Goal: Information Seeking & Learning: Compare options

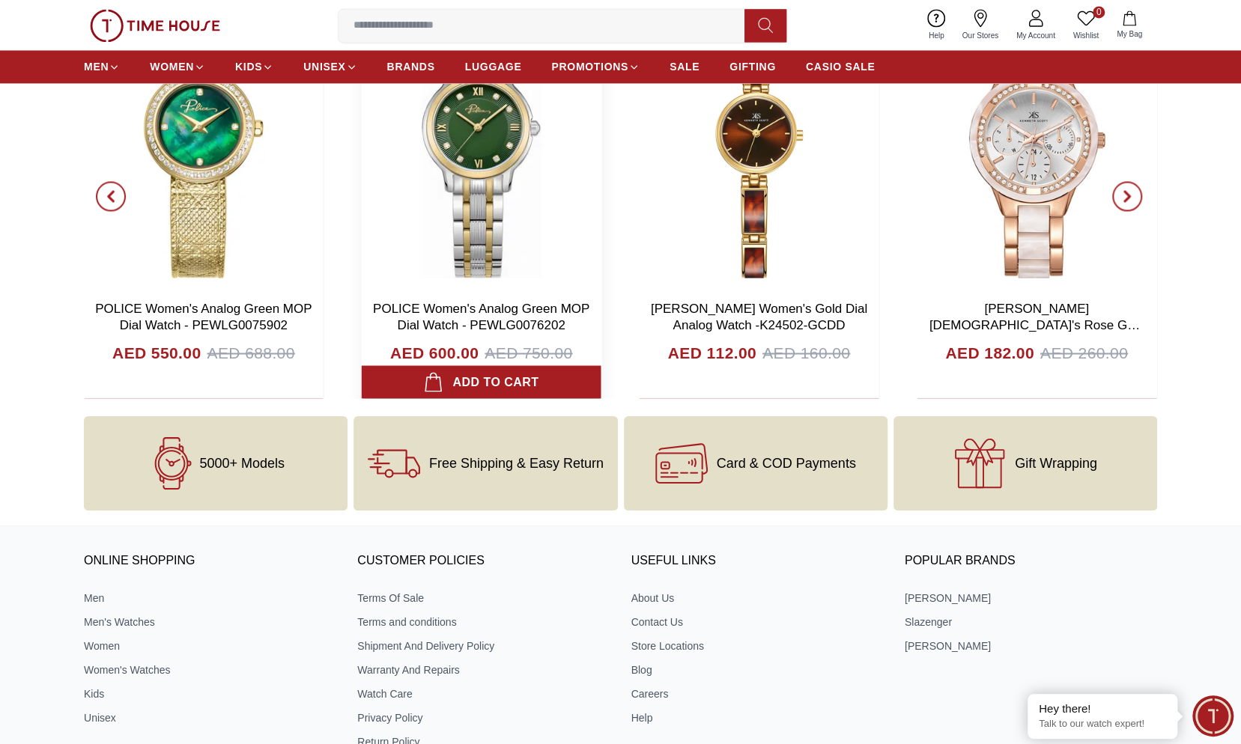
scroll to position [5002, 0]
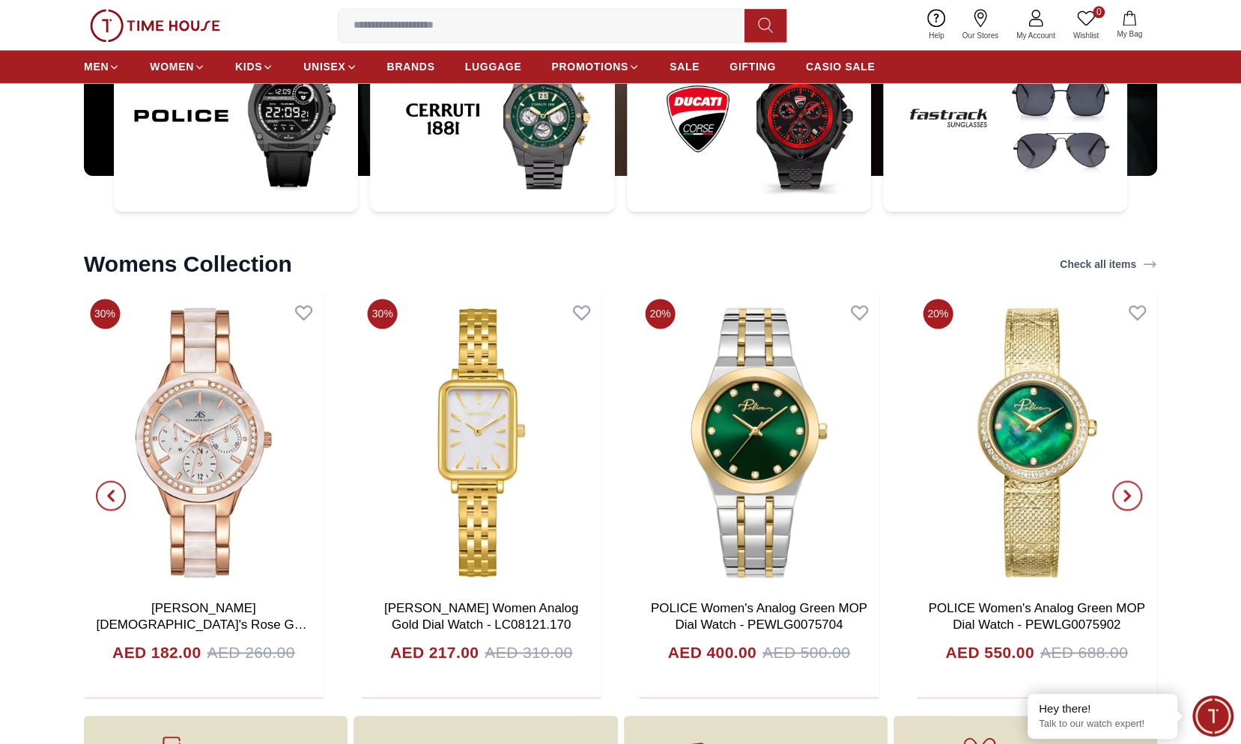
click at [1133, 499] on span "button" at bounding box center [1127, 496] width 30 height 30
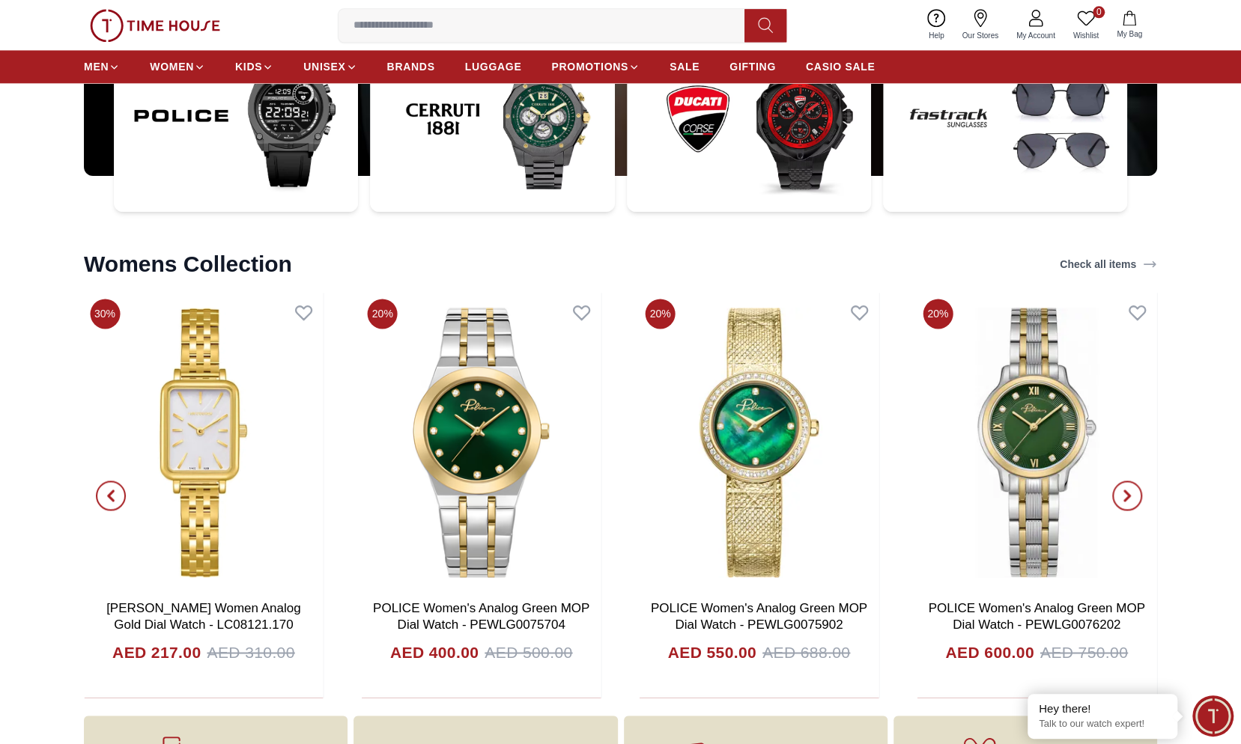
click at [1133, 499] on span "button" at bounding box center [1127, 496] width 30 height 30
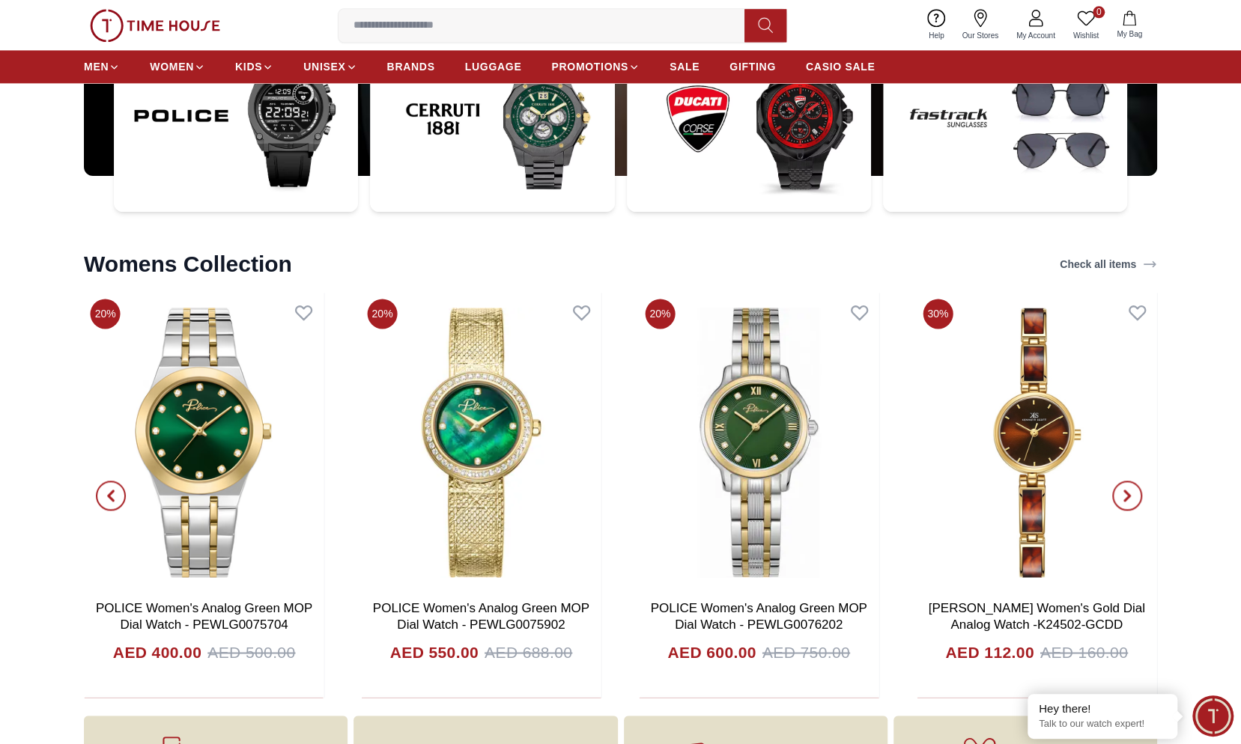
click at [1133, 499] on span "button" at bounding box center [1127, 496] width 30 height 30
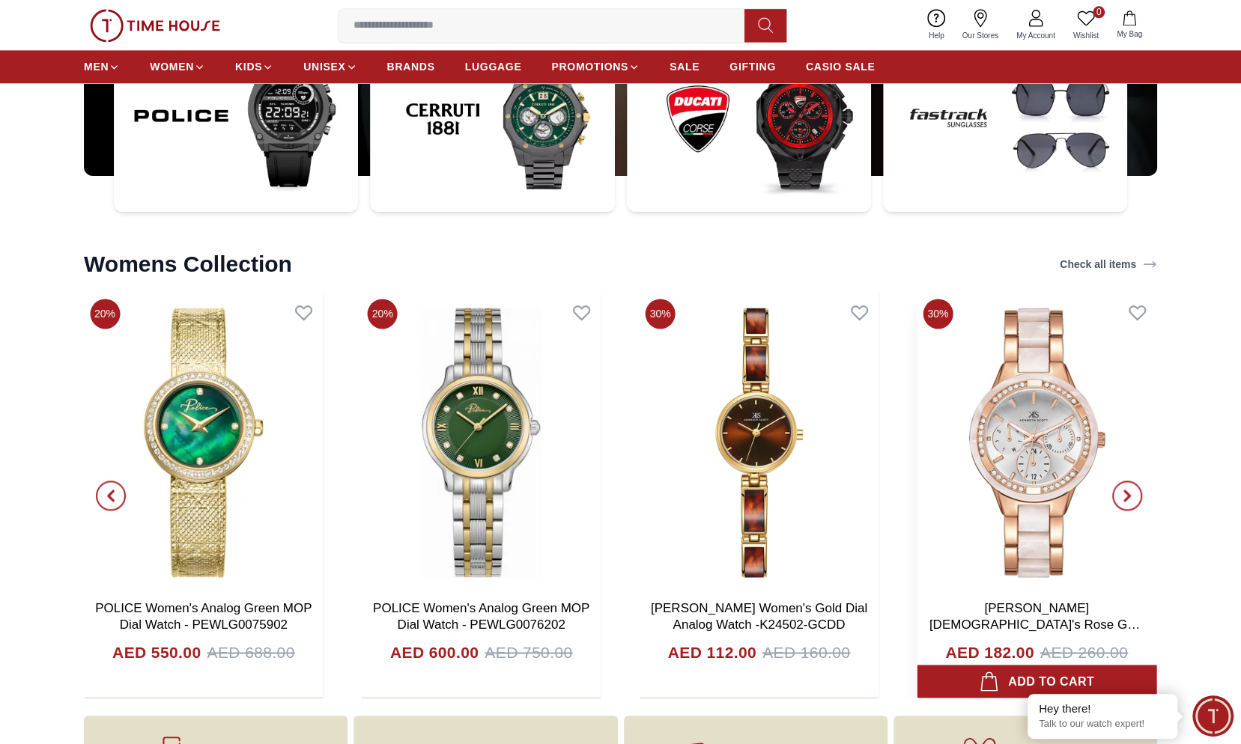
drag, startPoint x: 1054, startPoint y: 470, endPoint x: 989, endPoint y: 490, distance: 67.3
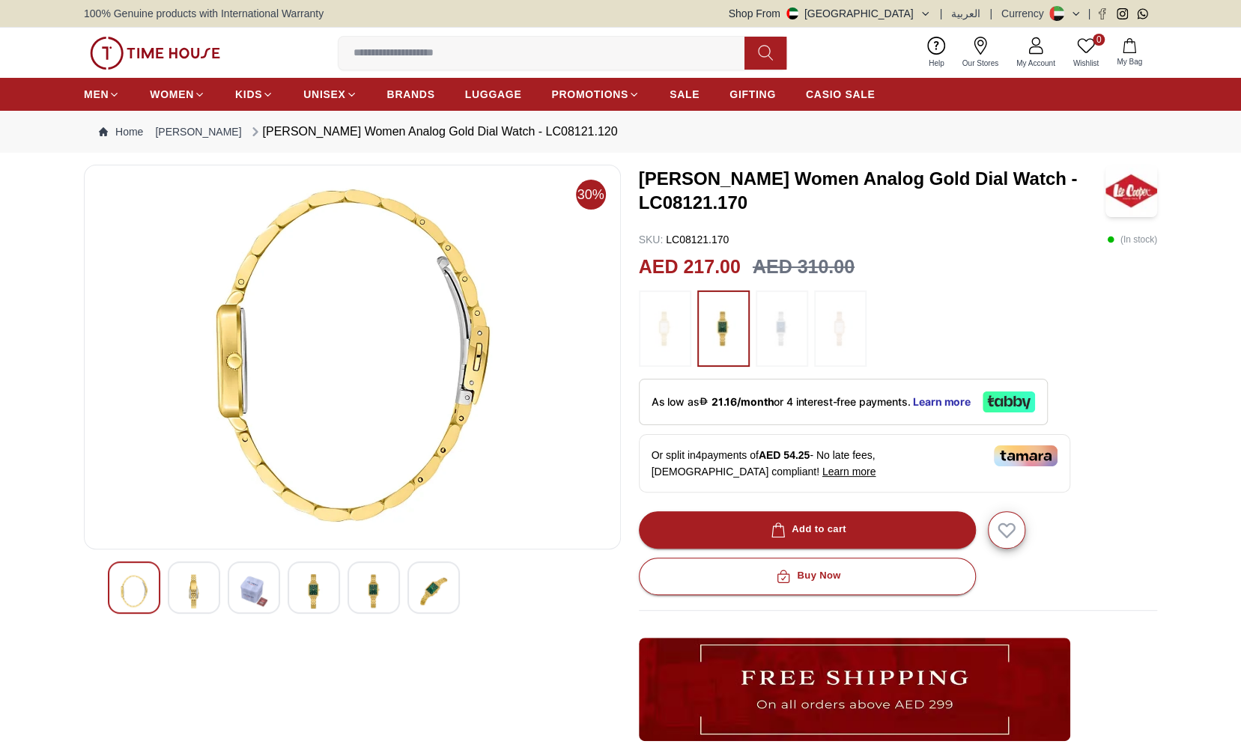
click at [309, 592] on img at bounding box center [313, 591] width 27 height 34
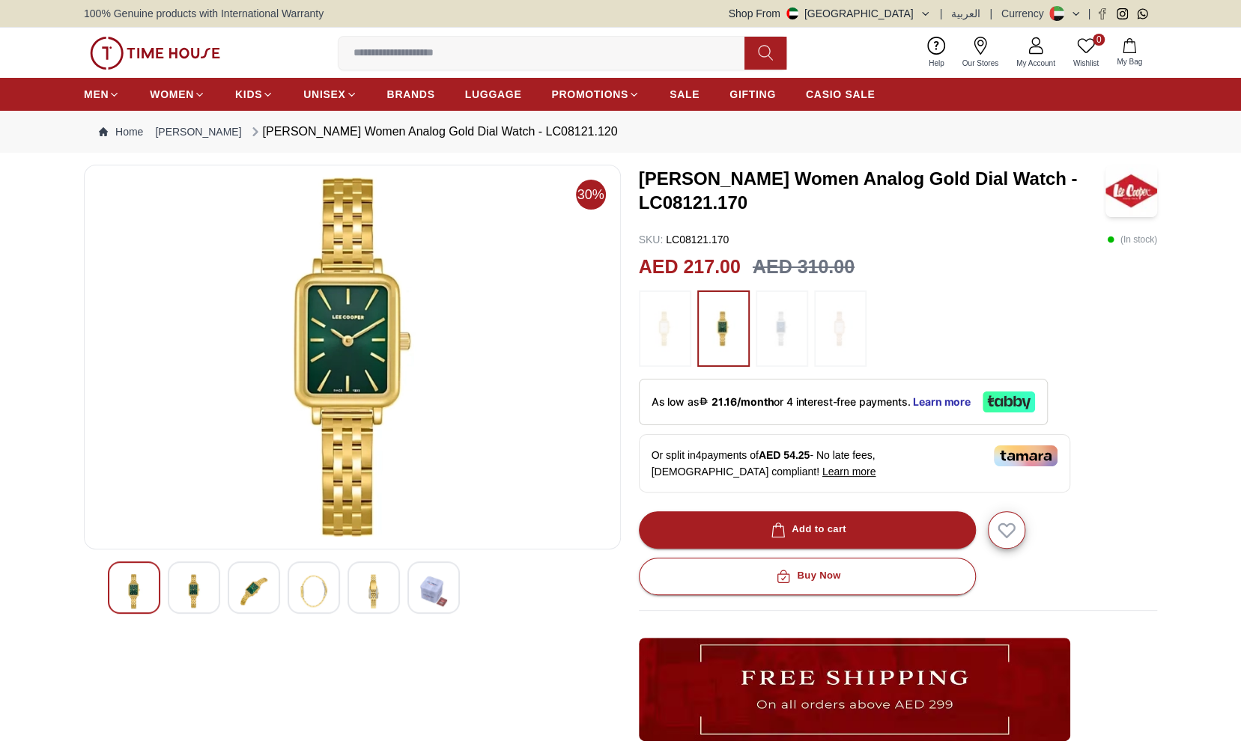
click at [368, 596] on img at bounding box center [373, 591] width 27 height 34
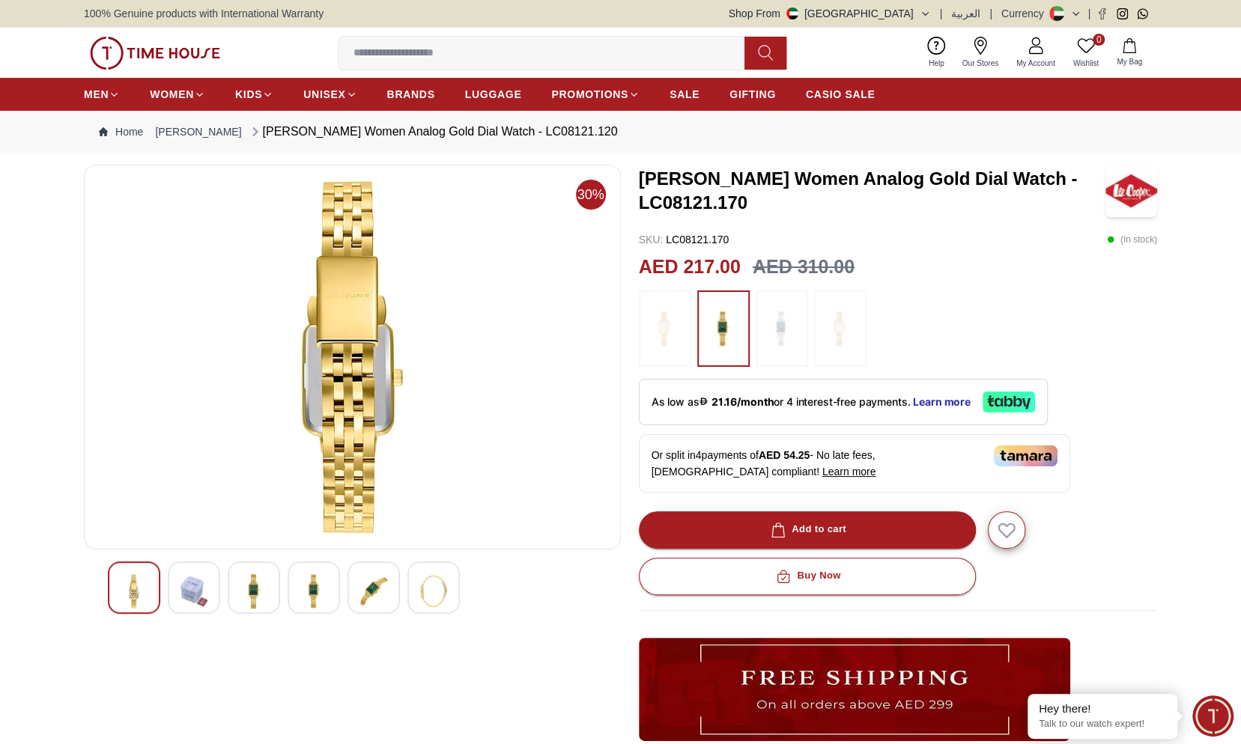
scroll to position [75, 0]
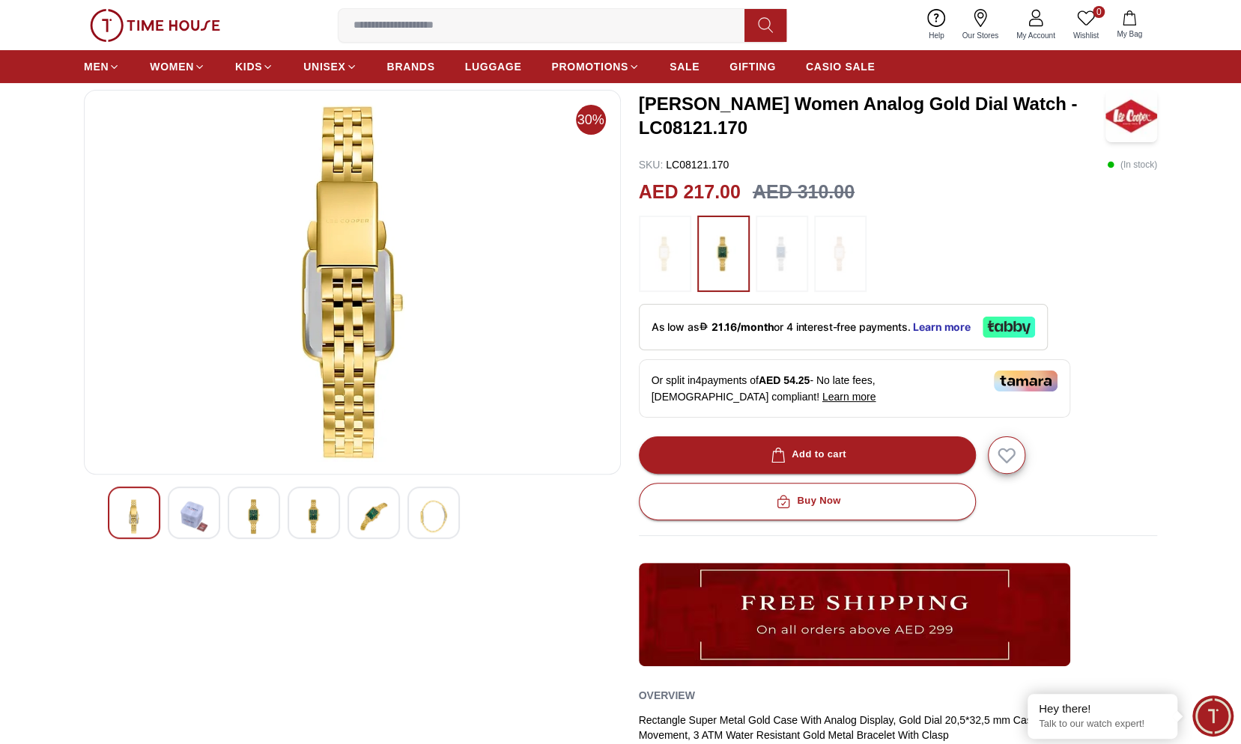
click at [326, 512] on img at bounding box center [313, 516] width 27 height 34
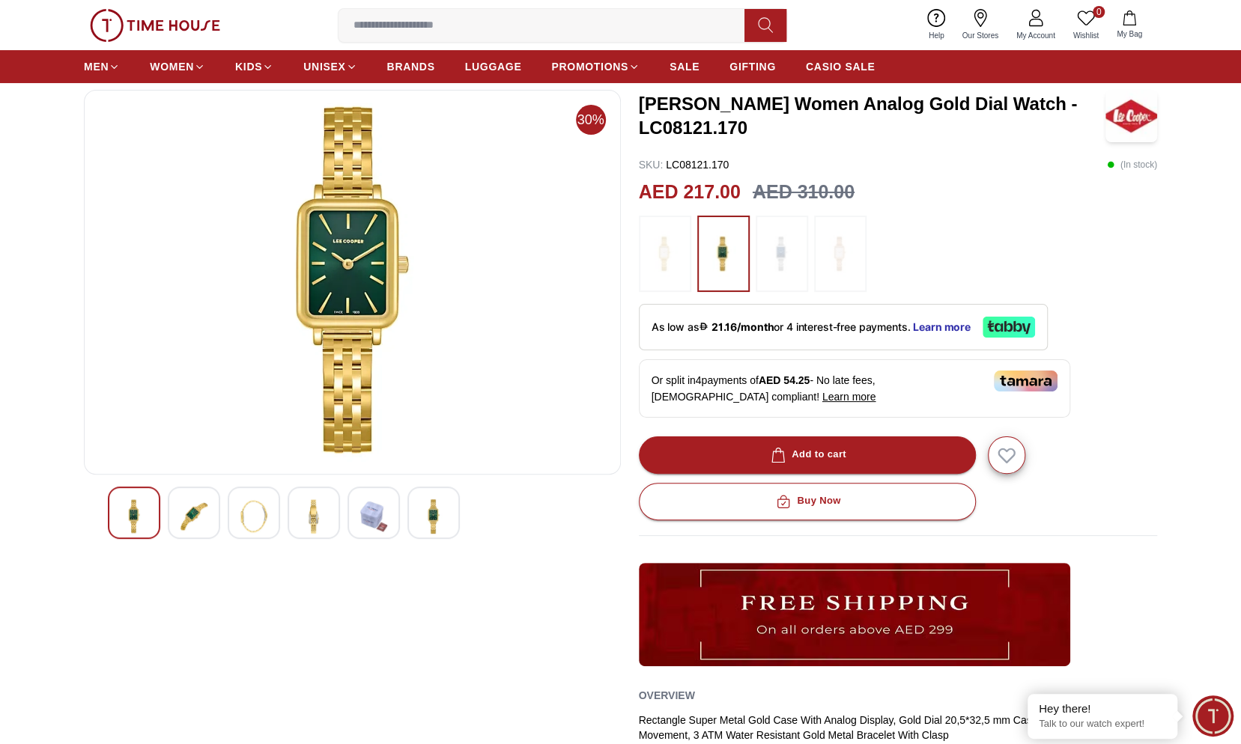
click at [255, 514] on img at bounding box center [253, 516] width 27 height 34
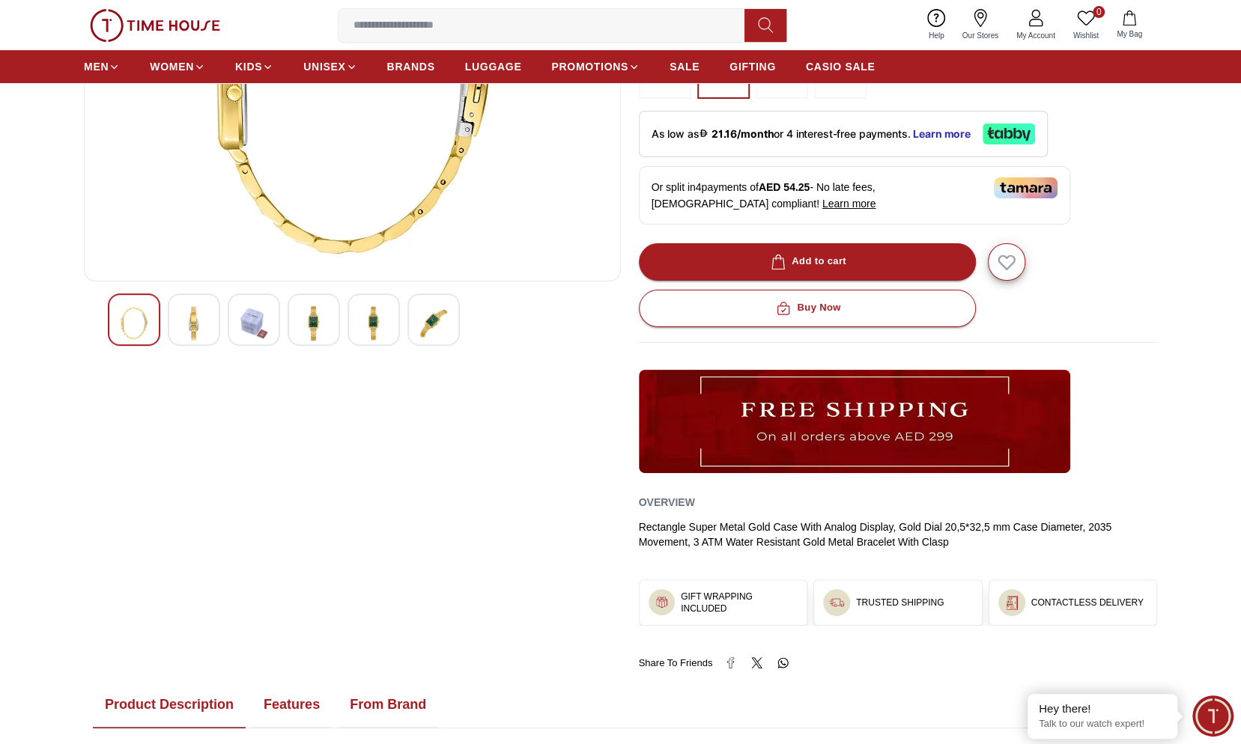
scroll to position [0, 0]
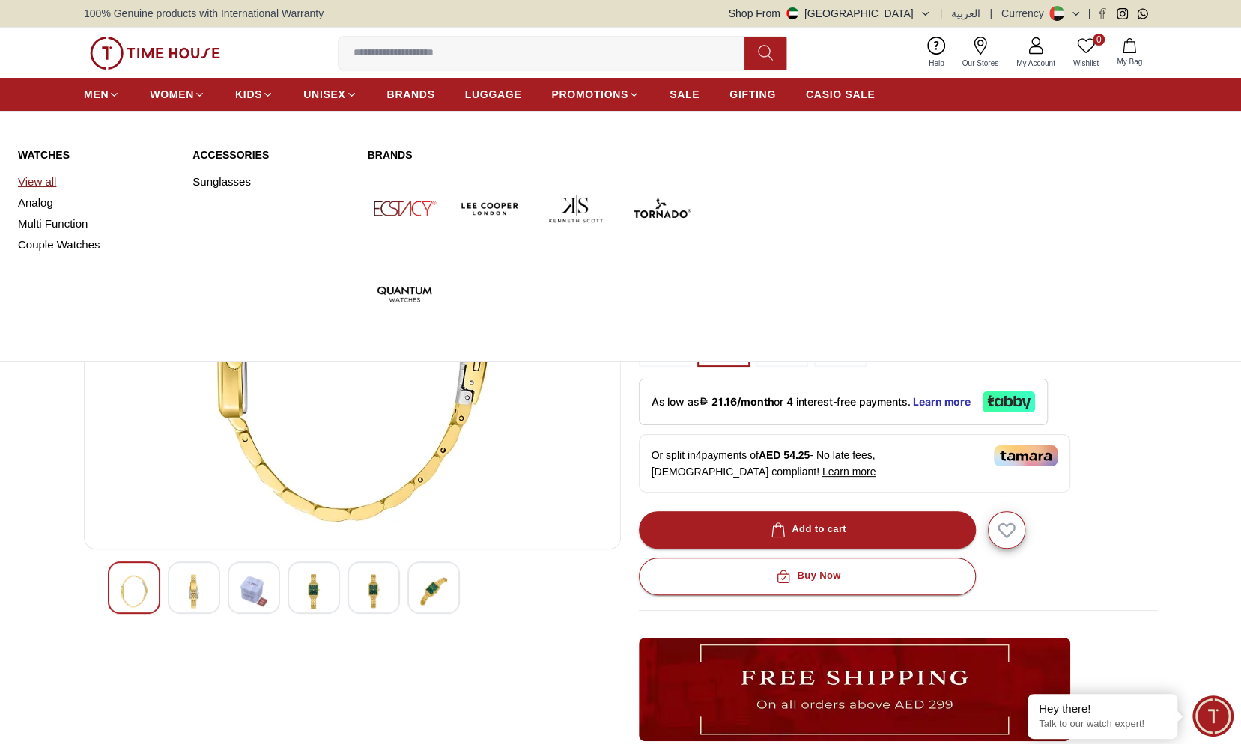
click at [48, 178] on link "View all" at bounding box center [96, 181] width 157 height 21
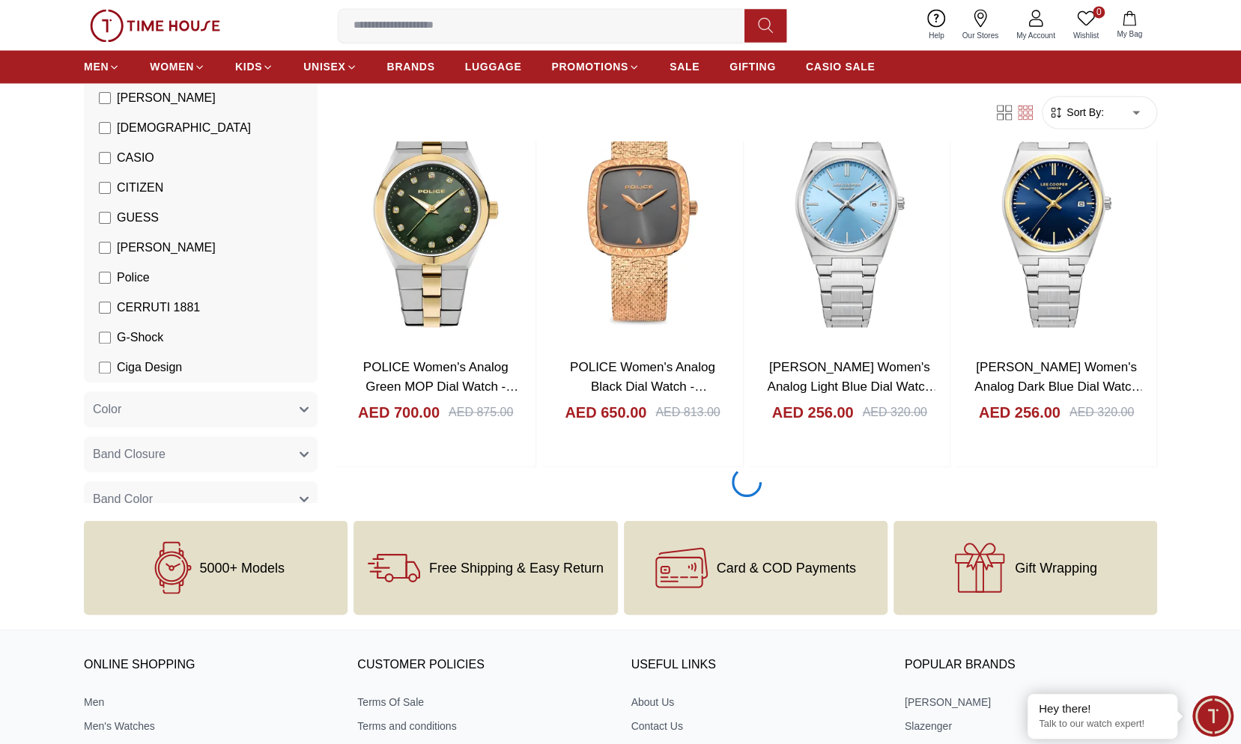
scroll to position [1797, 0]
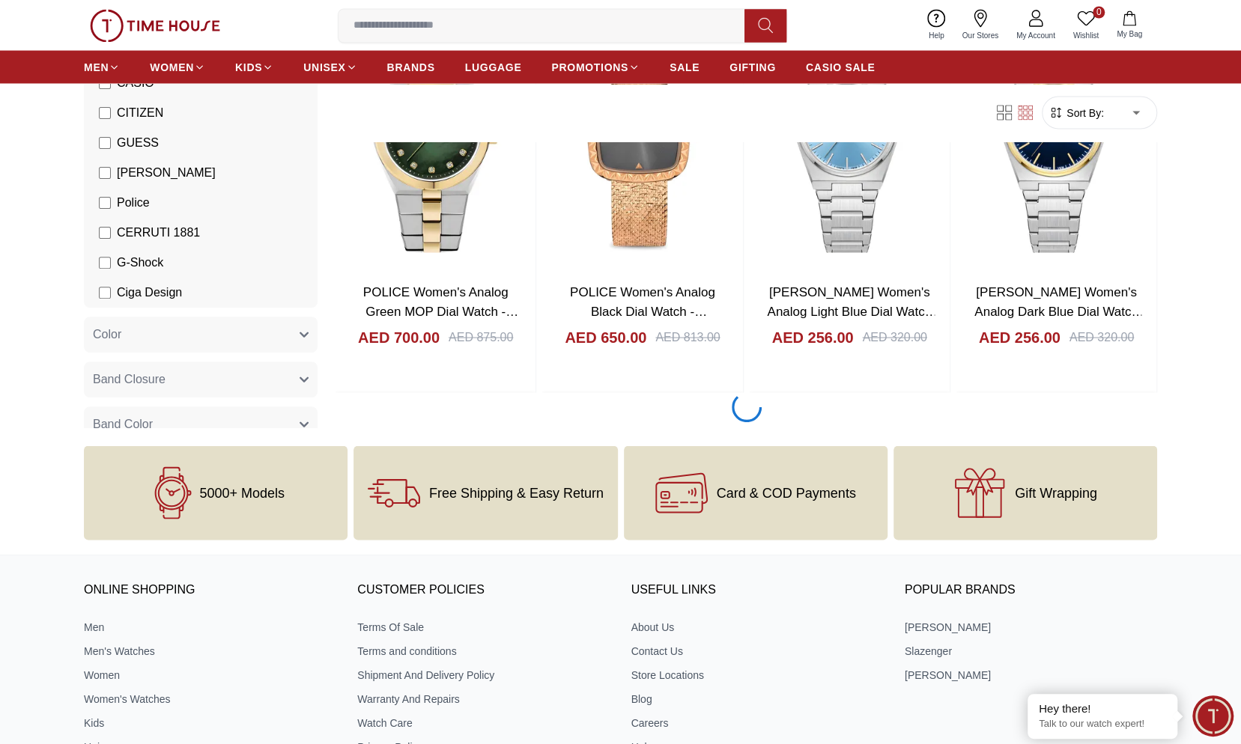
scroll to position [1648, 0]
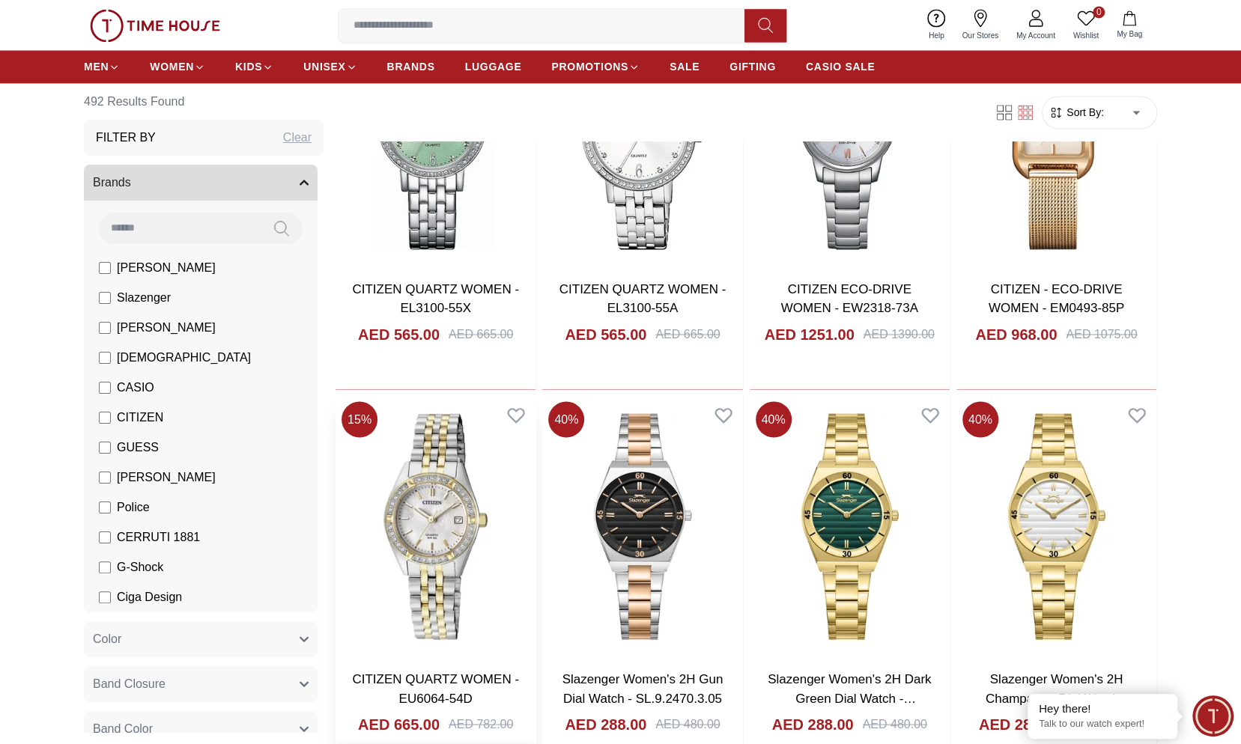
scroll to position [5617, 0]
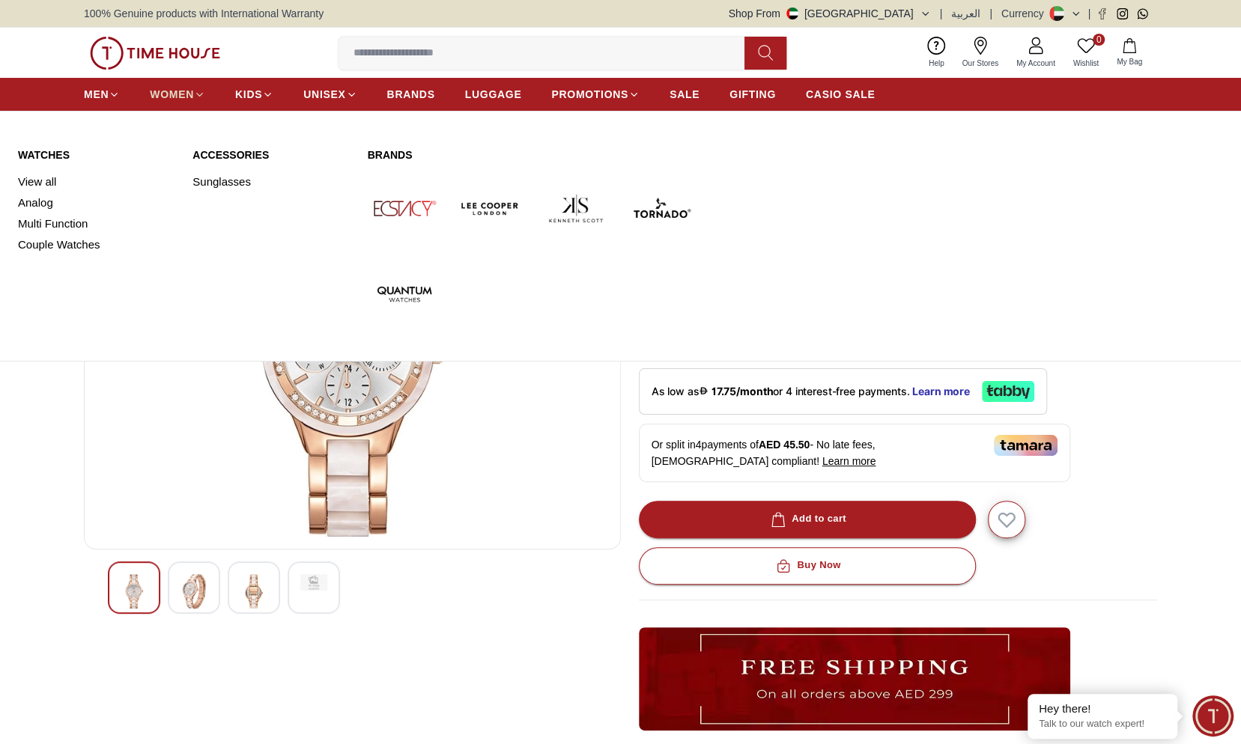
click at [181, 94] on span "WOMEN" at bounding box center [172, 94] width 44 height 15
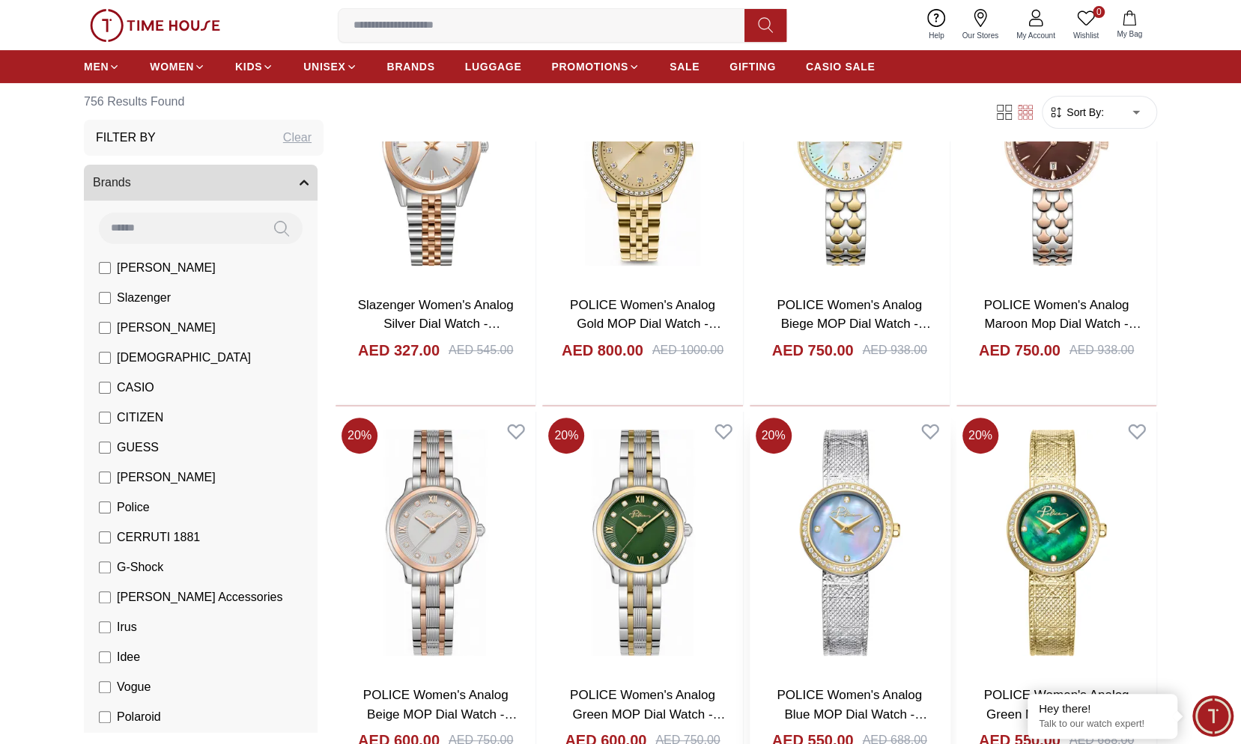
scroll to position [449, 0]
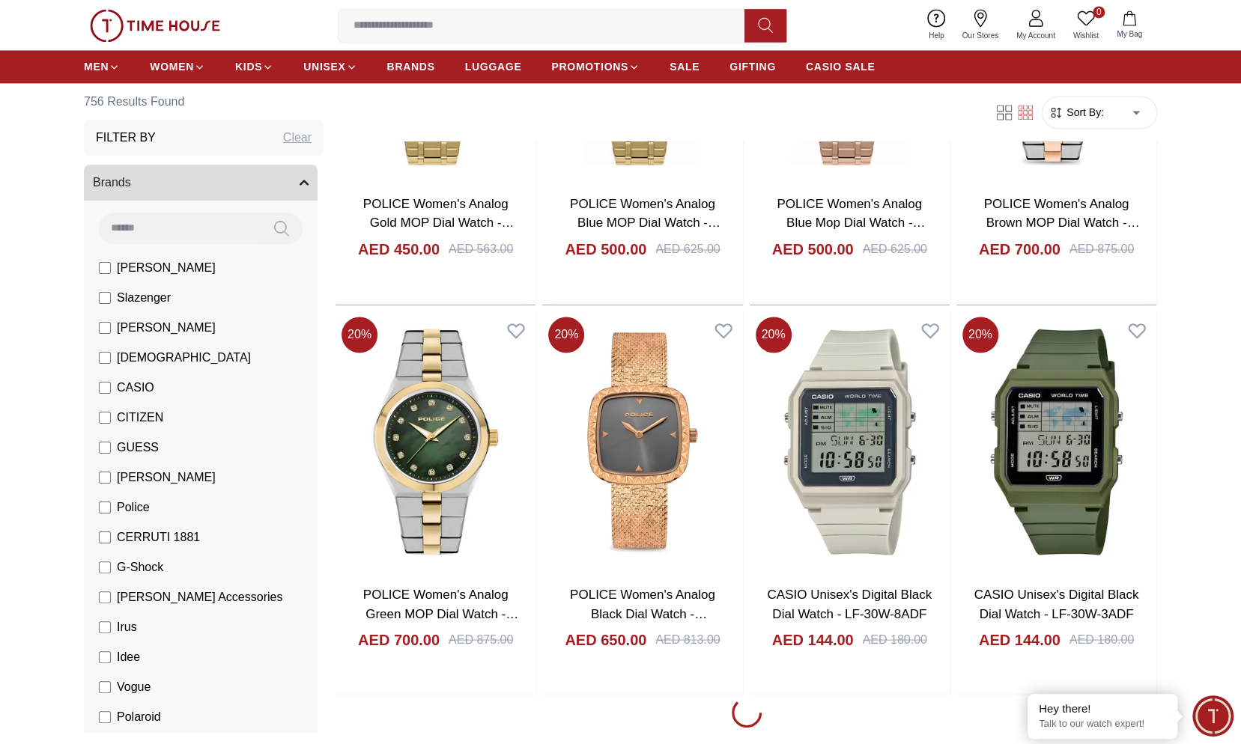
scroll to position [1273, 0]
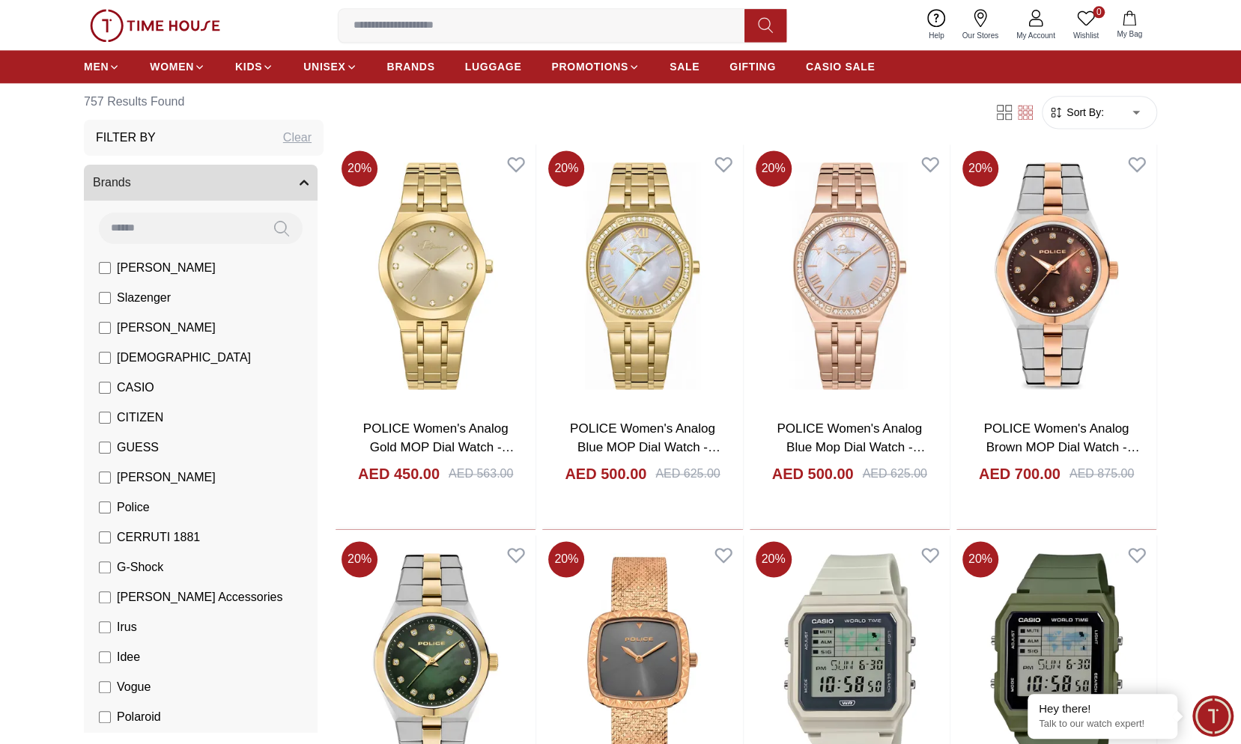
click at [136, 266] on span "[PERSON_NAME]" at bounding box center [166, 268] width 99 height 18
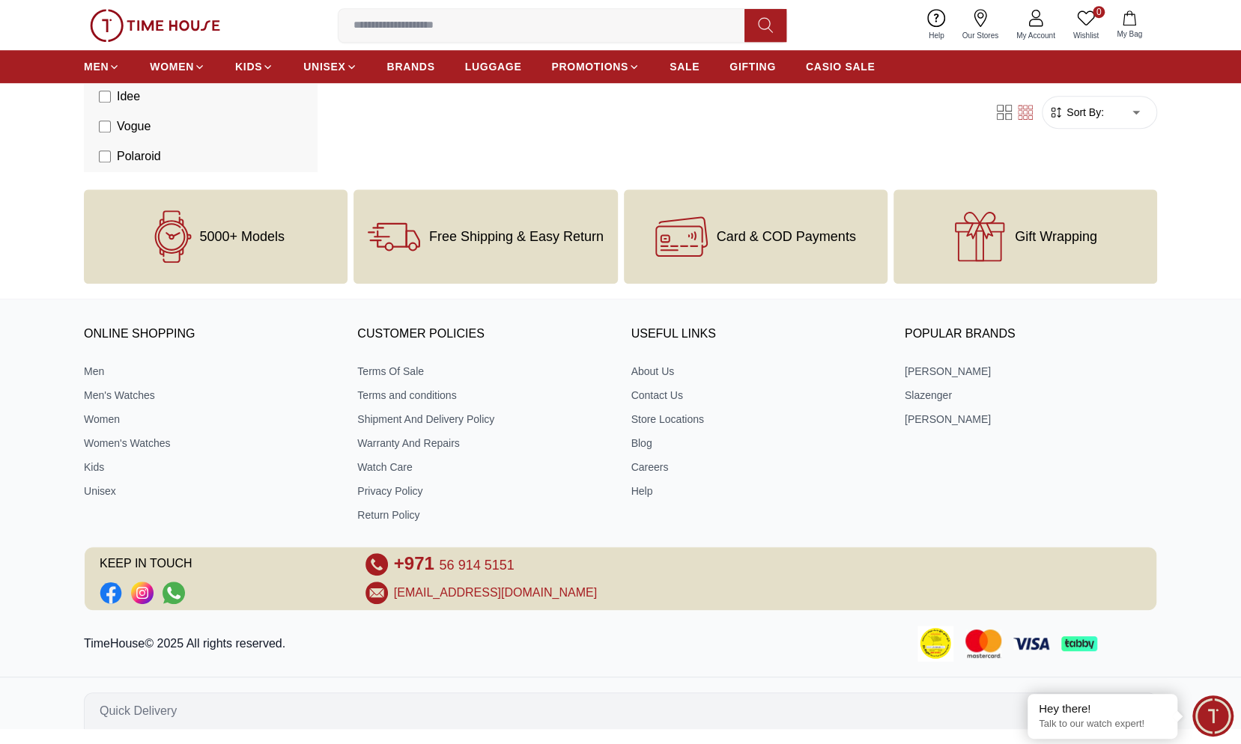
scroll to position [643, 0]
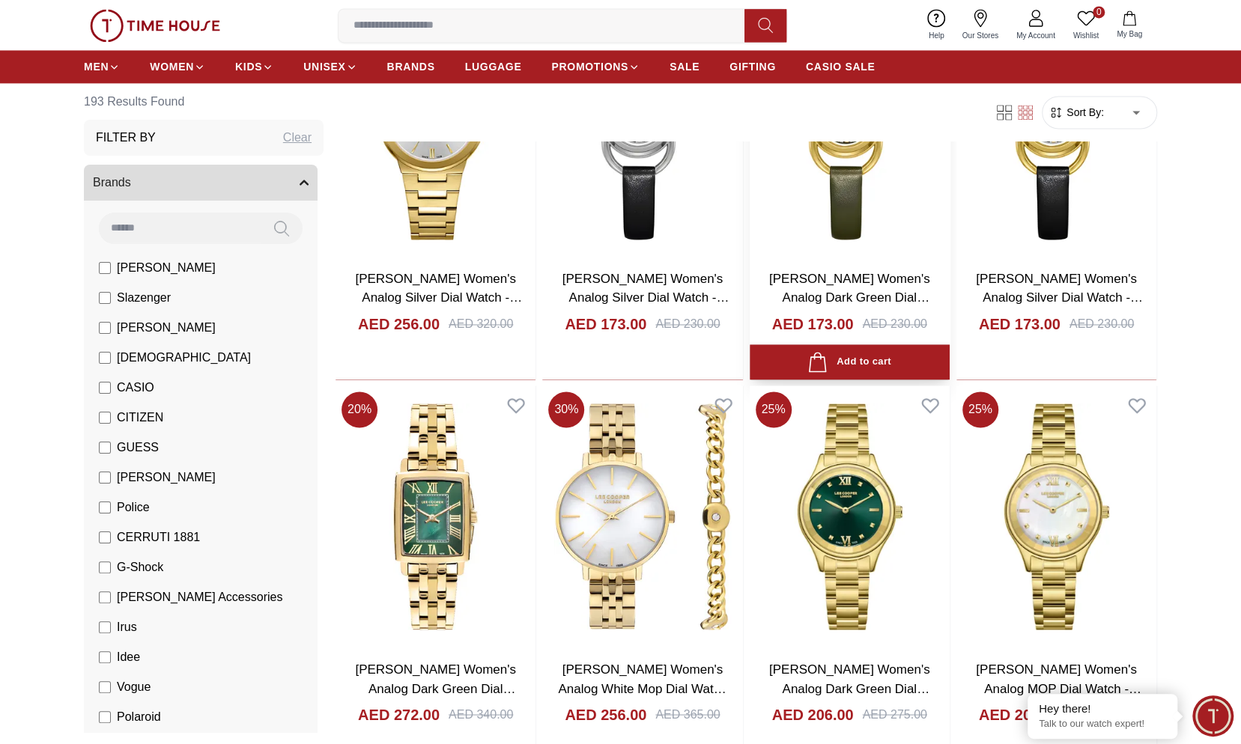
scroll to position [1648, 0]
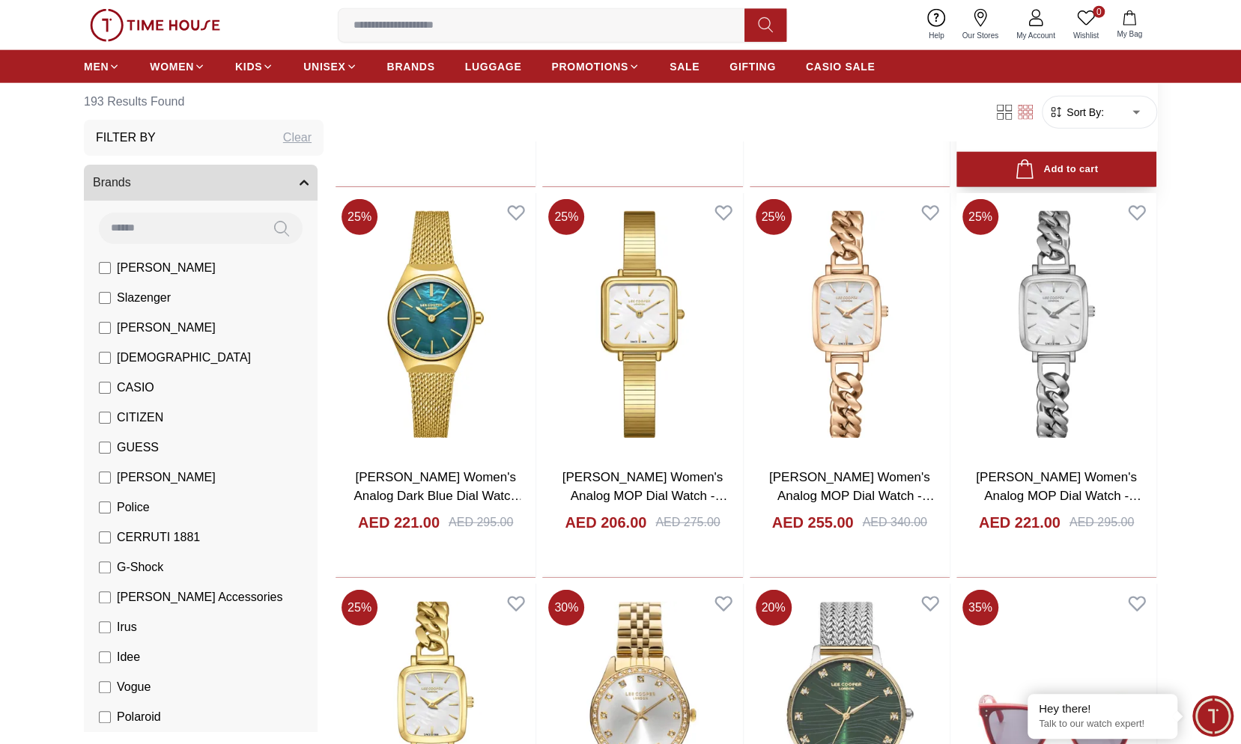
scroll to position [2621, 0]
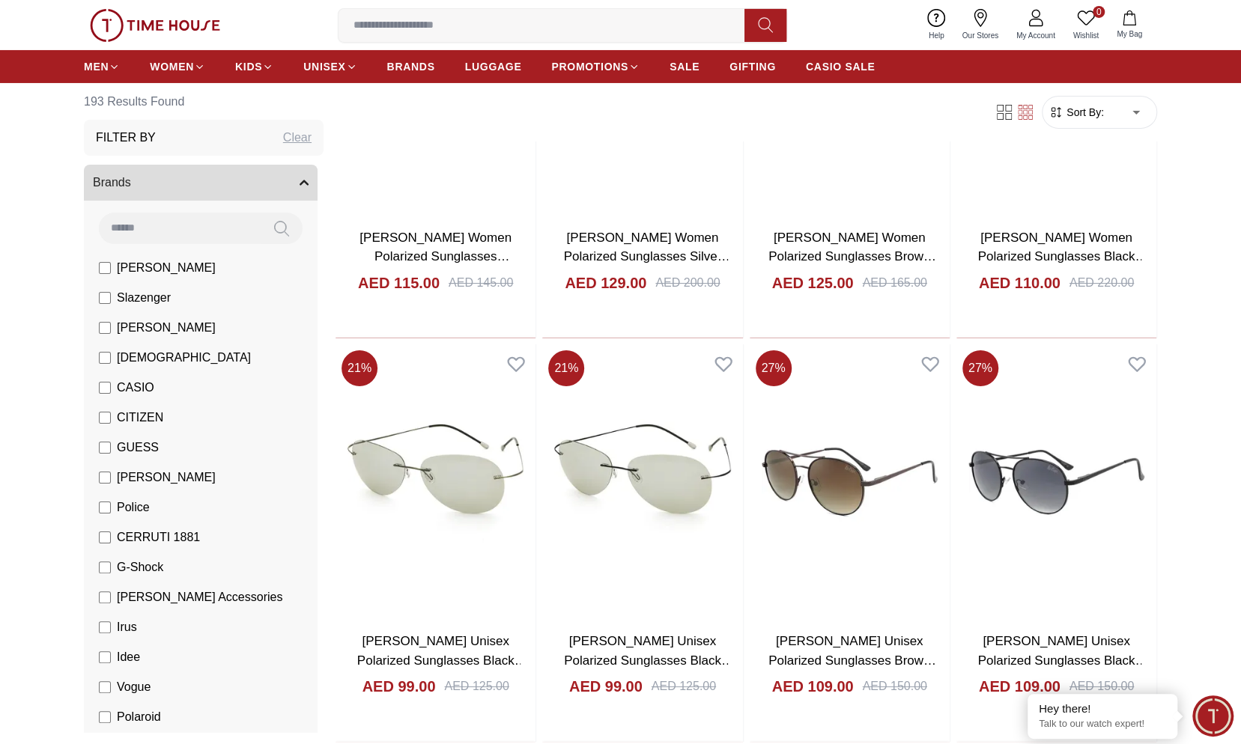
scroll to position [3145, 0]
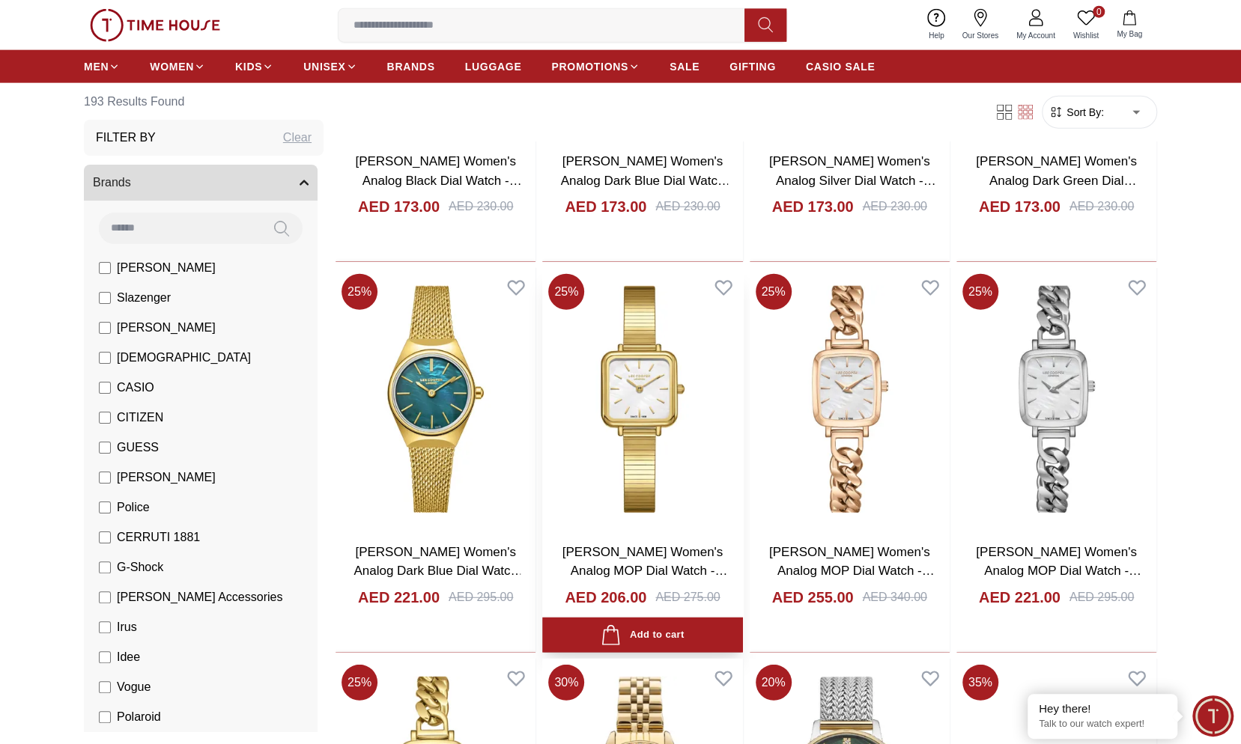
scroll to position [2097, 0]
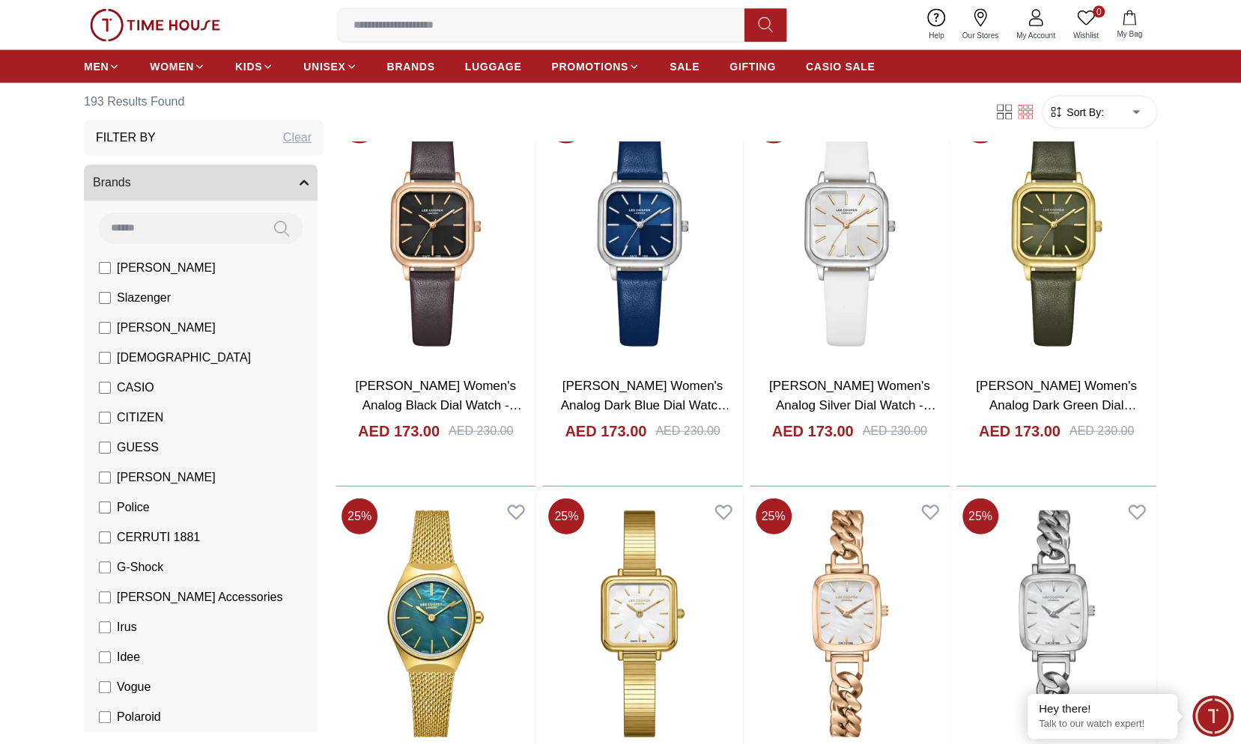
click at [148, 321] on span "[PERSON_NAME]" at bounding box center [166, 328] width 99 height 18
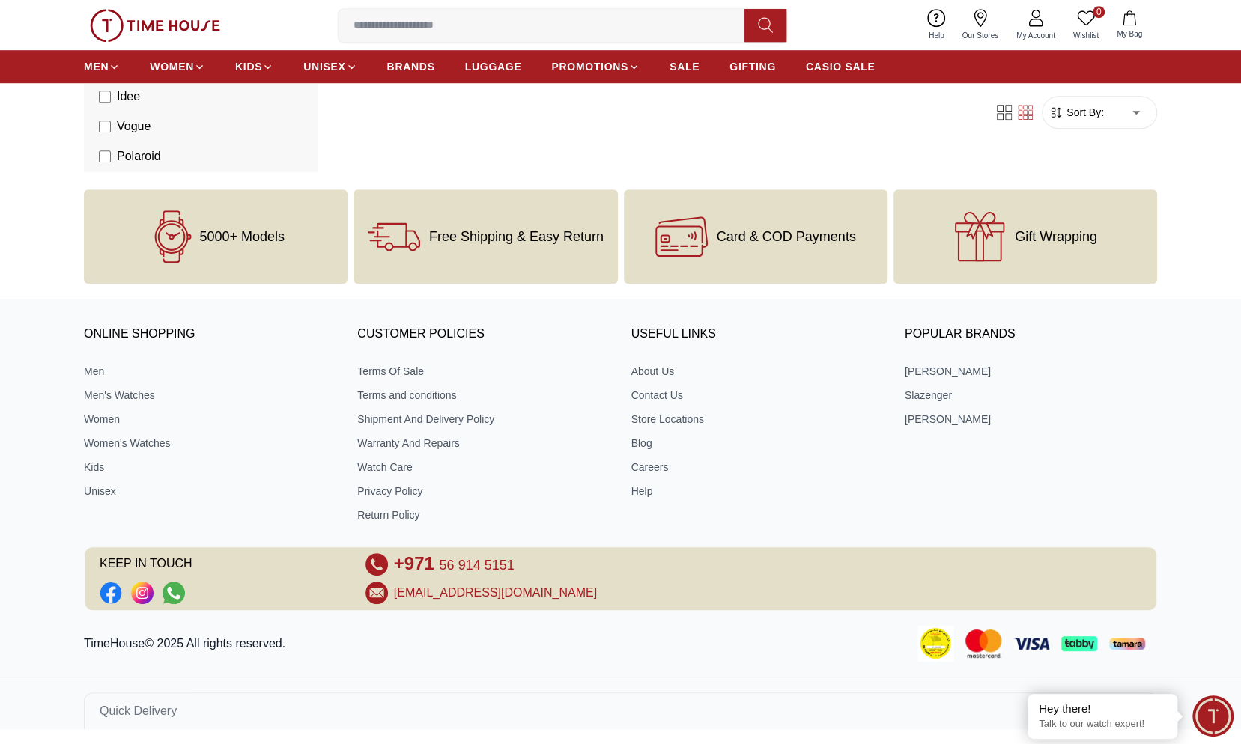
scroll to position [643, 0]
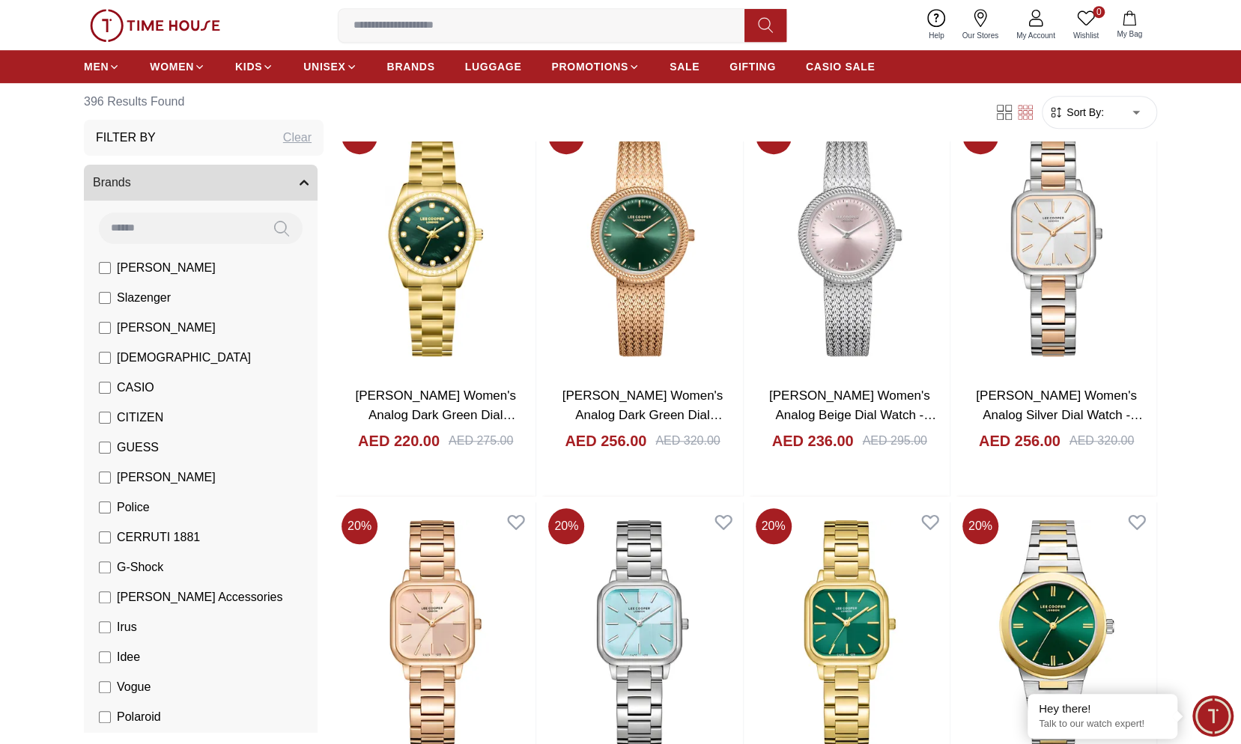
scroll to position [674, 0]
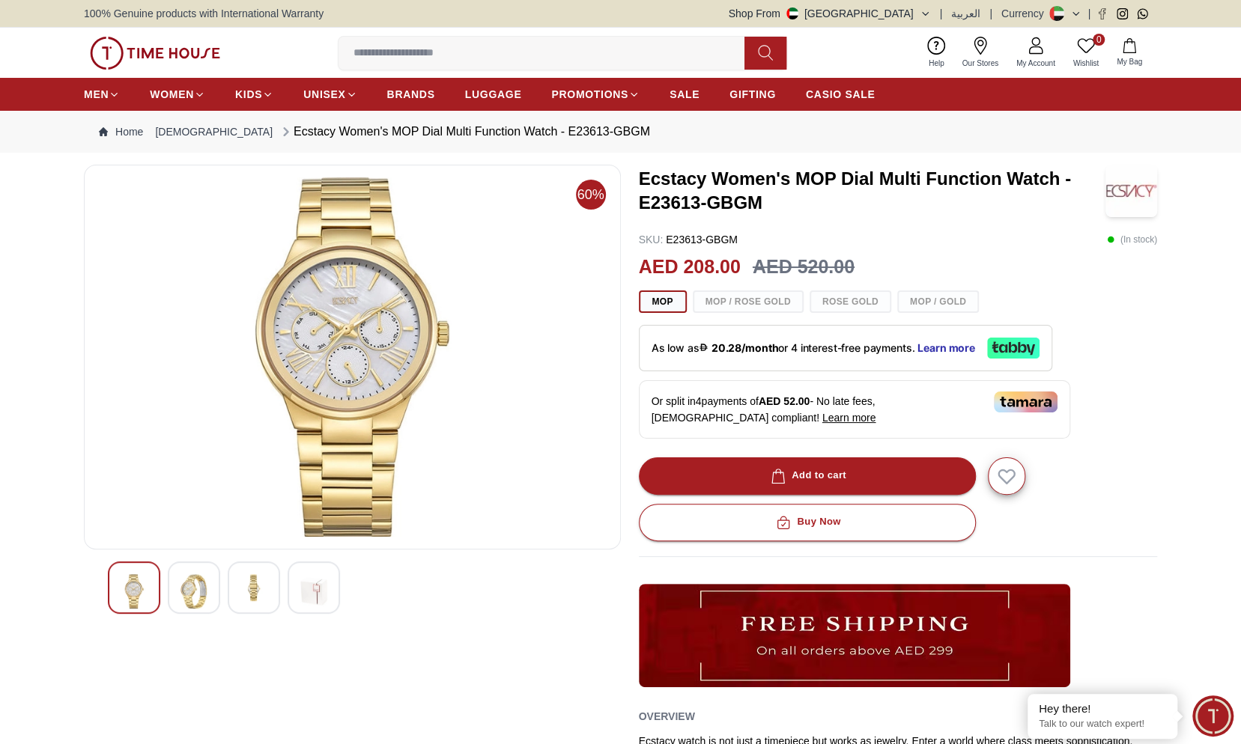
click at [201, 597] on img at bounding box center [193, 591] width 27 height 34
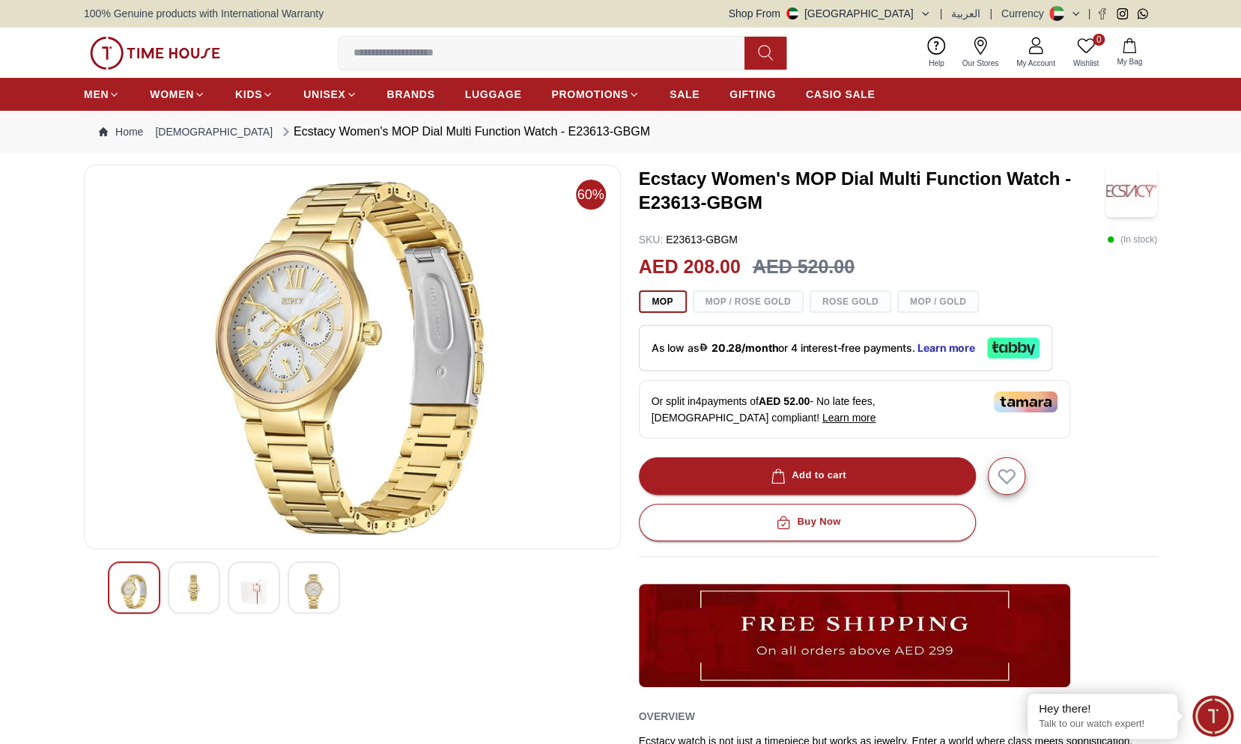
click at [201, 597] on img at bounding box center [193, 587] width 27 height 27
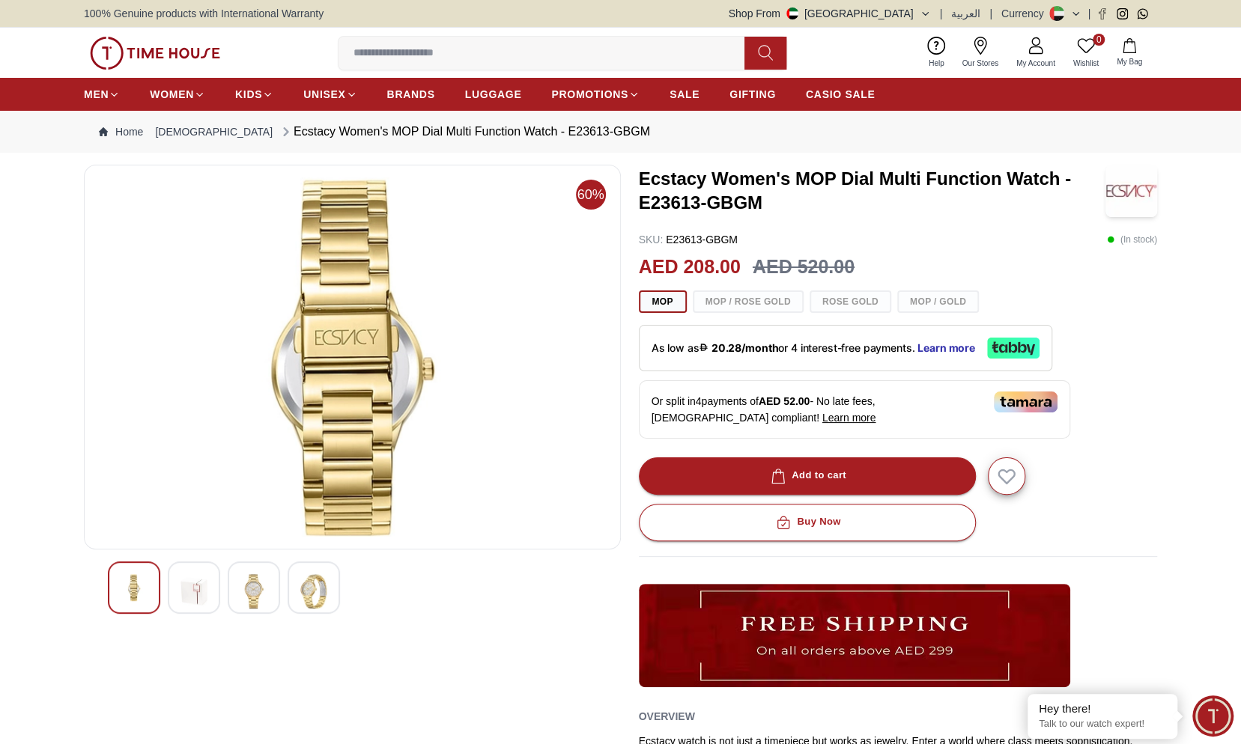
click at [299, 589] on div at bounding box center [314, 588] width 52 height 52
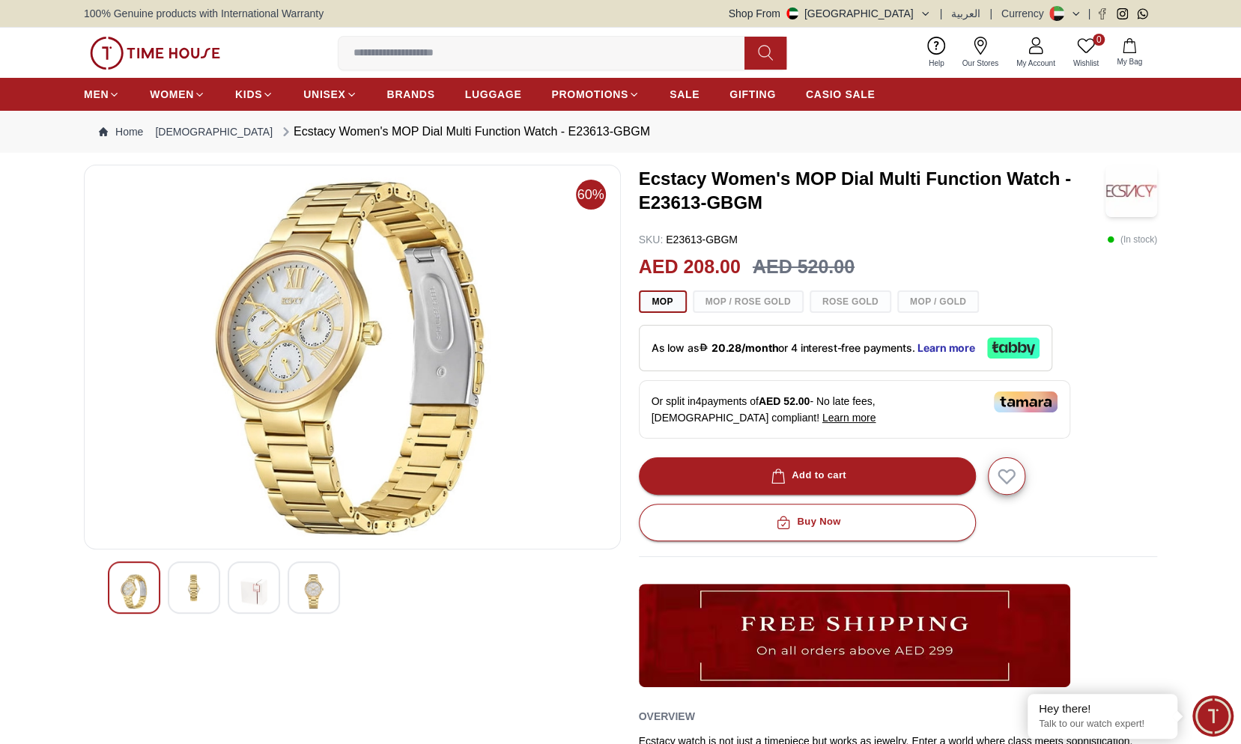
click at [305, 589] on img at bounding box center [313, 591] width 27 height 34
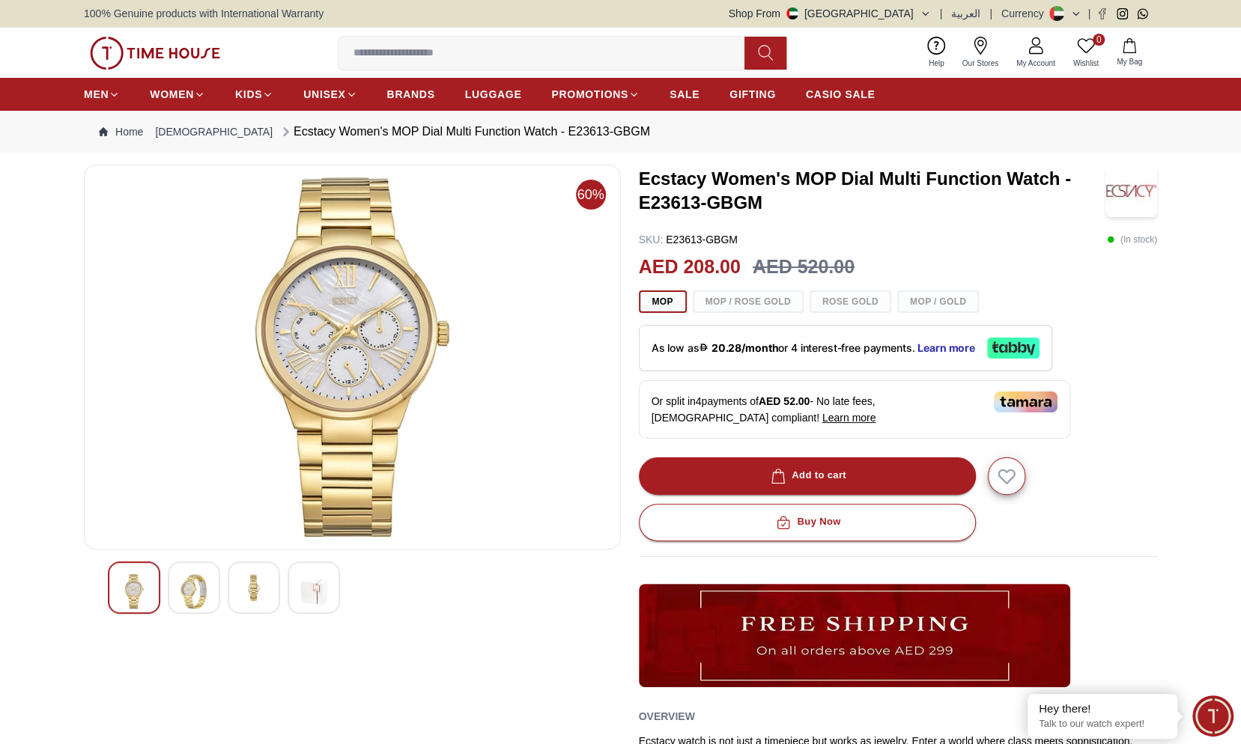
click at [305, 589] on img at bounding box center [313, 591] width 27 height 34
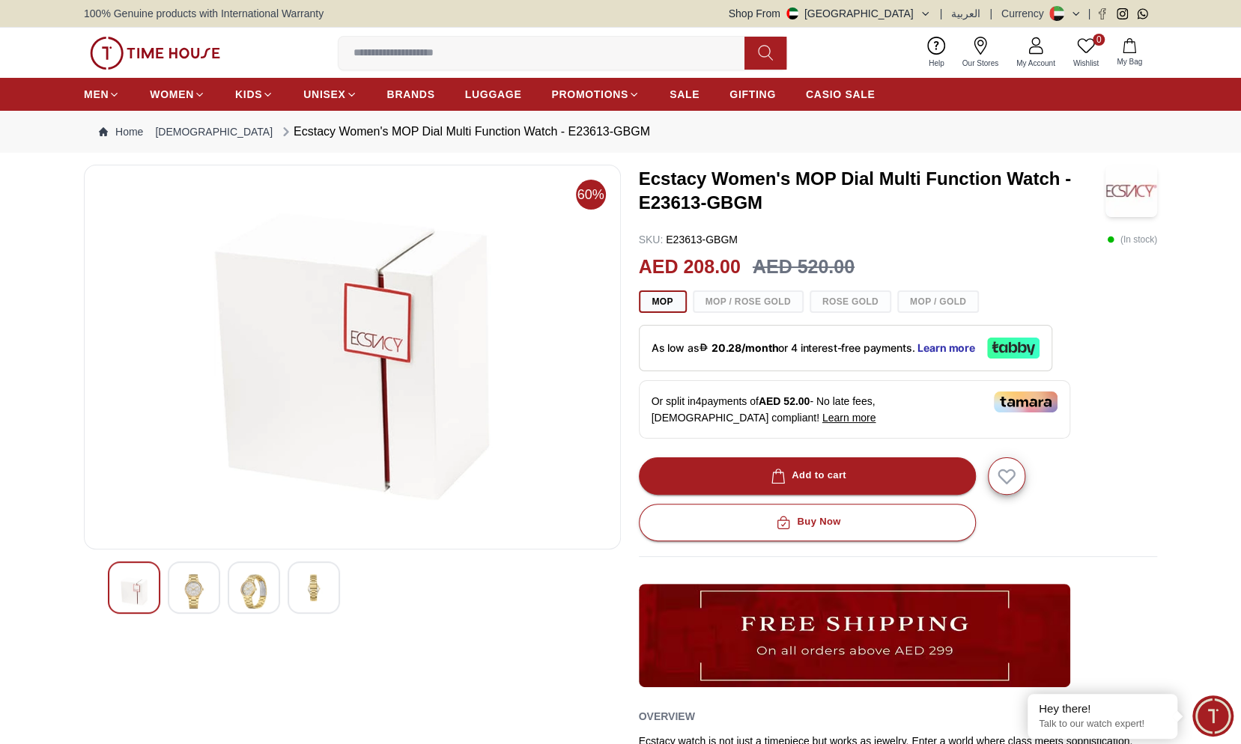
click at [252, 587] on img at bounding box center [253, 591] width 27 height 34
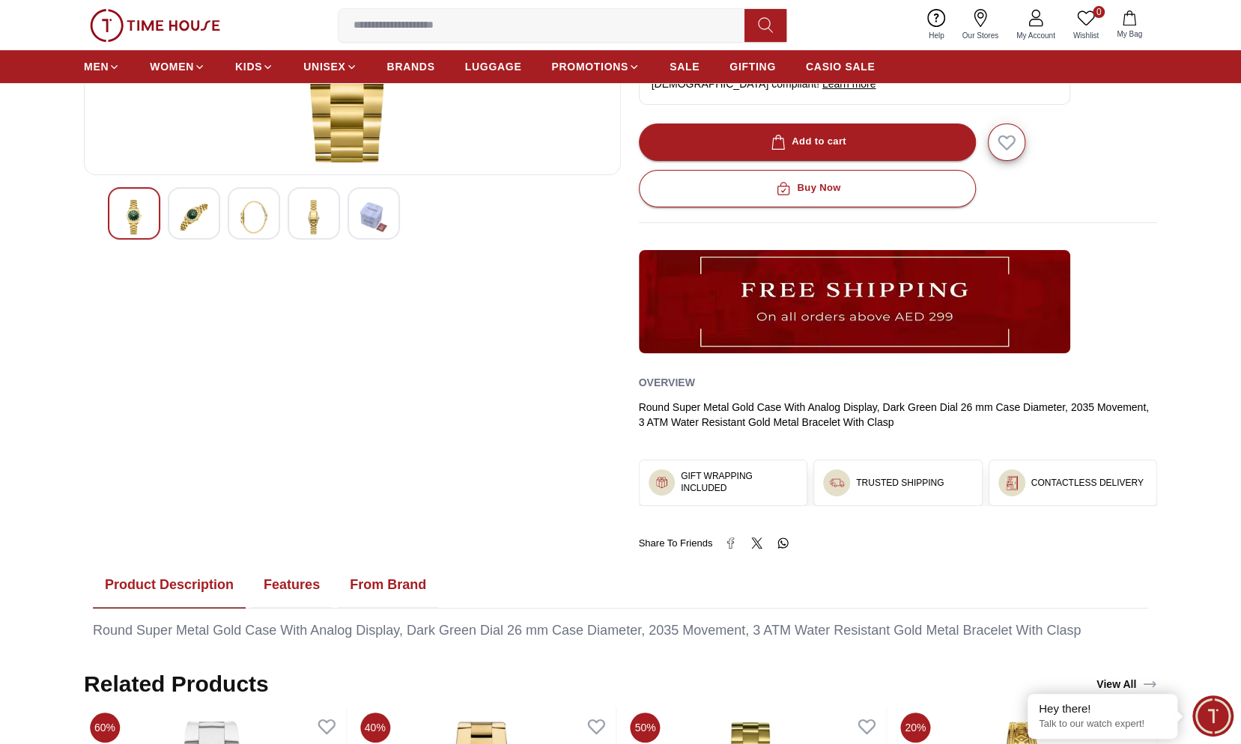
scroll to position [449, 0]
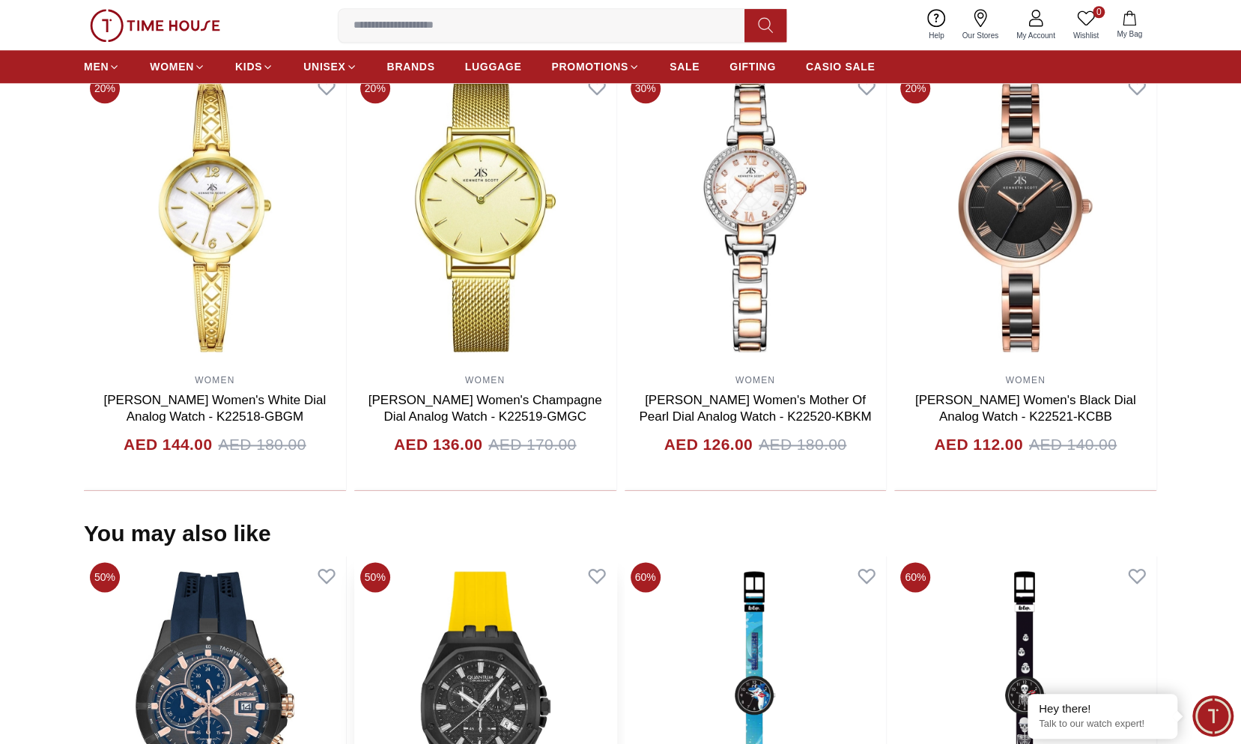
scroll to position [939, 0]
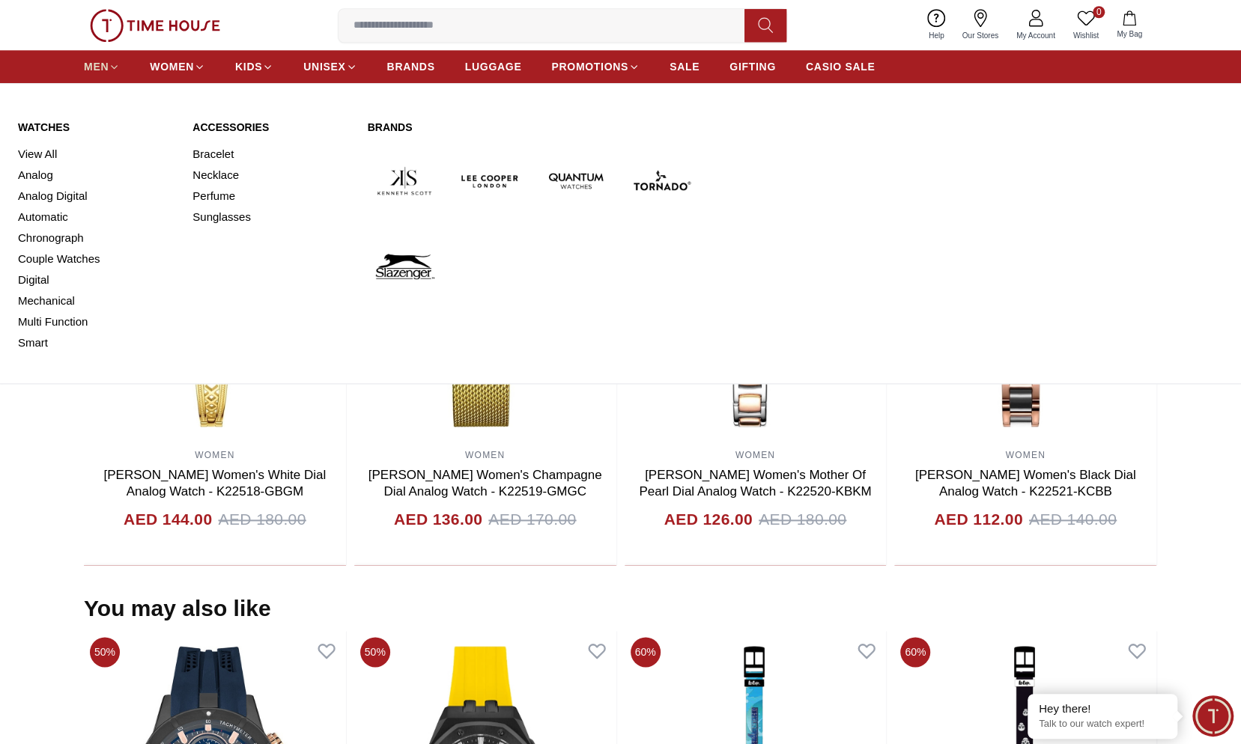
click at [106, 69] on span "MEN" at bounding box center [96, 66] width 25 height 15
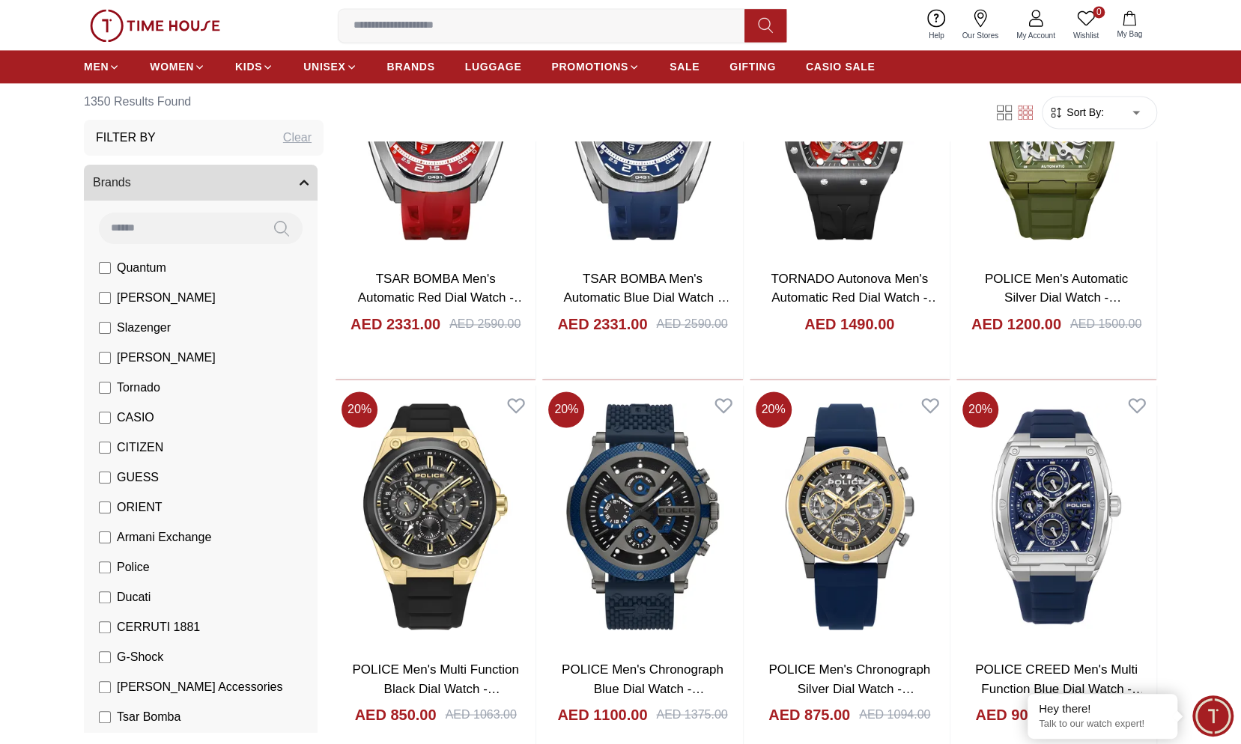
scroll to position [1573, 0]
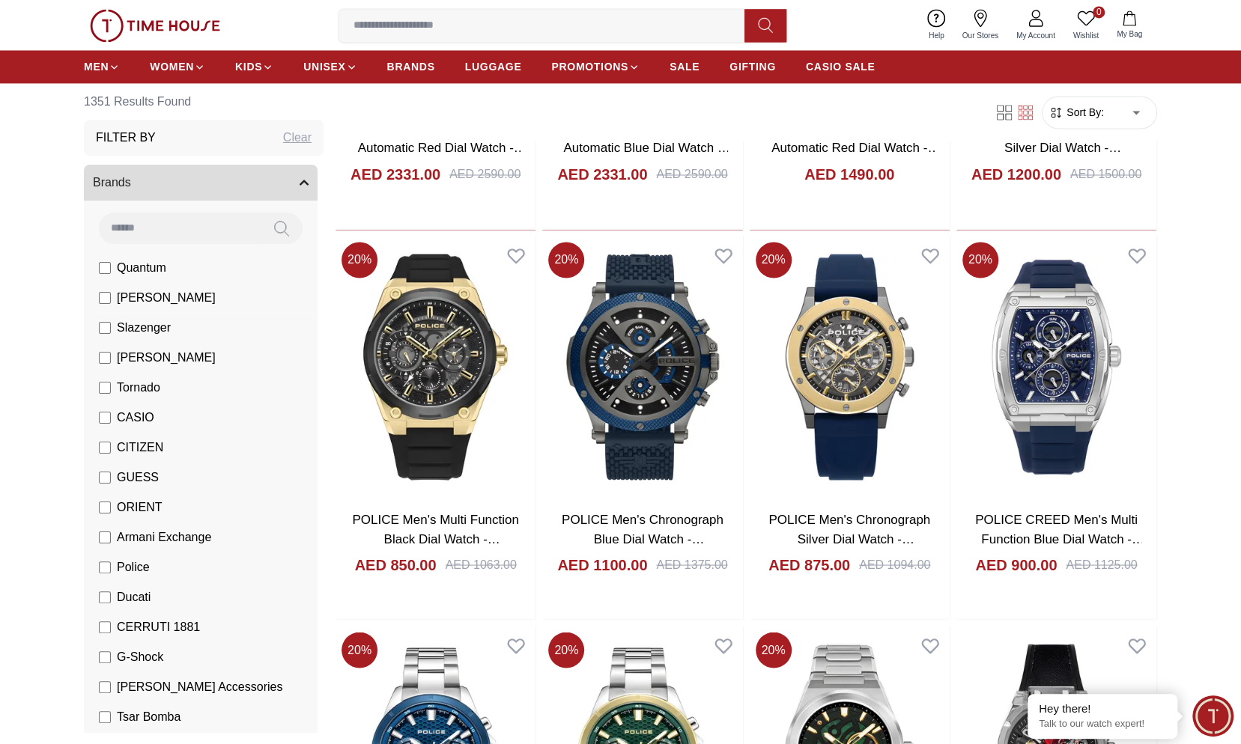
click at [172, 297] on span "[PERSON_NAME]" at bounding box center [166, 298] width 99 height 18
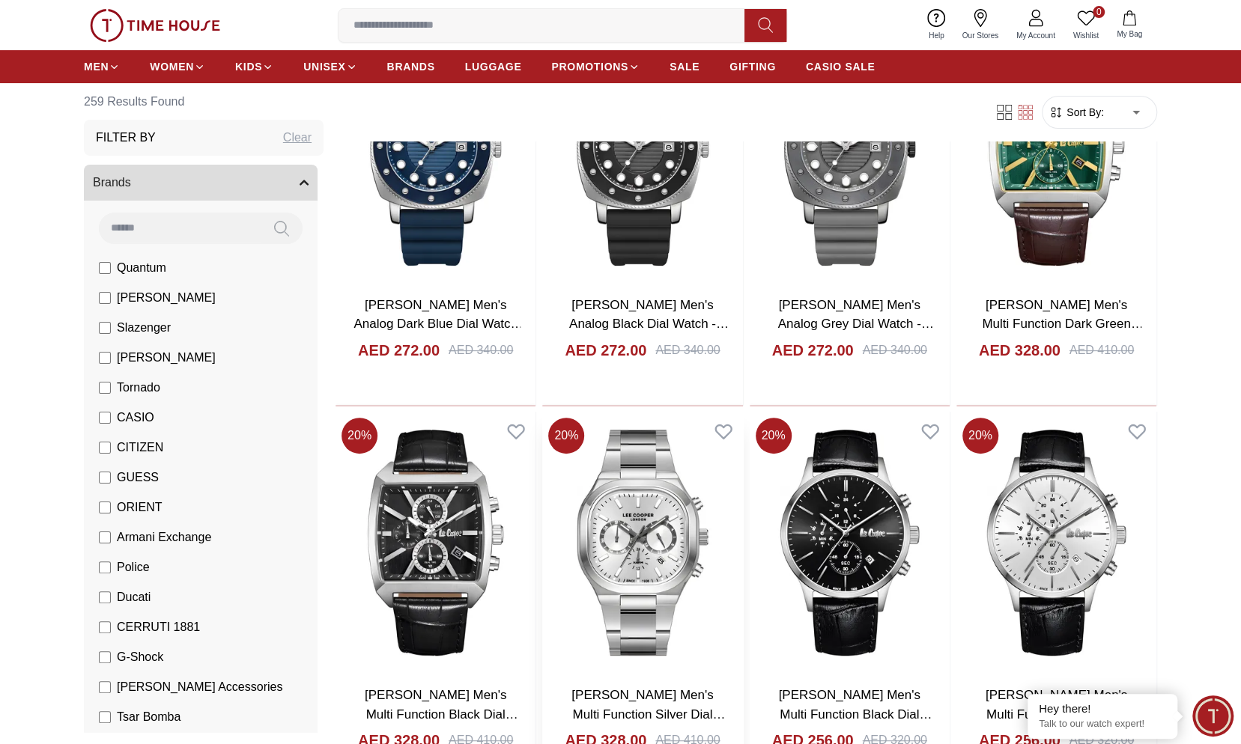
scroll to position [75, 0]
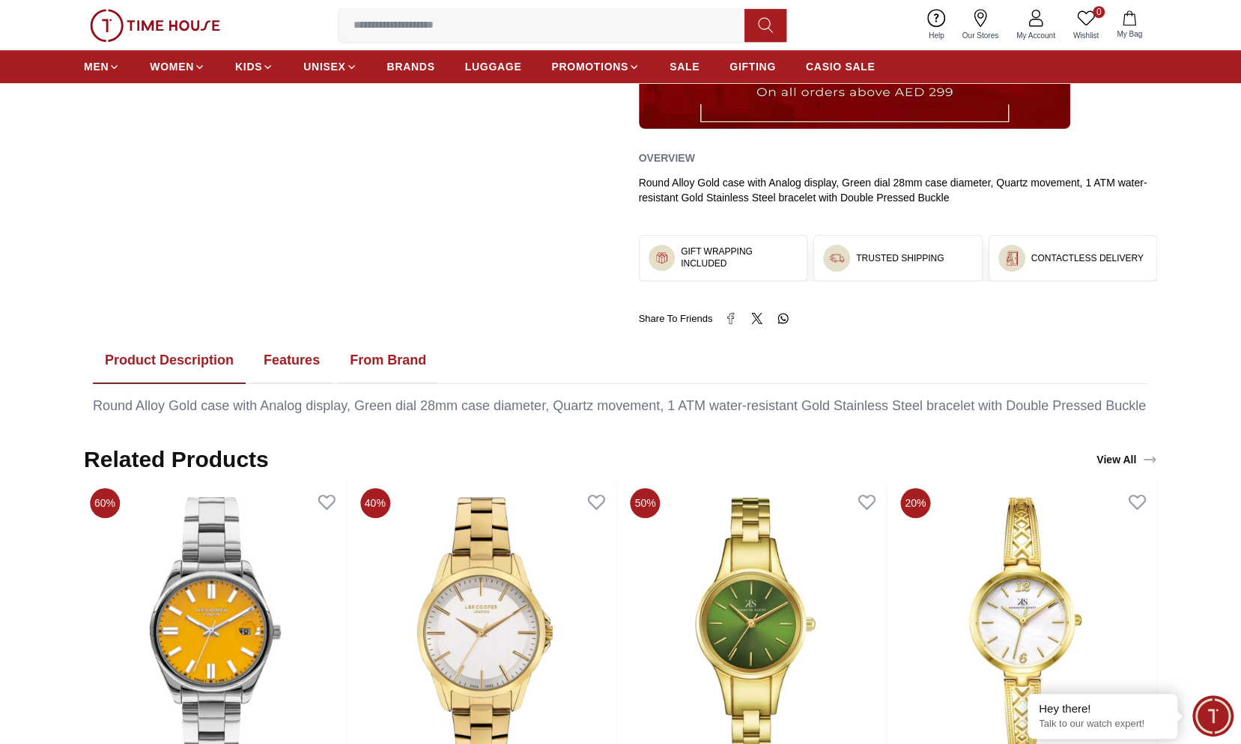
scroll to position [300, 0]
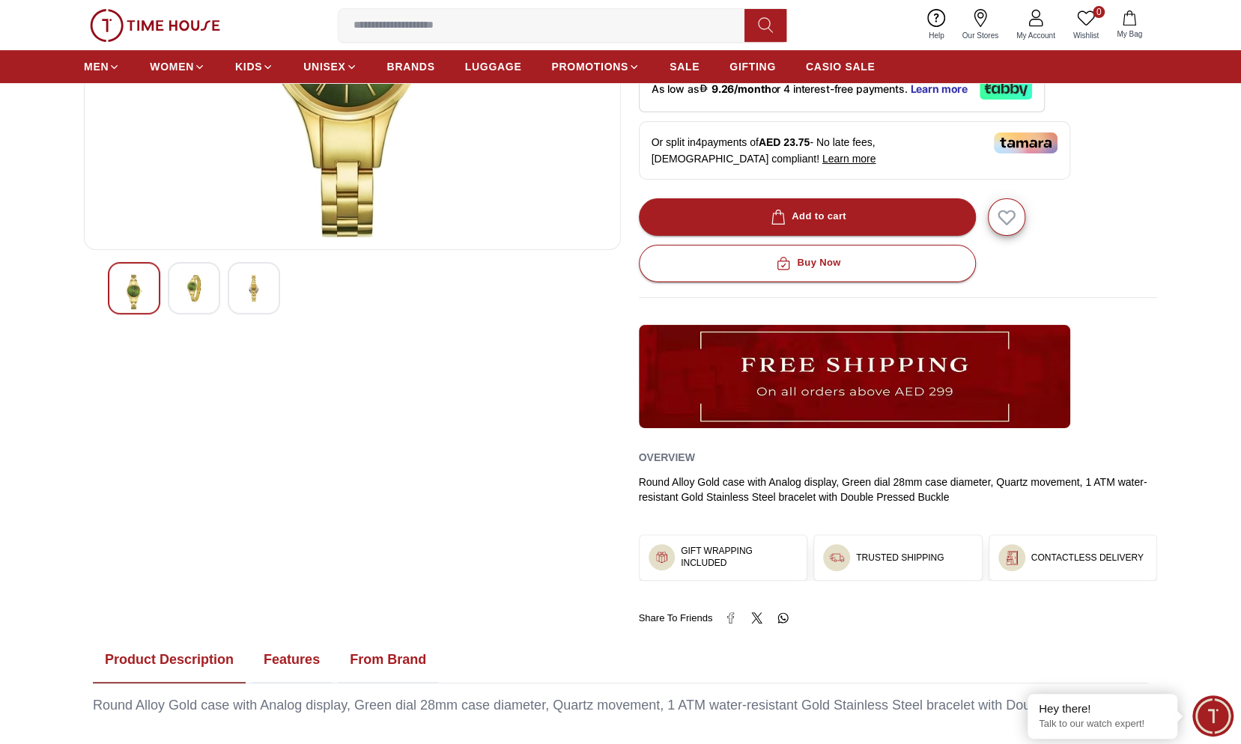
click at [203, 295] on img at bounding box center [193, 288] width 27 height 27
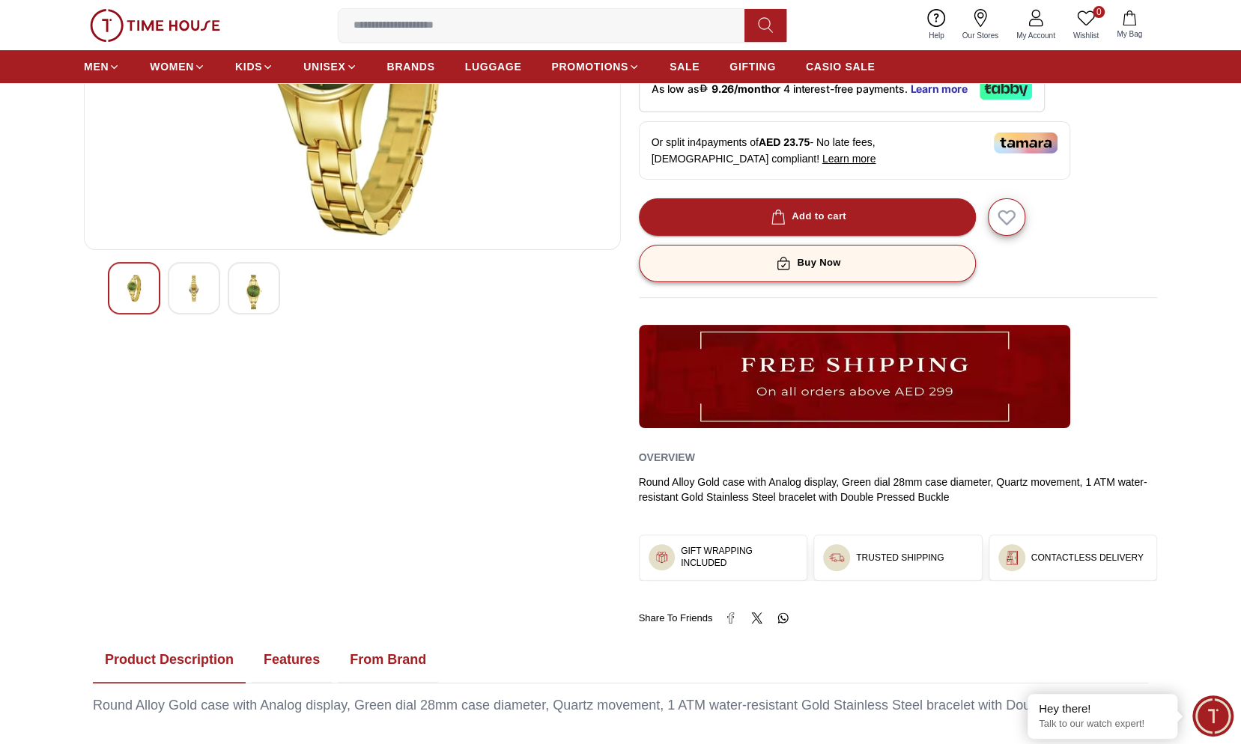
scroll to position [0, 0]
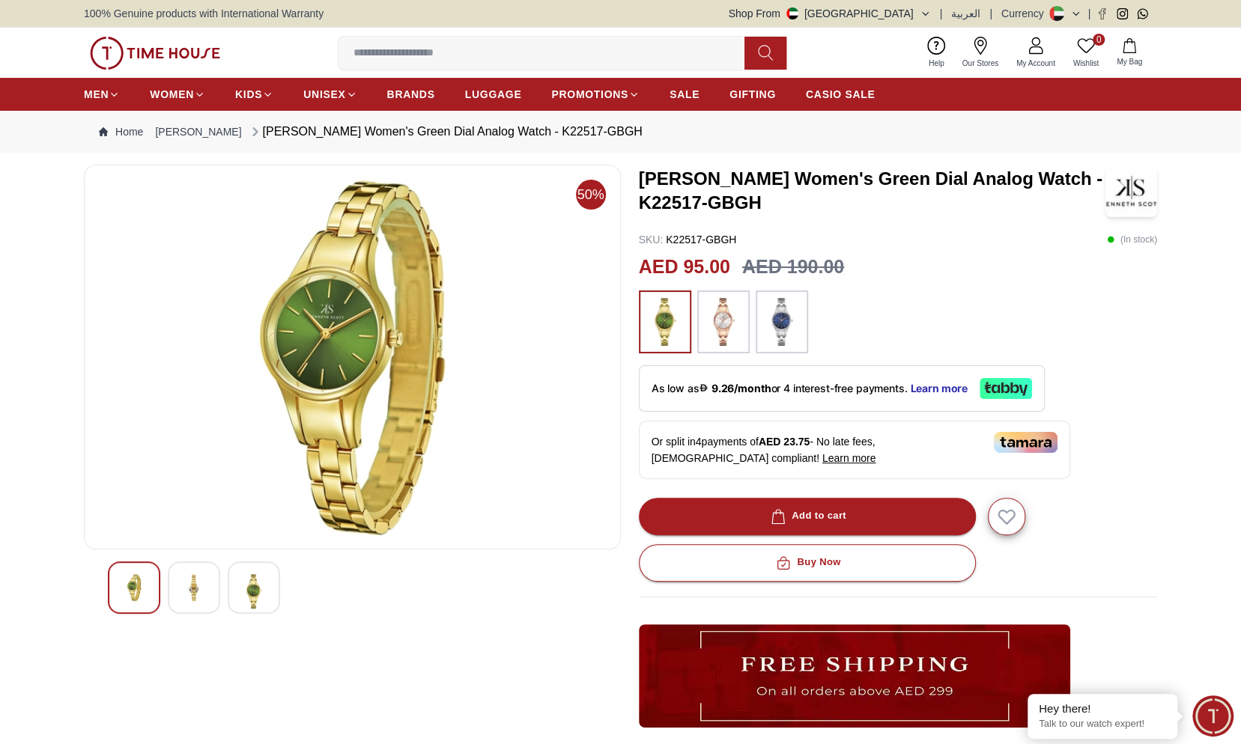
click at [193, 595] on img at bounding box center [193, 587] width 27 height 27
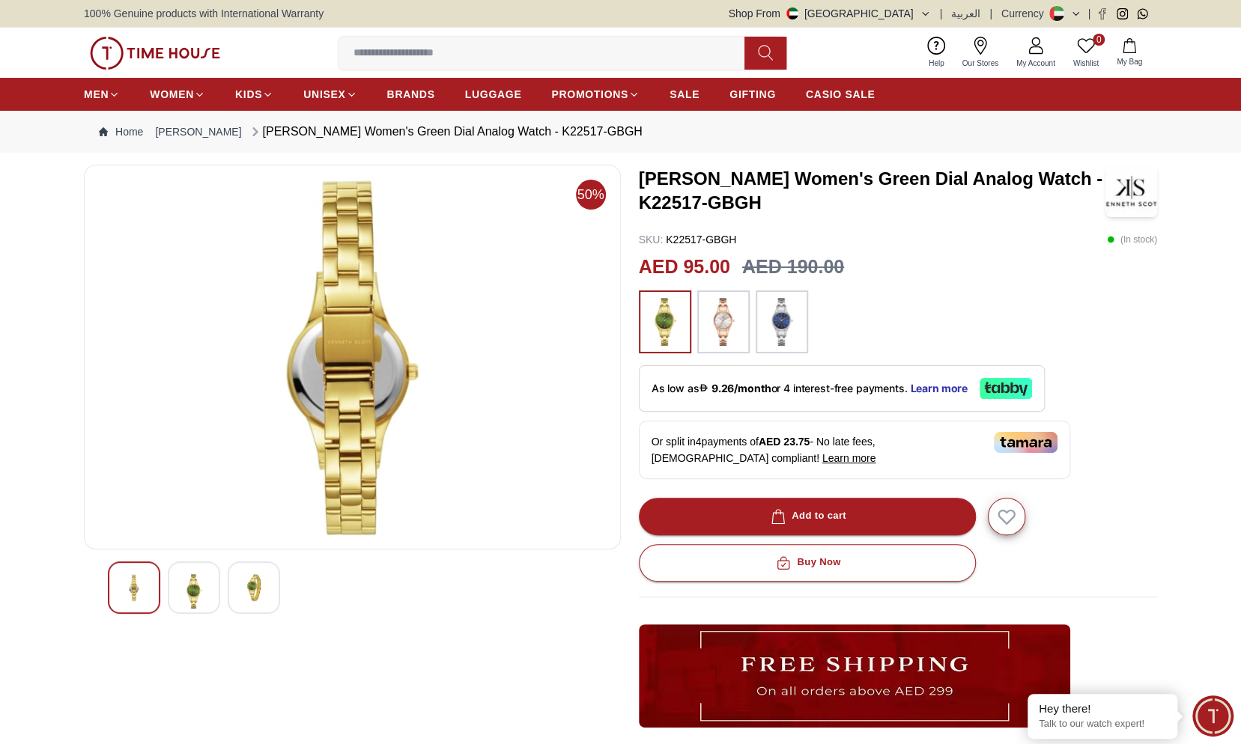
click at [193, 595] on img at bounding box center [193, 591] width 27 height 34
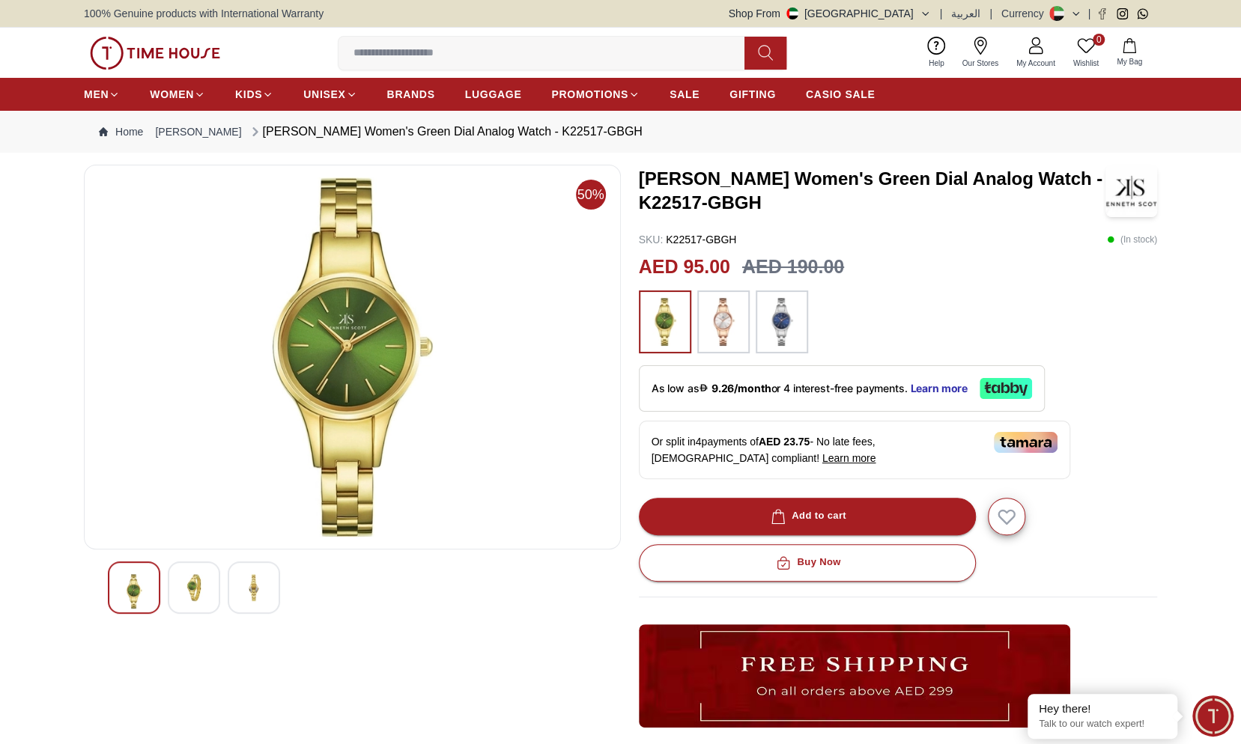
click at [249, 581] on img at bounding box center [253, 587] width 27 height 27
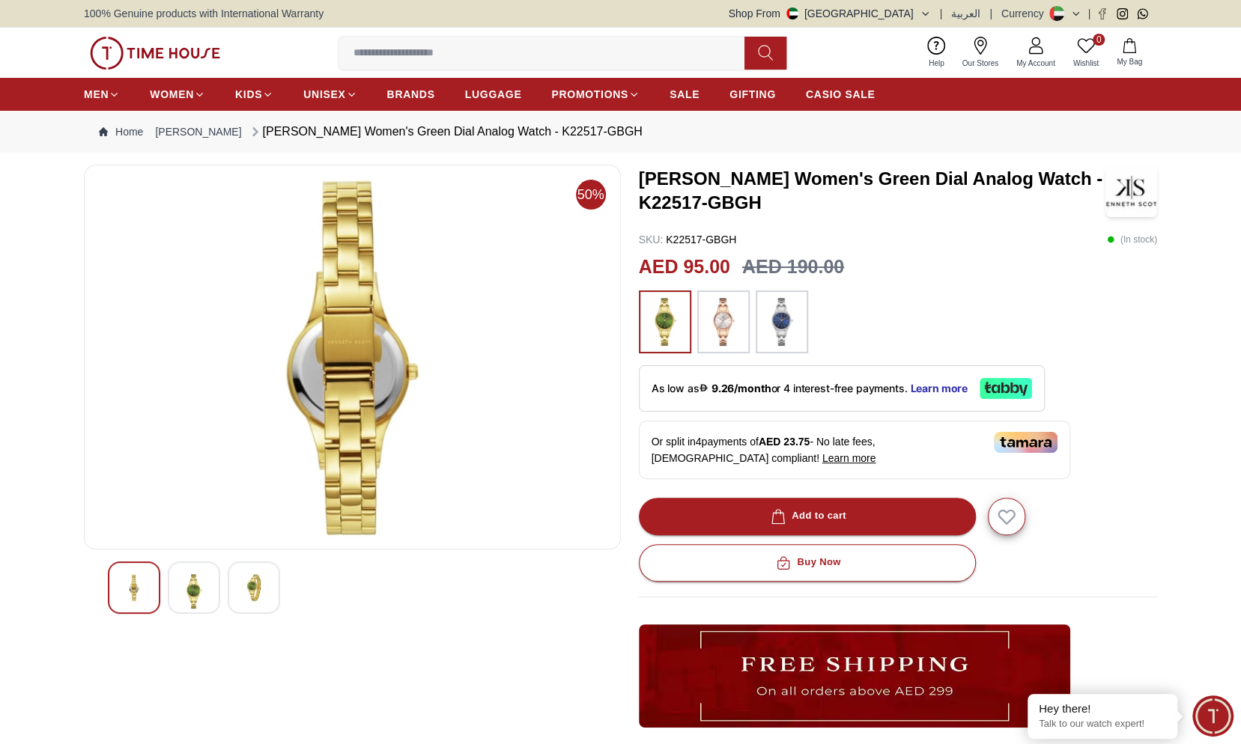
click at [200, 590] on img at bounding box center [193, 591] width 27 height 34
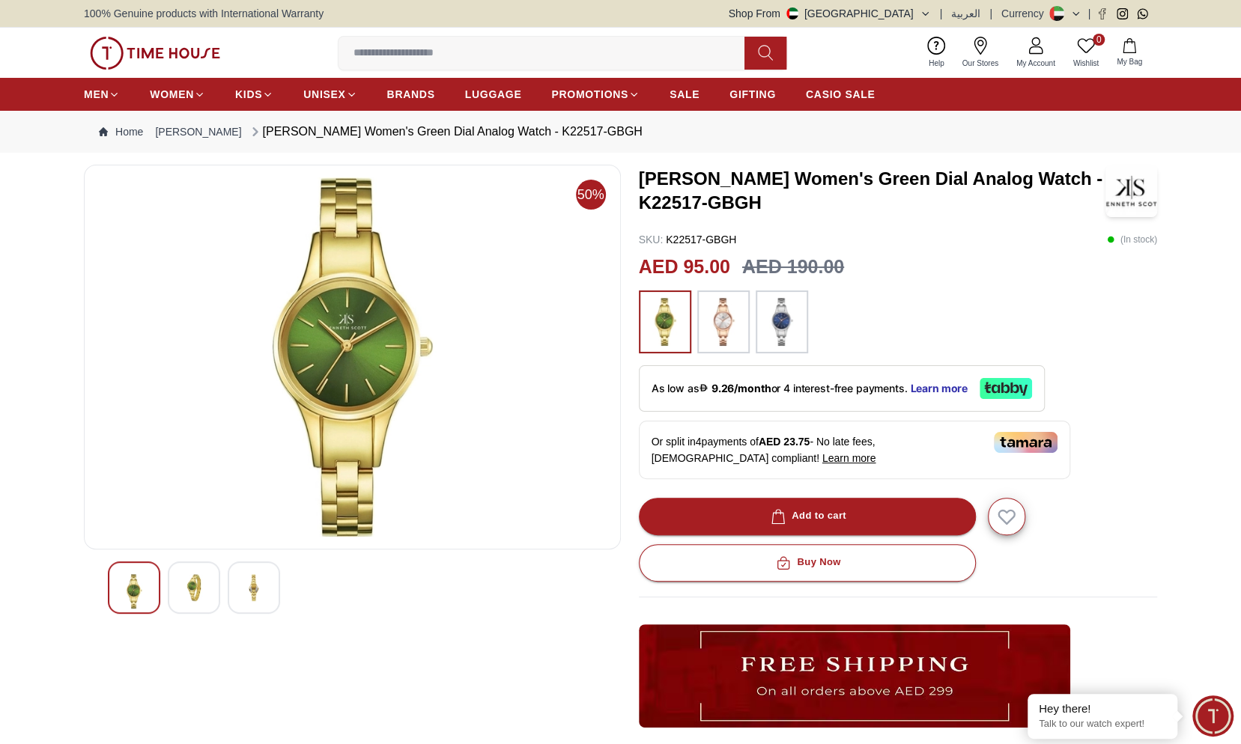
click at [160, 592] on div at bounding box center [352, 588] width 489 height 52
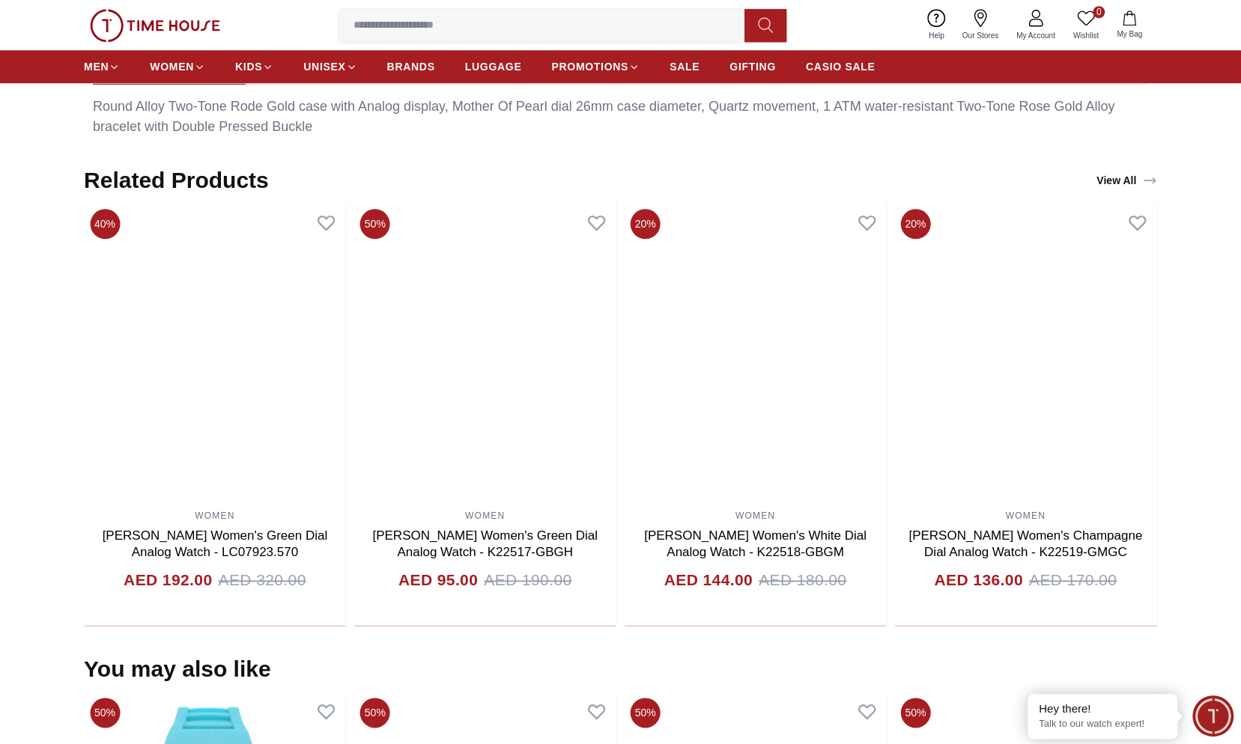
scroll to position [749, 0]
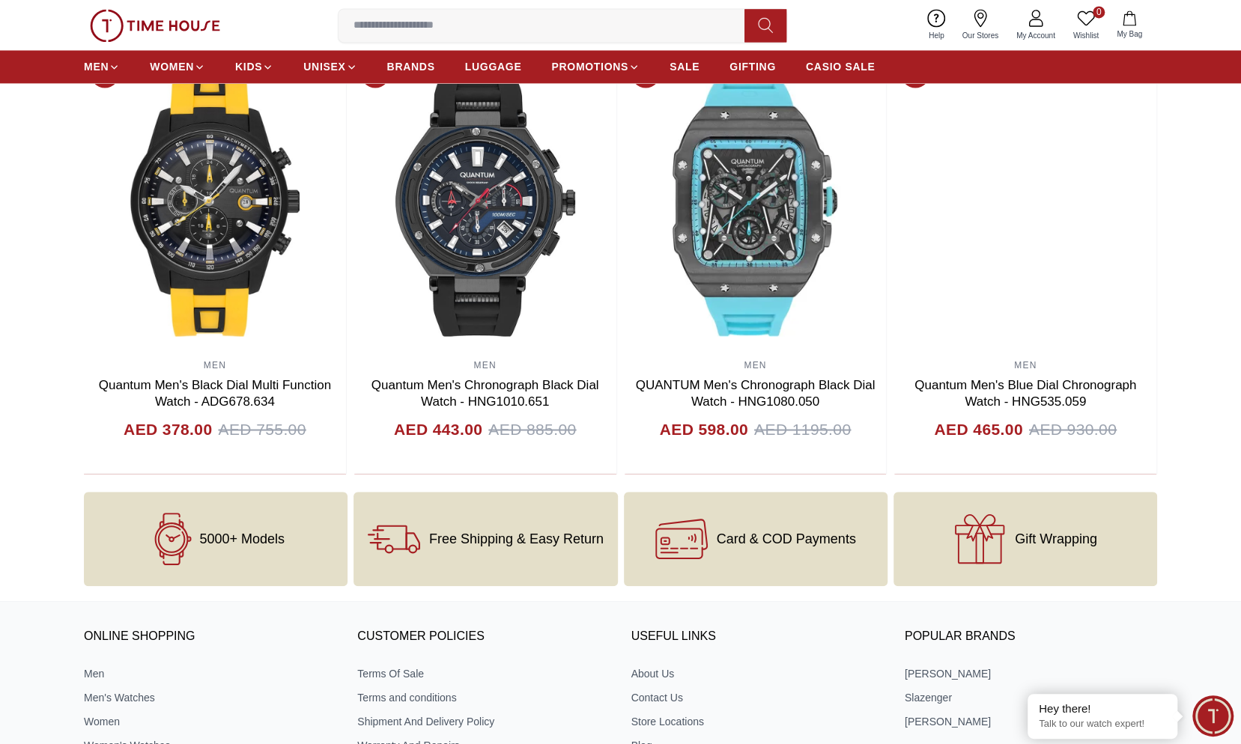
scroll to position [1219, 0]
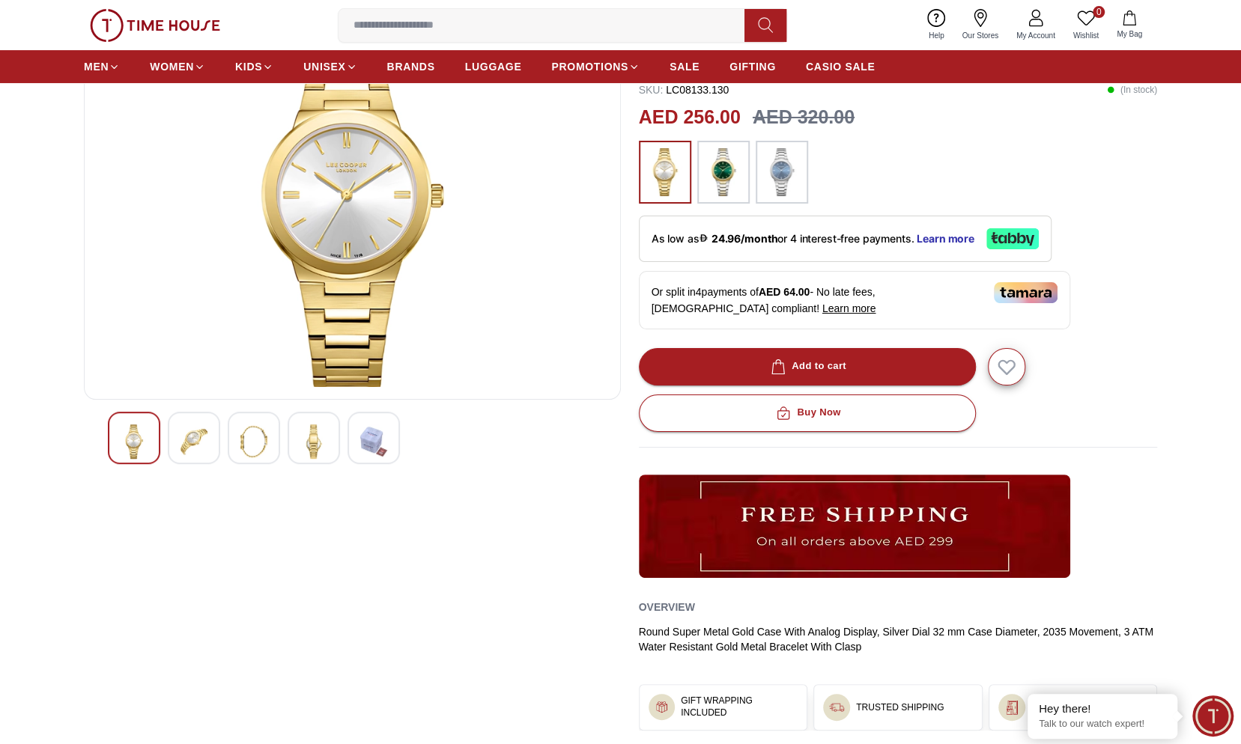
scroll to position [75, 0]
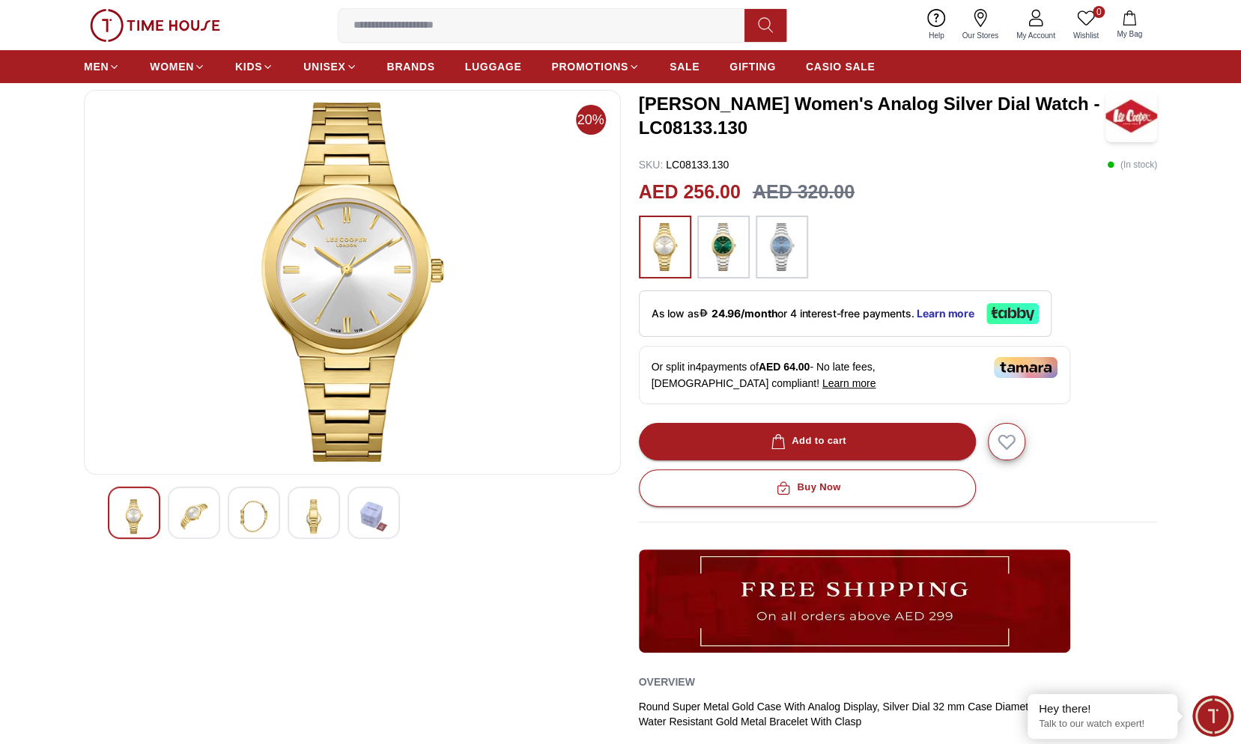
click at [205, 524] on img at bounding box center [193, 516] width 27 height 34
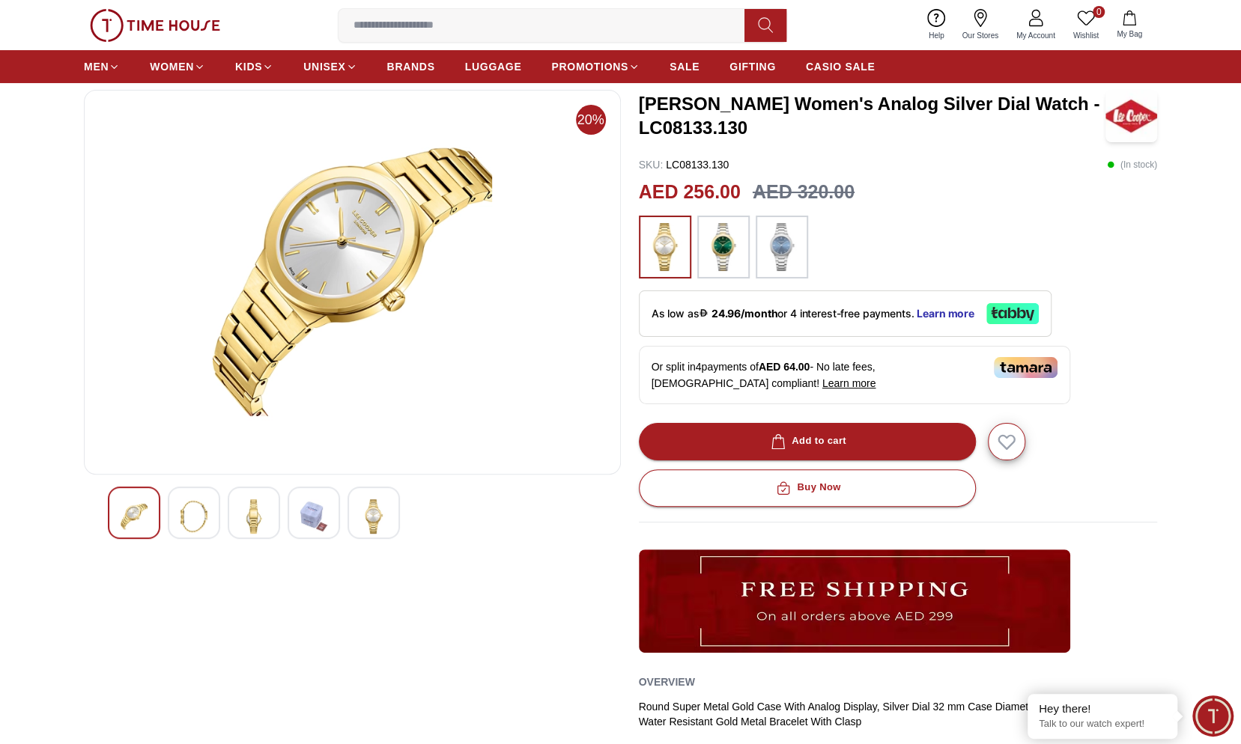
click at [259, 512] on img at bounding box center [253, 516] width 27 height 34
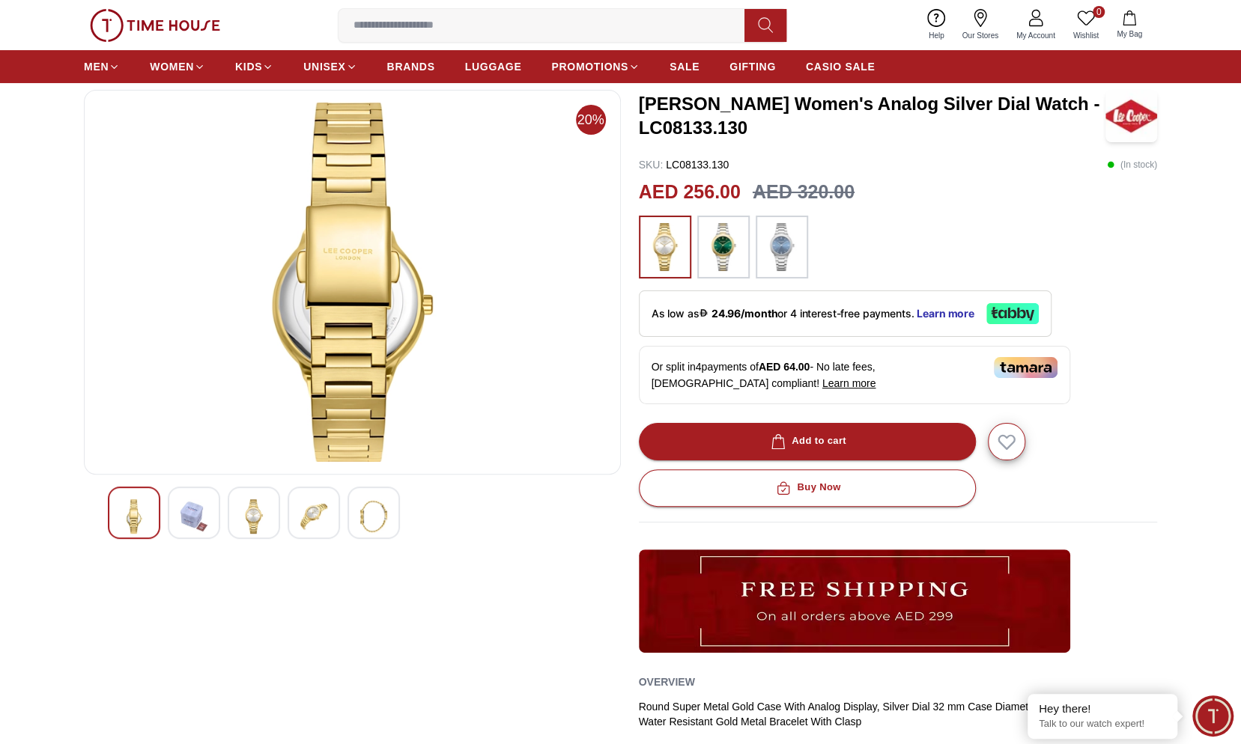
click at [181, 503] on img at bounding box center [193, 516] width 27 height 34
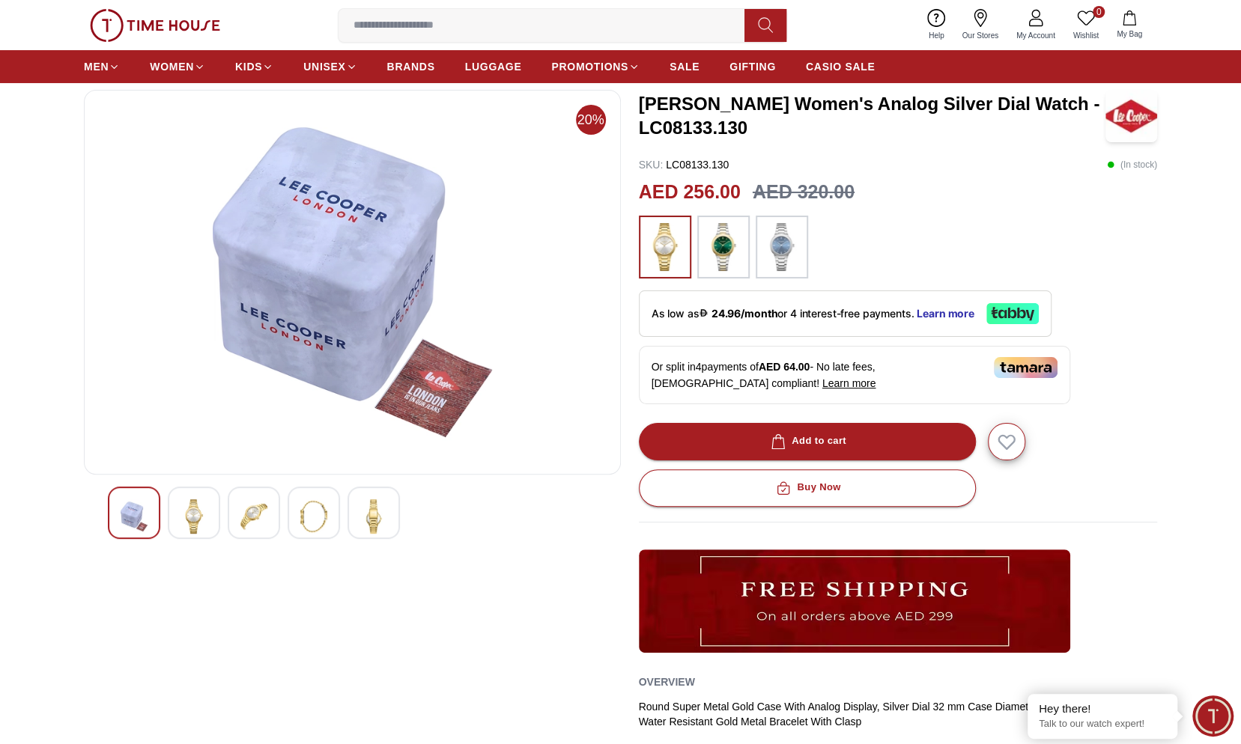
click at [250, 510] on img at bounding box center [253, 516] width 27 height 34
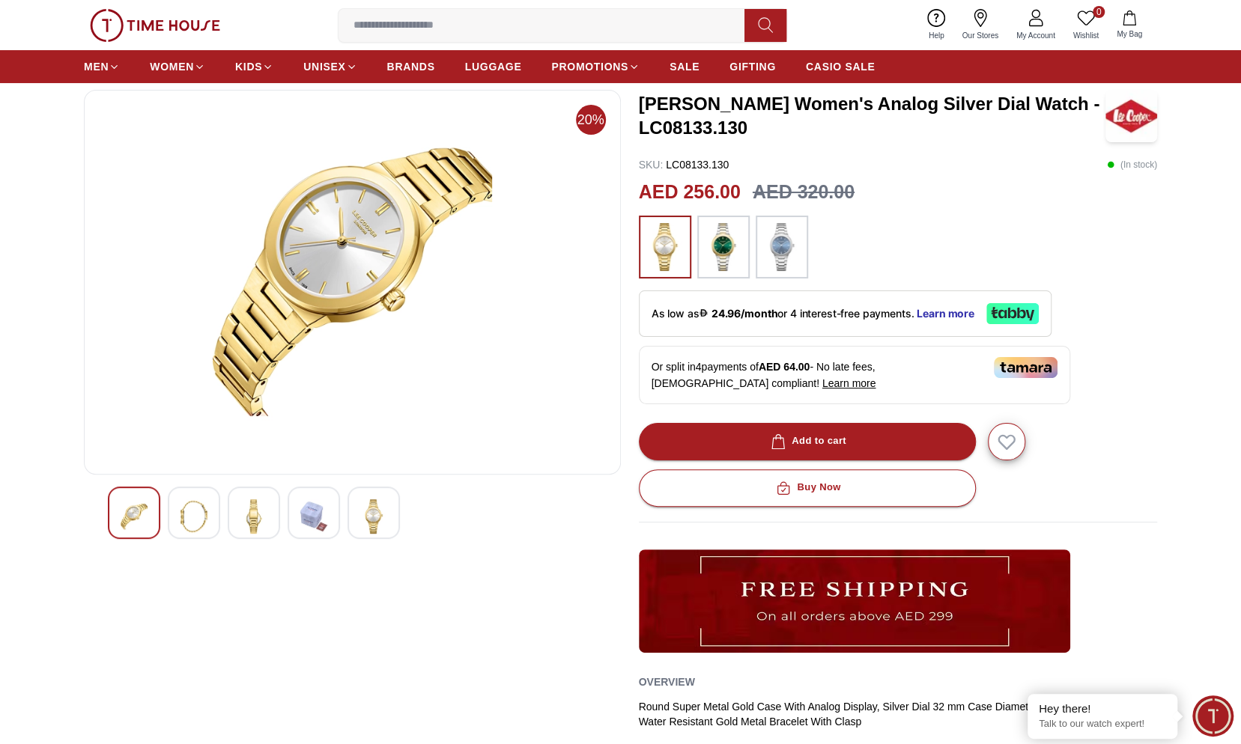
click at [308, 508] on img at bounding box center [313, 516] width 27 height 34
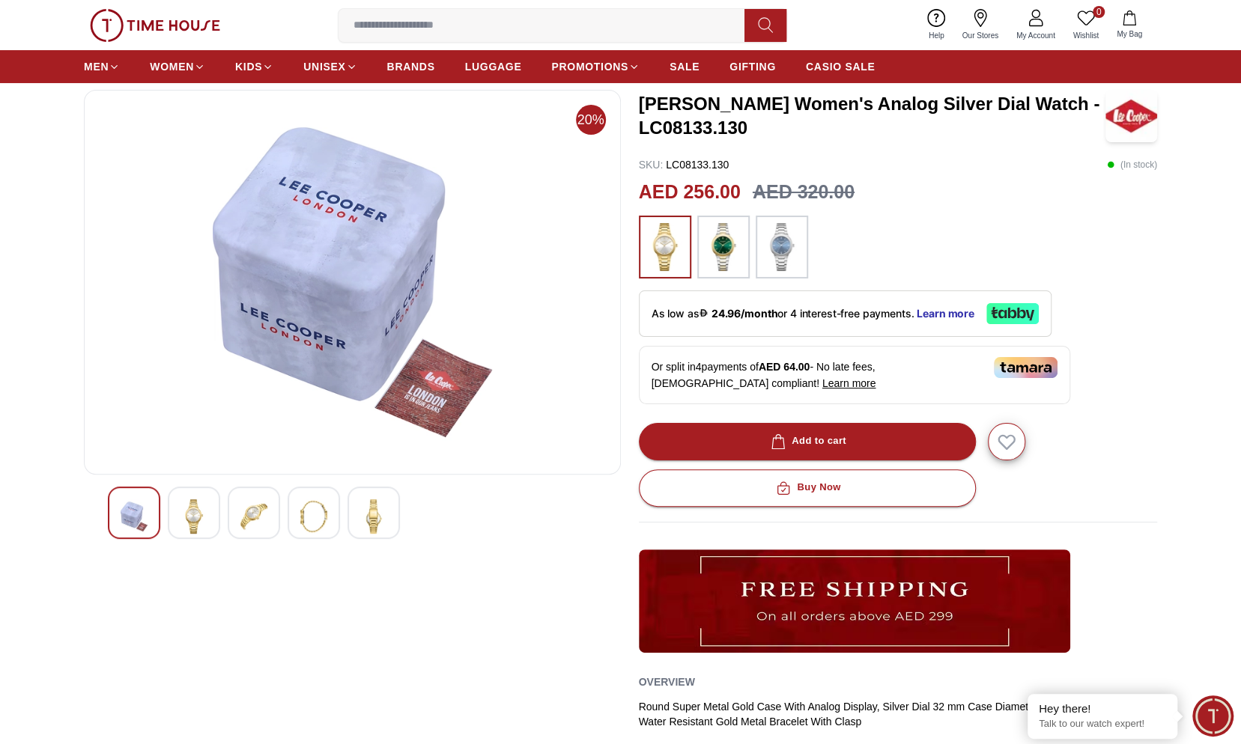
click at [372, 515] on img at bounding box center [373, 516] width 27 height 34
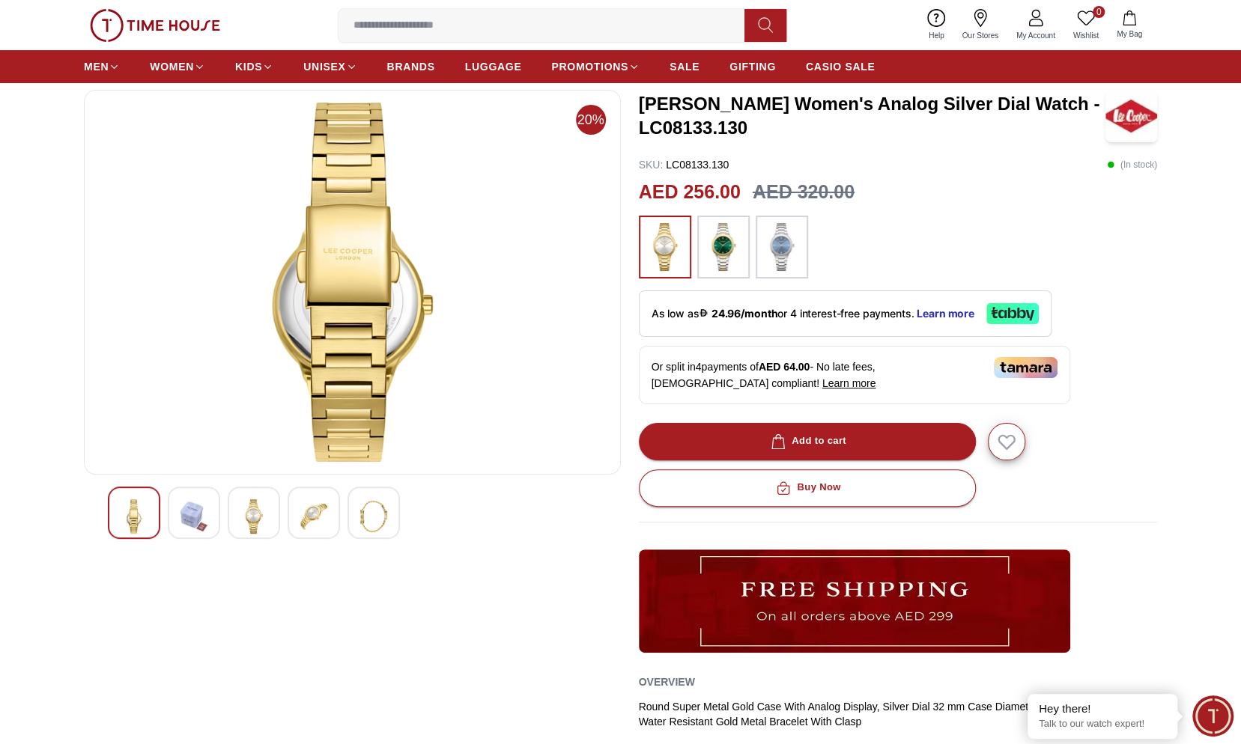
click at [312, 512] on img at bounding box center [313, 516] width 27 height 34
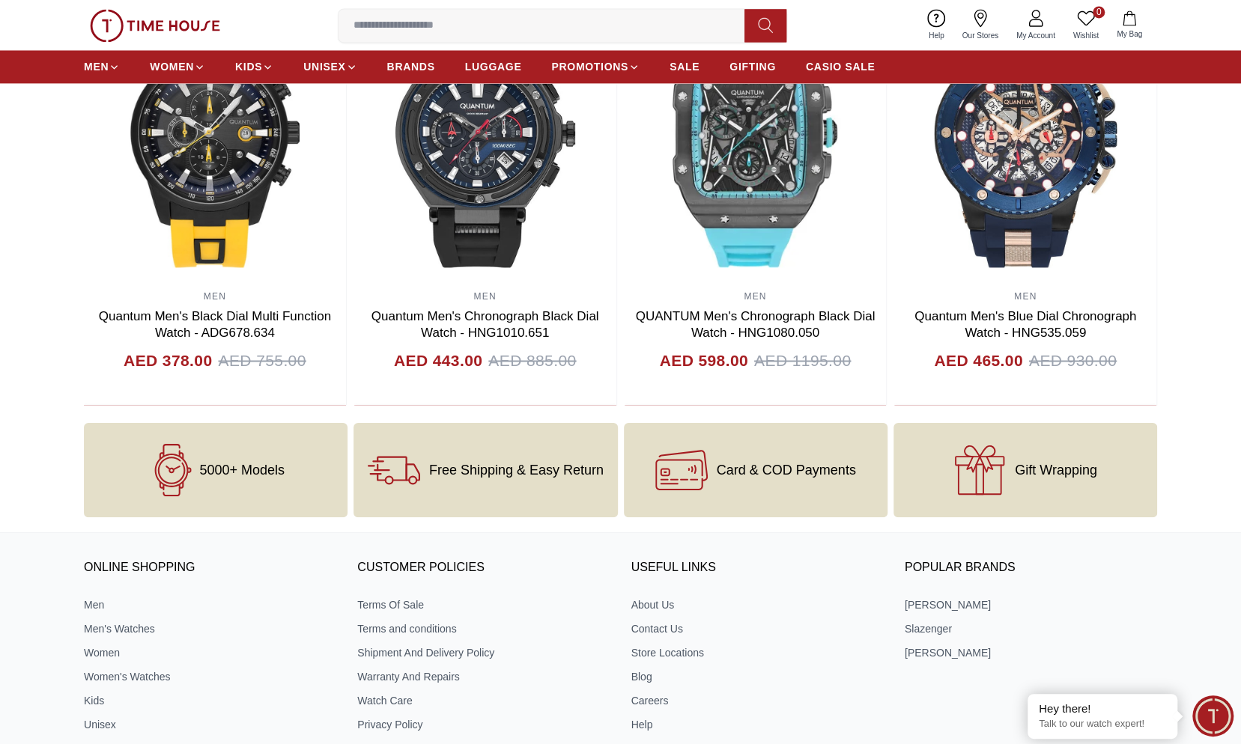
scroll to position [1803, 0]
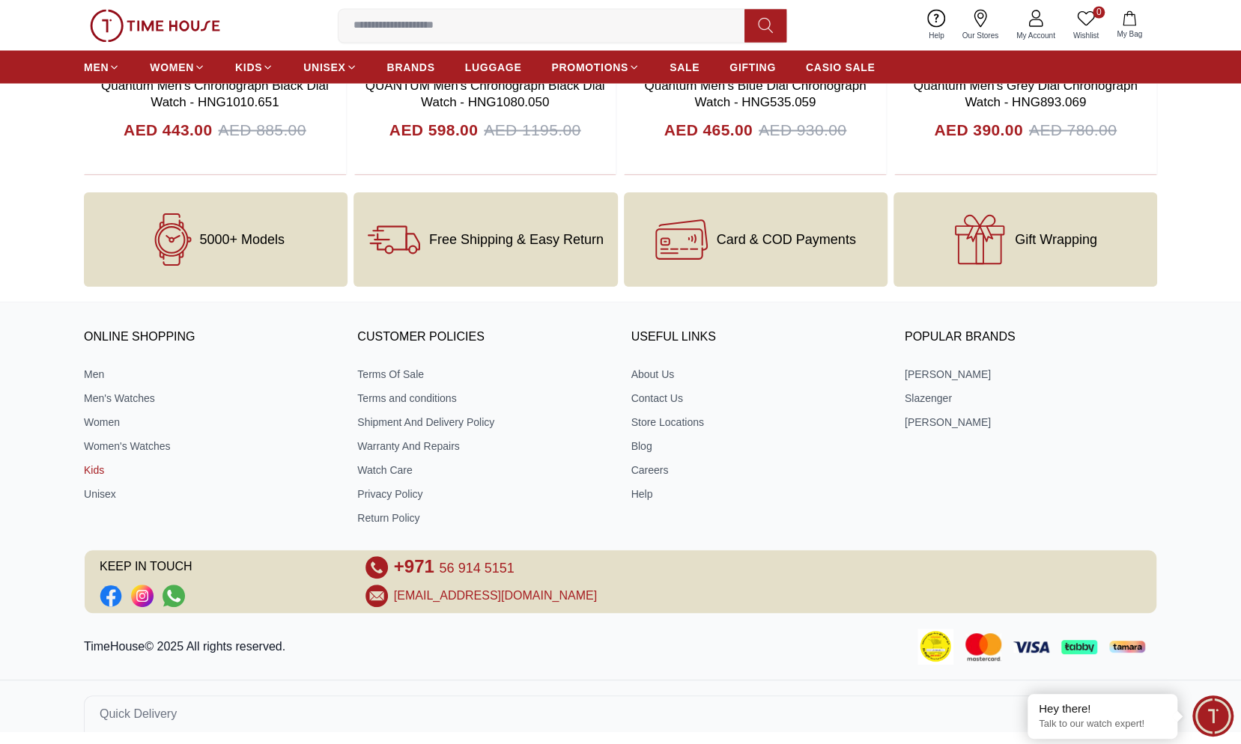
click at [96, 468] on link "Kids" at bounding box center [210, 470] width 252 height 15
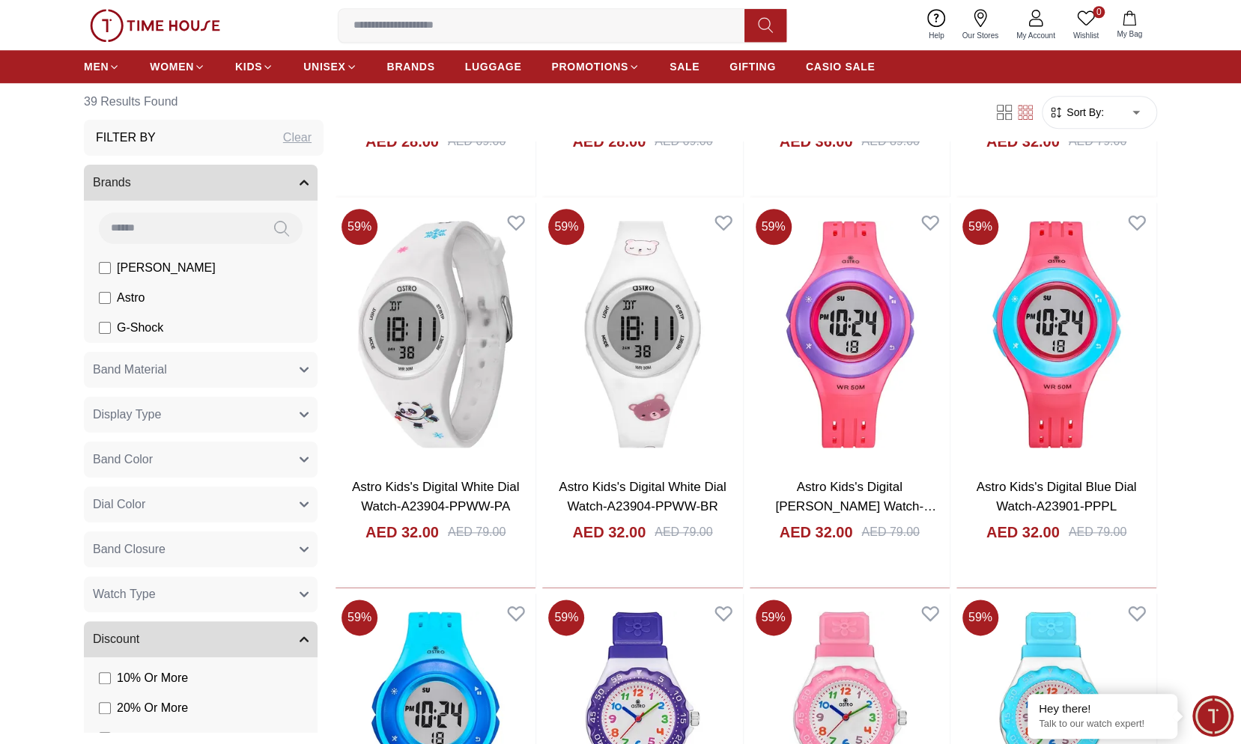
scroll to position [1048, 0]
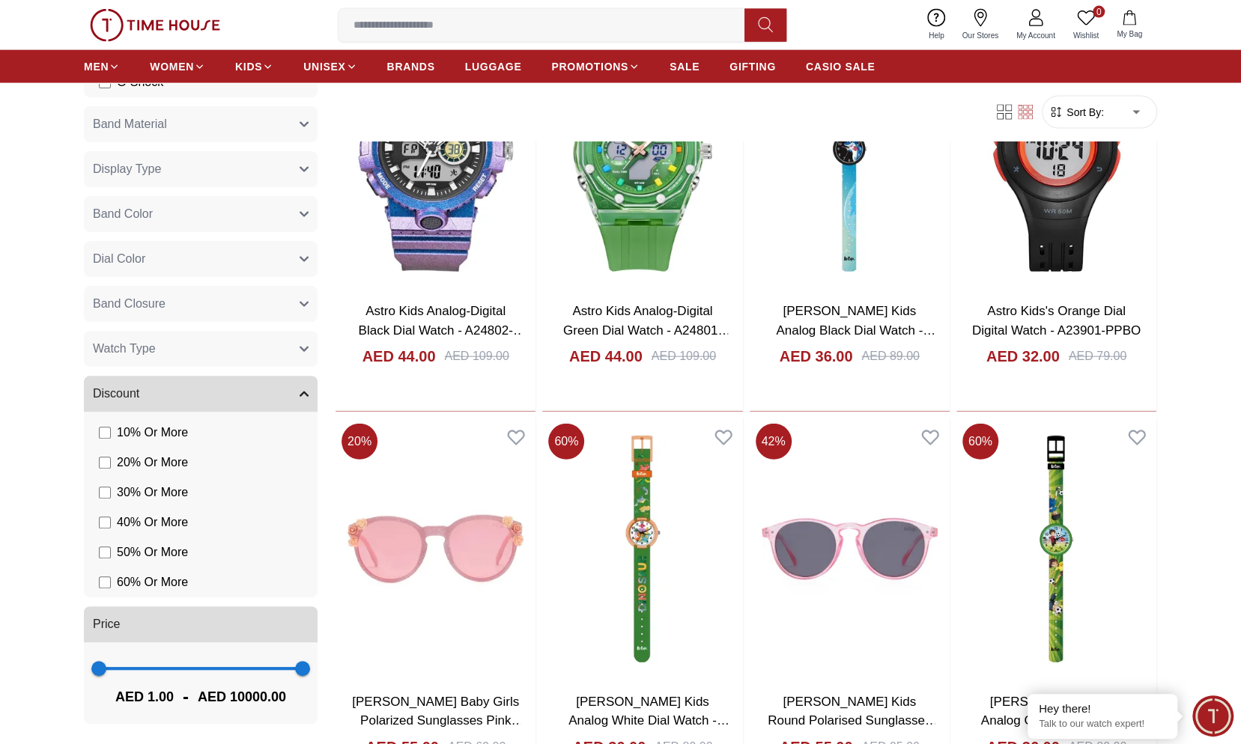
scroll to position [2097, 0]
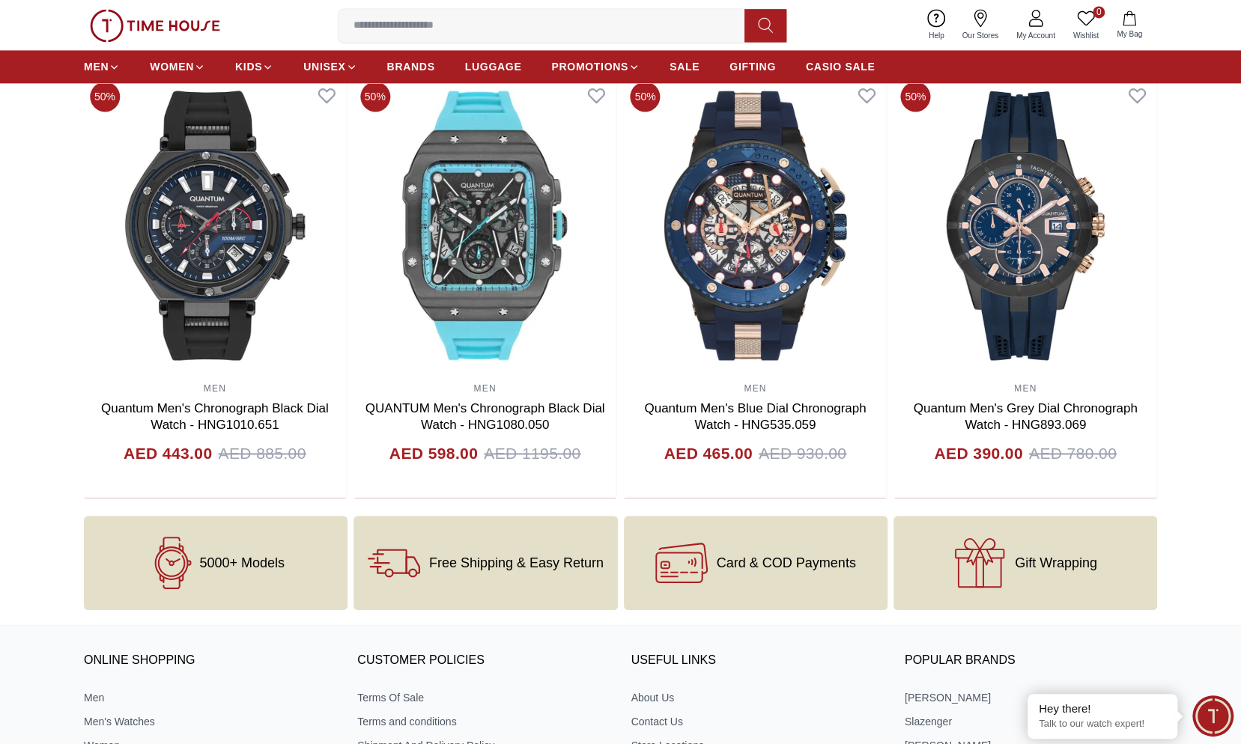
scroll to position [1746, 0]
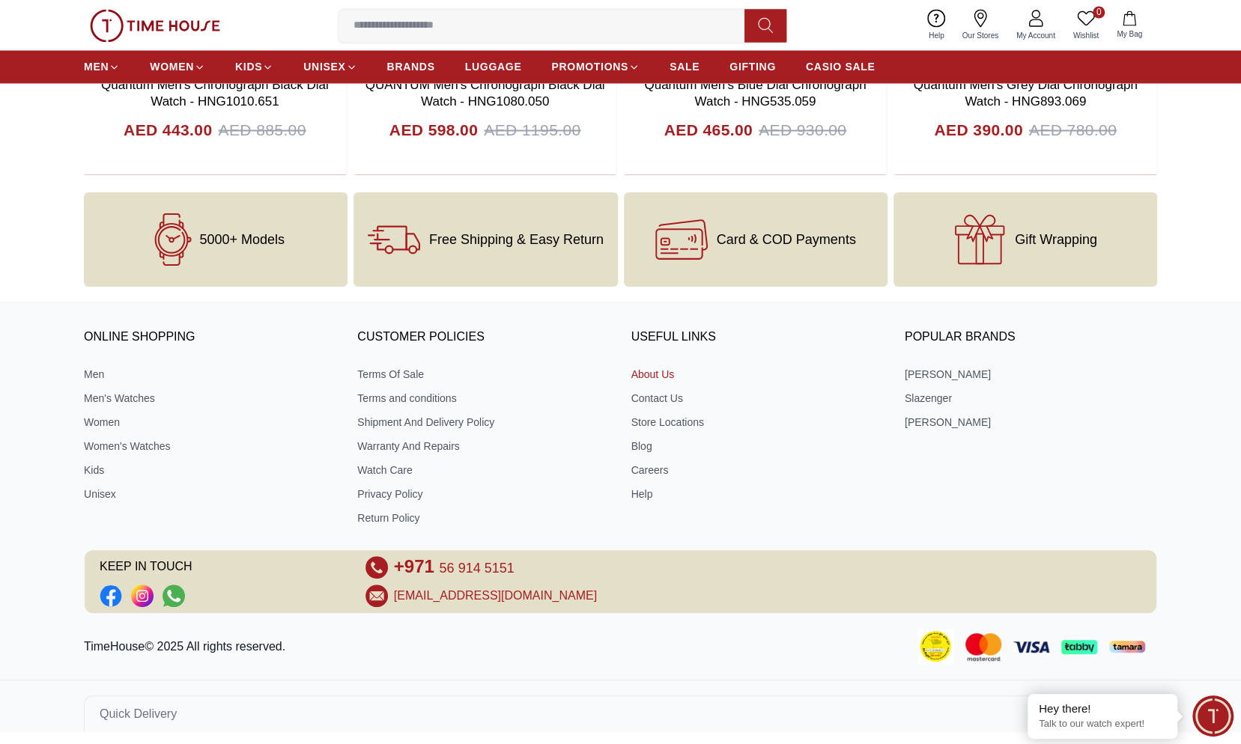
click at [659, 370] on link "About Us" at bounding box center [757, 374] width 252 height 15
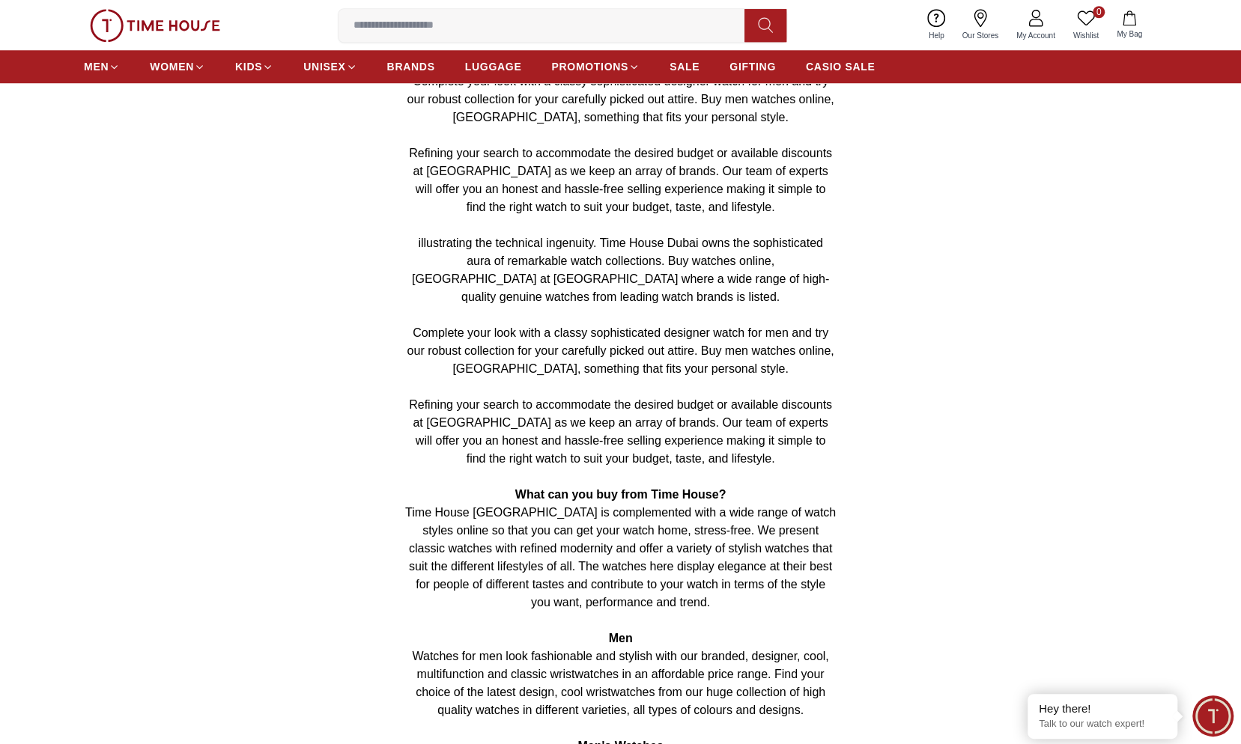
scroll to position [599, 0]
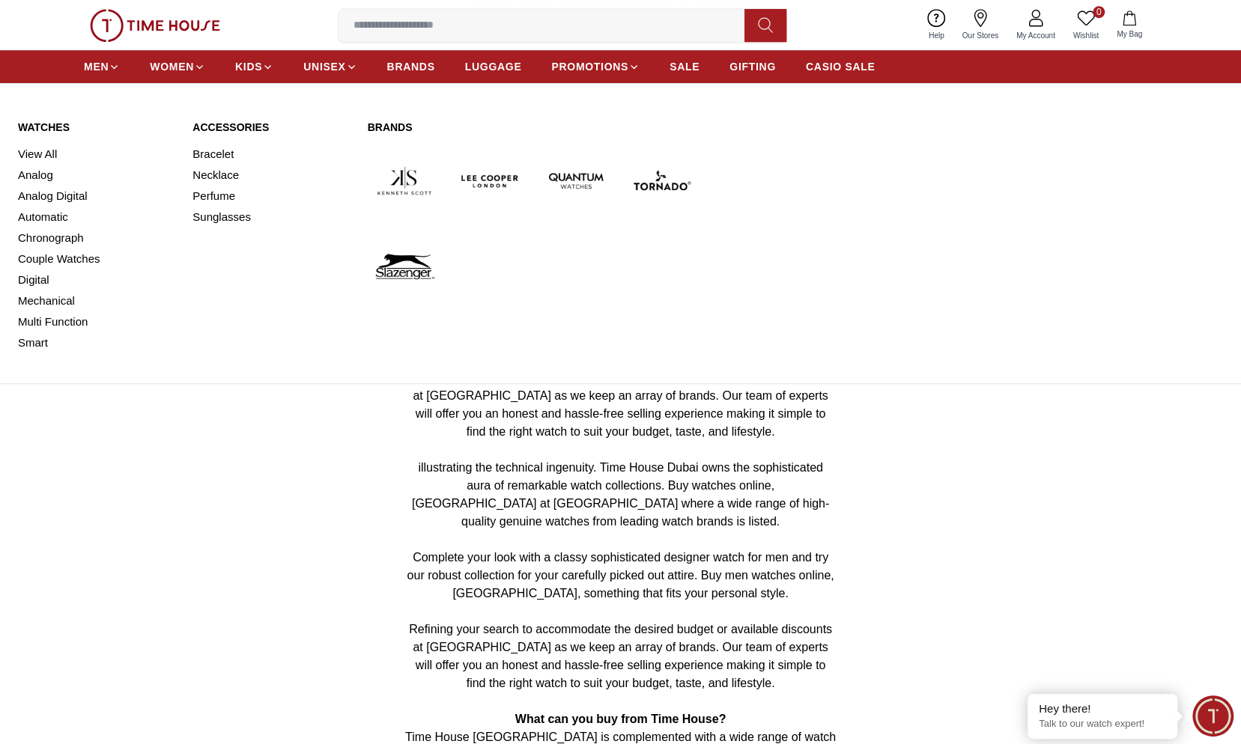
click at [395, 178] on img at bounding box center [405, 181] width 74 height 74
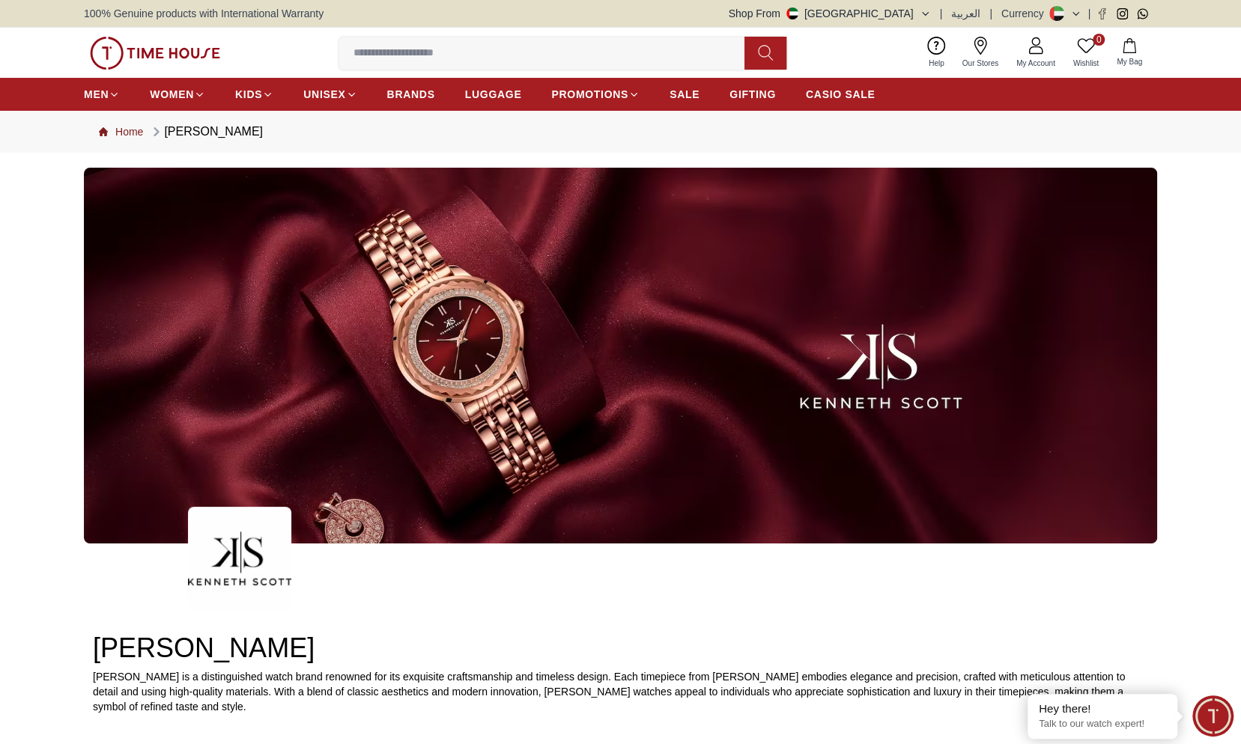
click at [143, 133] on link "Home" at bounding box center [121, 131] width 44 height 15
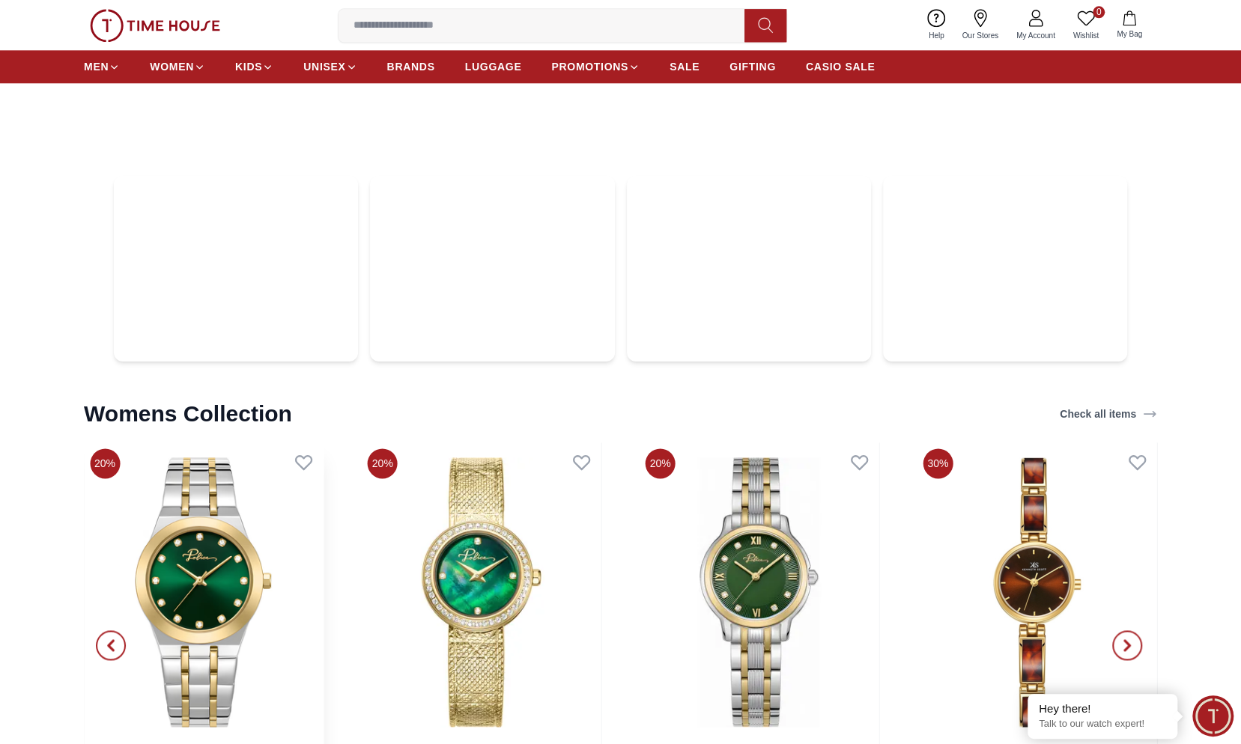
scroll to position [5077, 0]
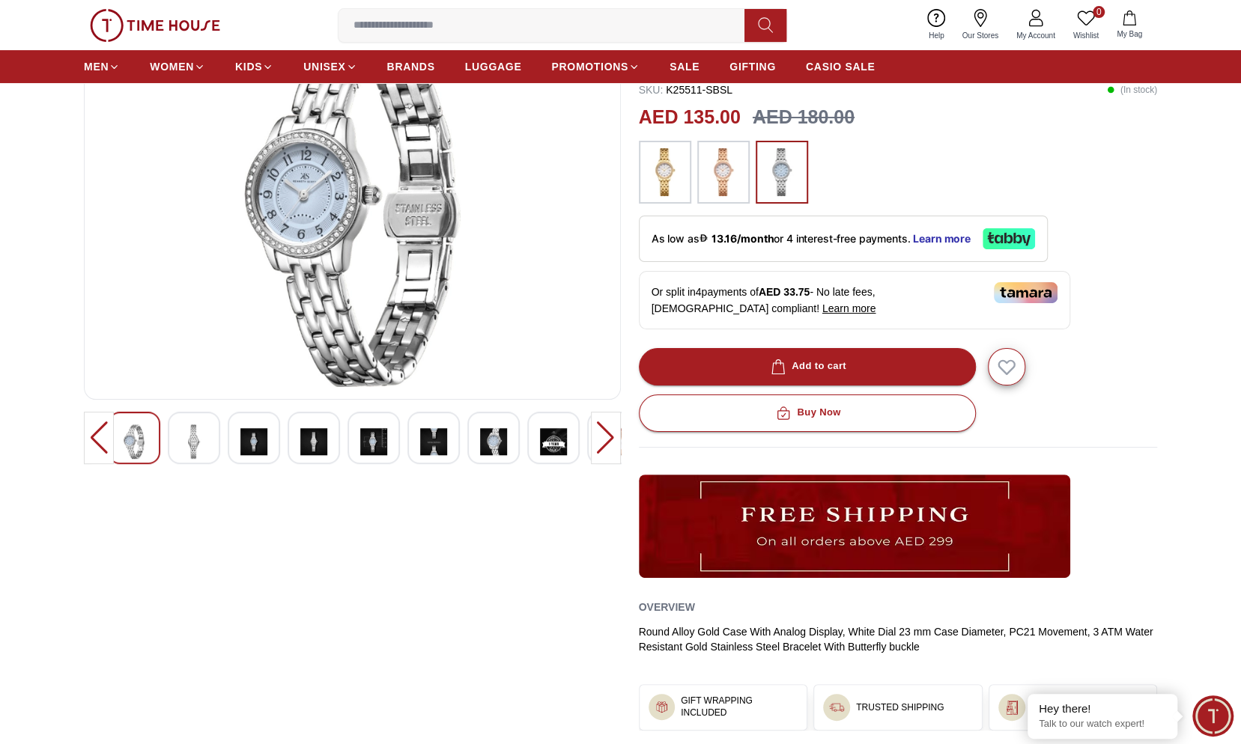
click at [194, 443] on img at bounding box center [193, 442] width 27 height 34
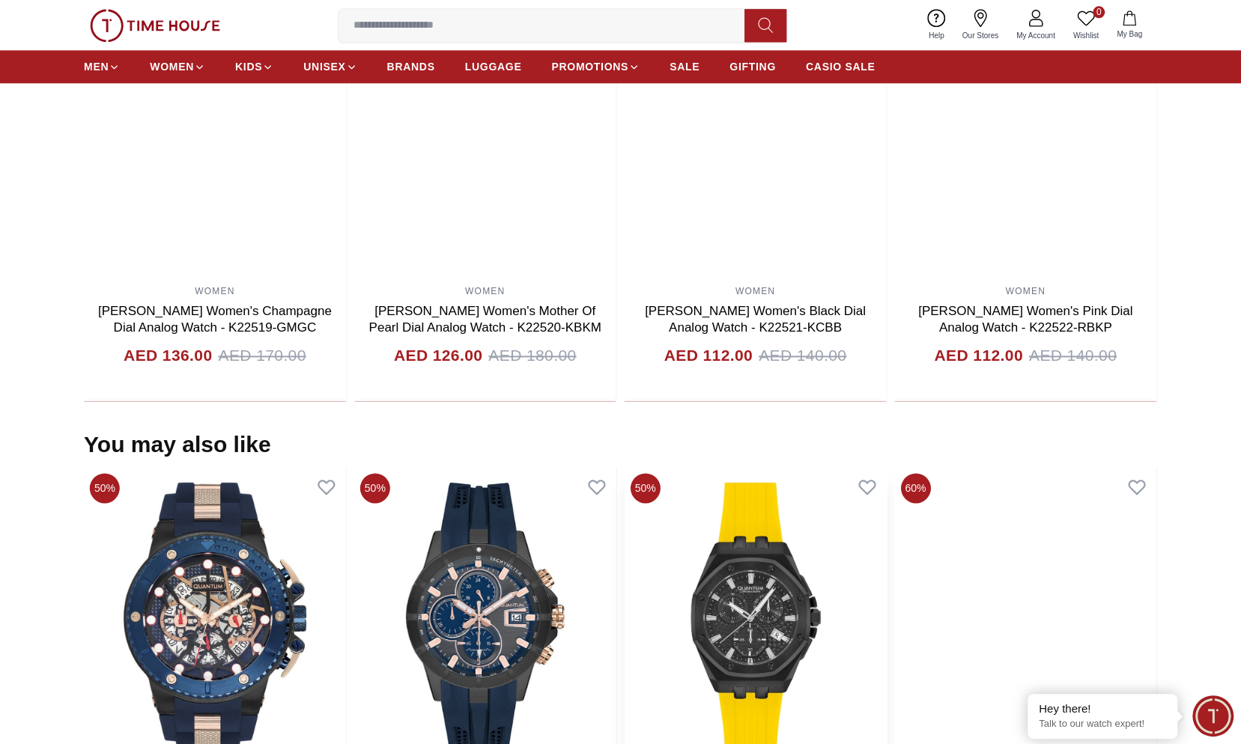
scroll to position [1573, 0]
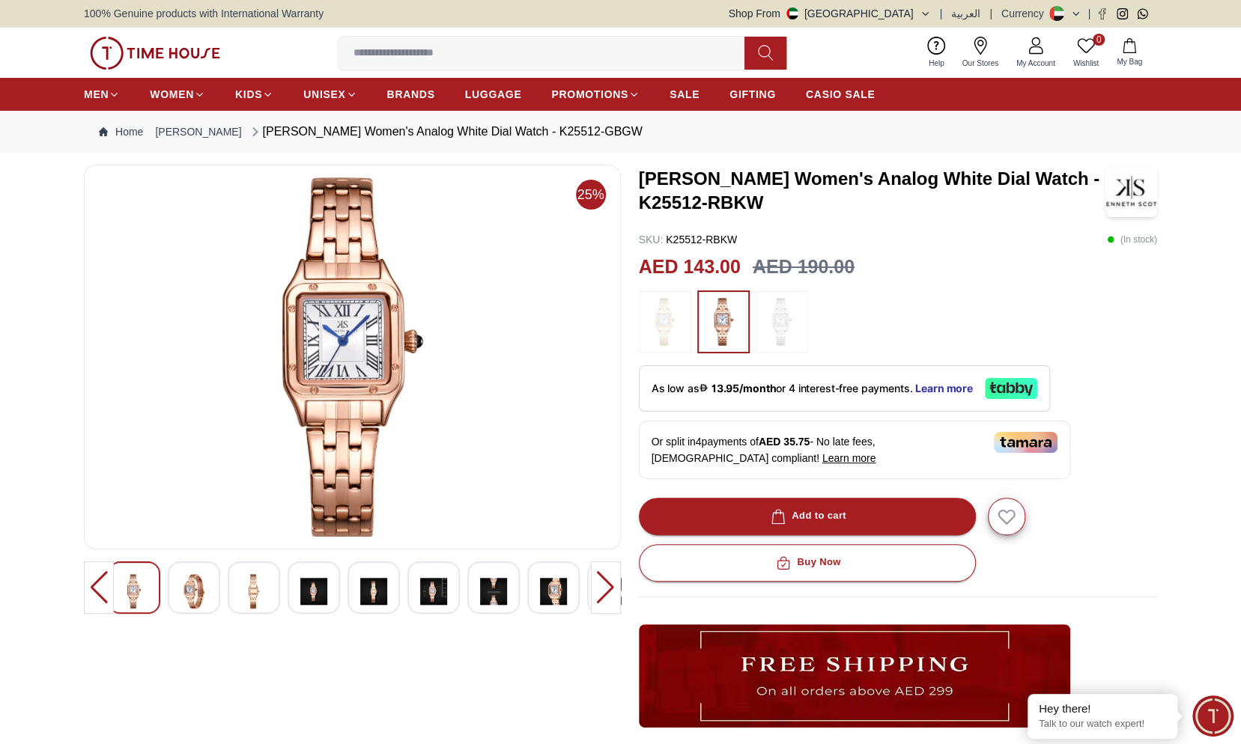
click at [204, 592] on img at bounding box center [193, 591] width 27 height 34
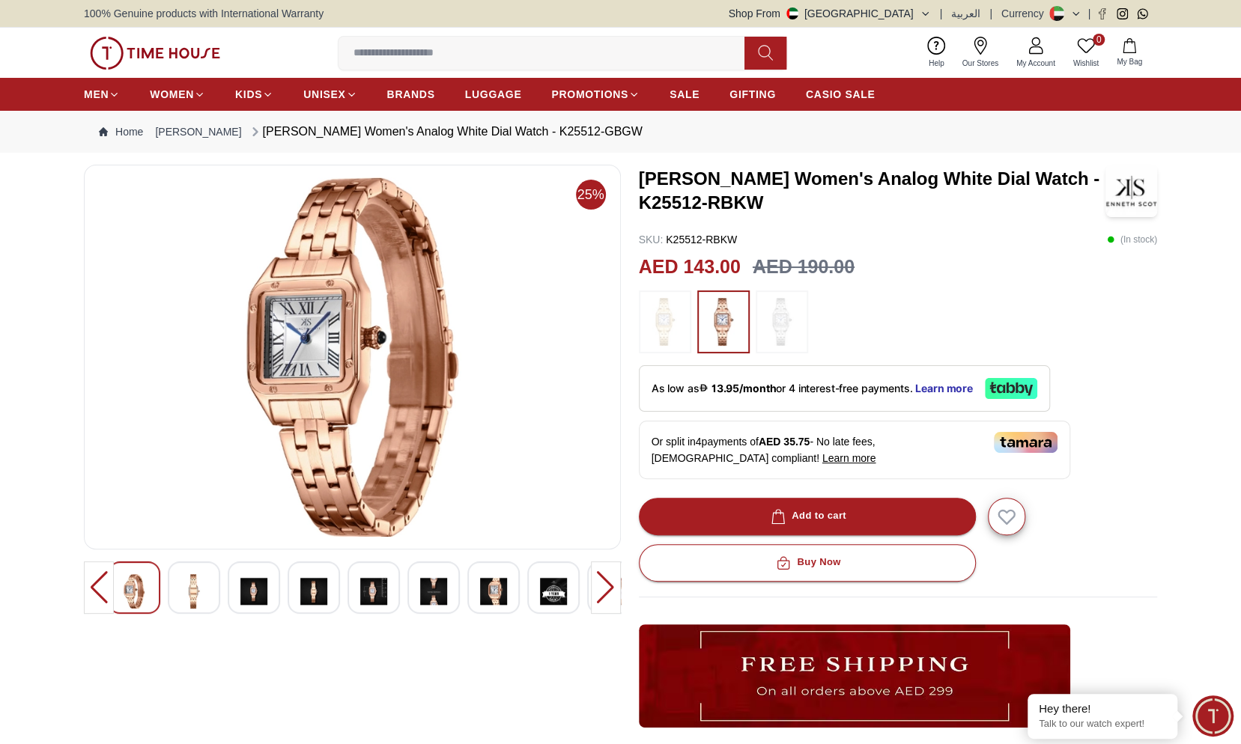
click at [195, 596] on img at bounding box center [193, 591] width 27 height 34
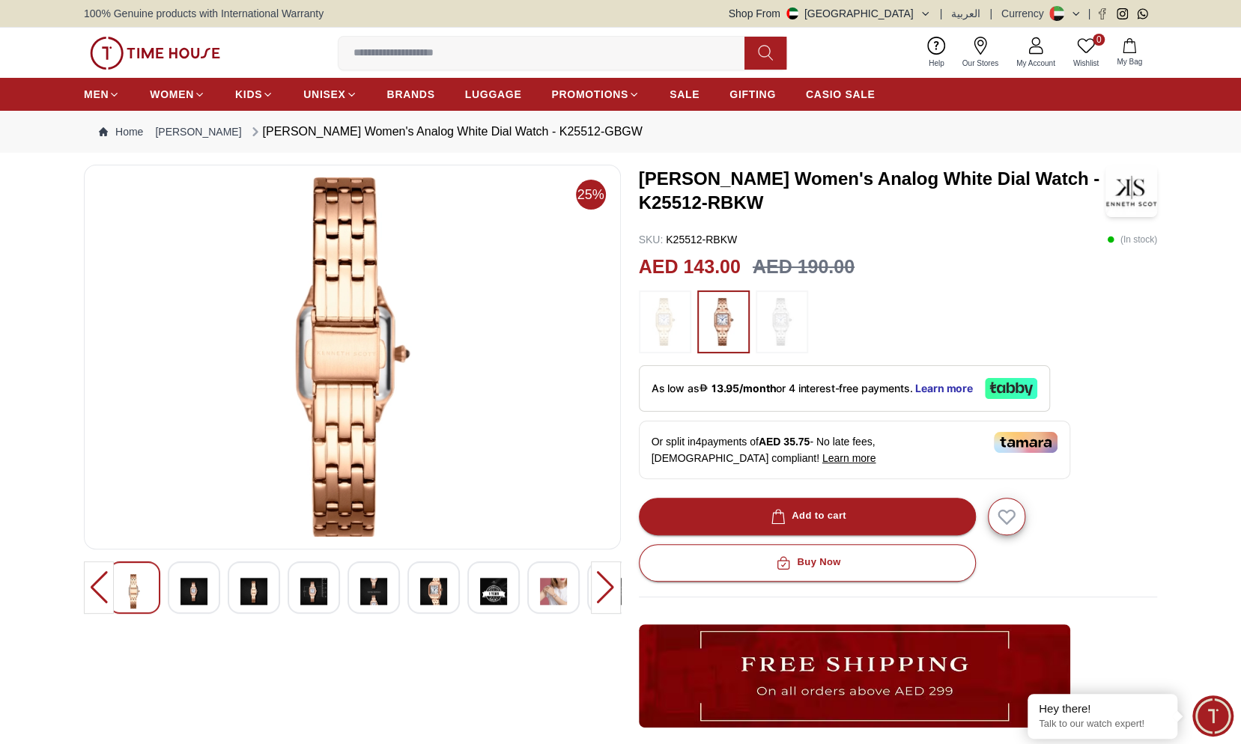
click at [419, 583] on div at bounding box center [433, 588] width 52 height 52
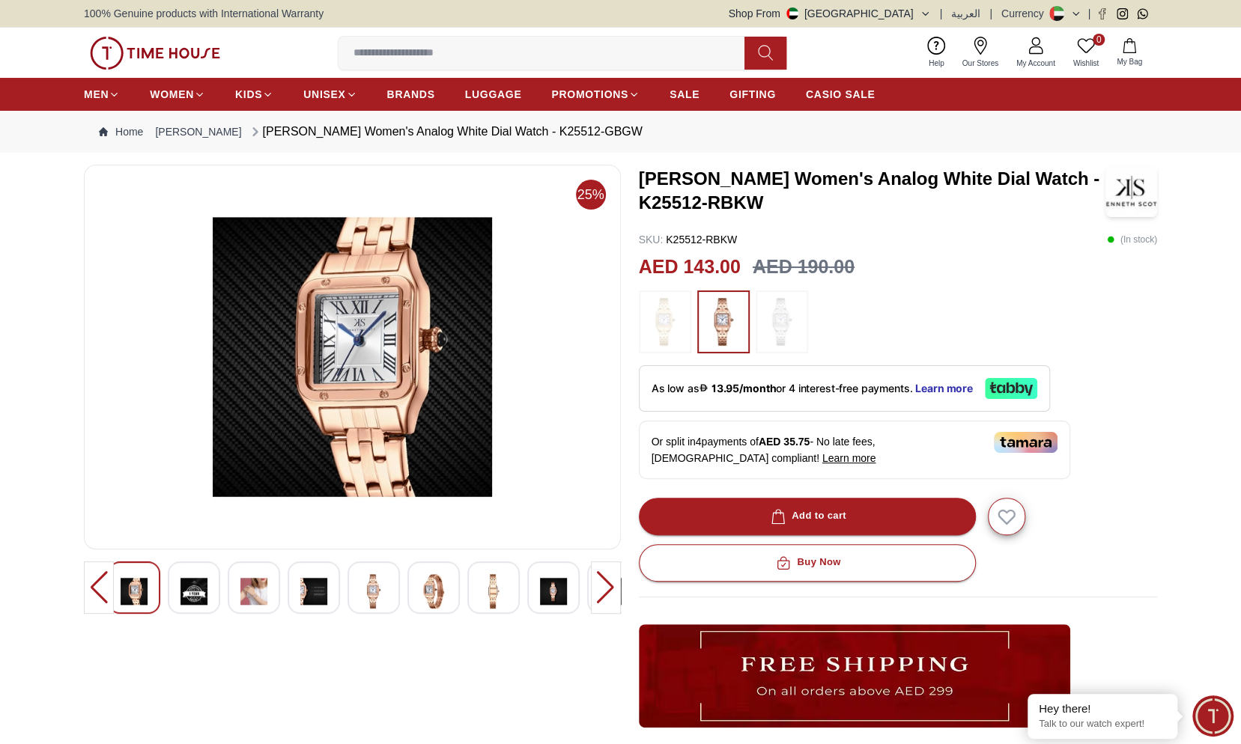
click at [365, 586] on img at bounding box center [373, 591] width 27 height 34
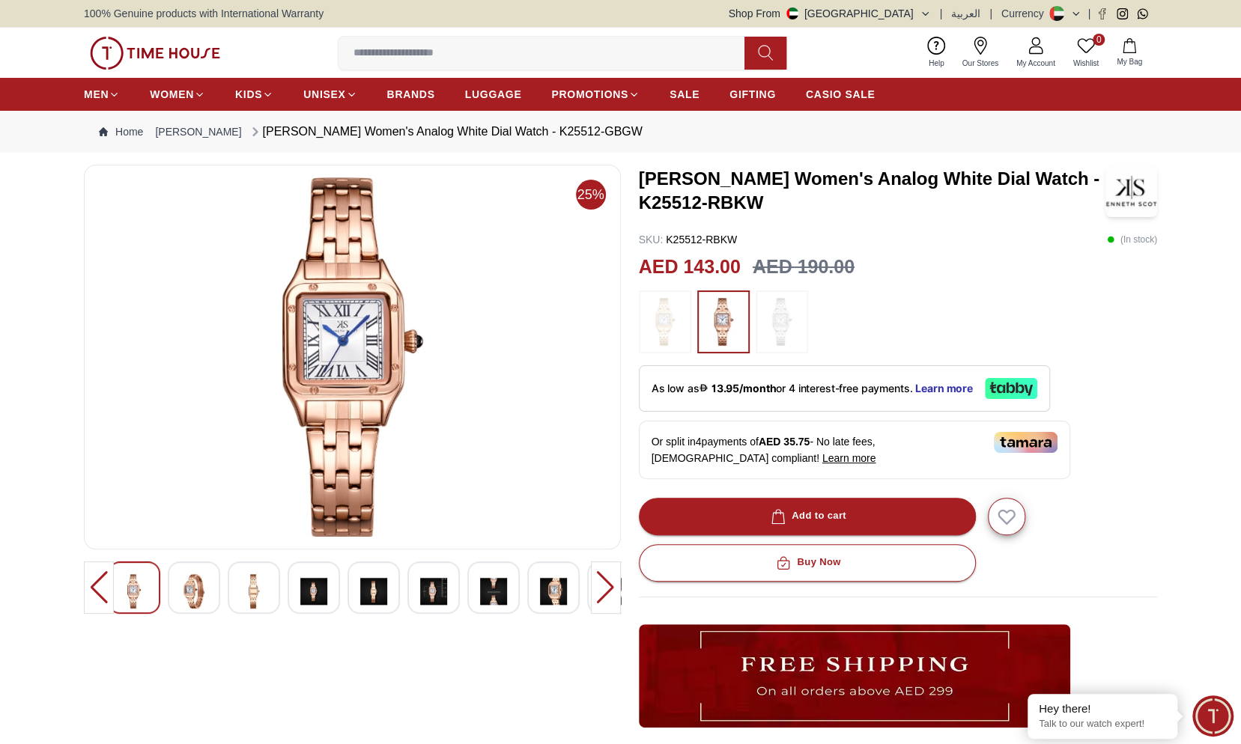
click at [304, 595] on img at bounding box center [313, 591] width 27 height 34
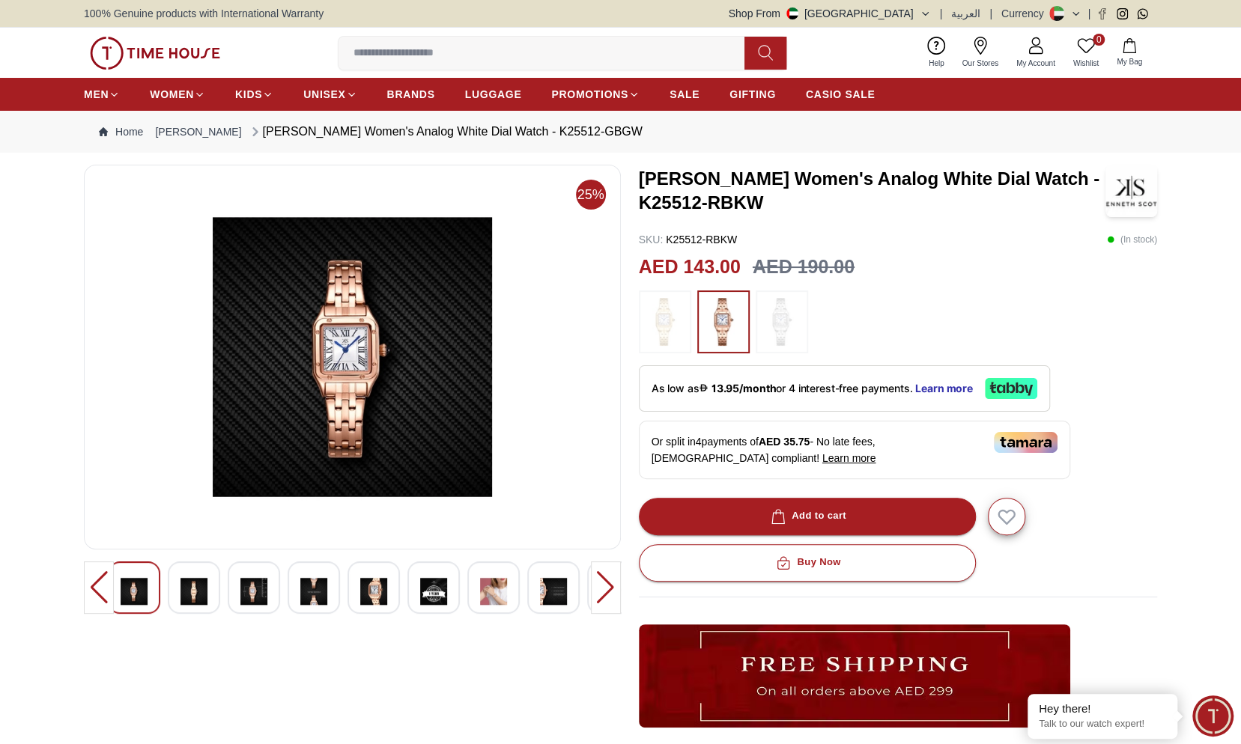
click at [268, 594] on div at bounding box center [254, 588] width 52 height 52
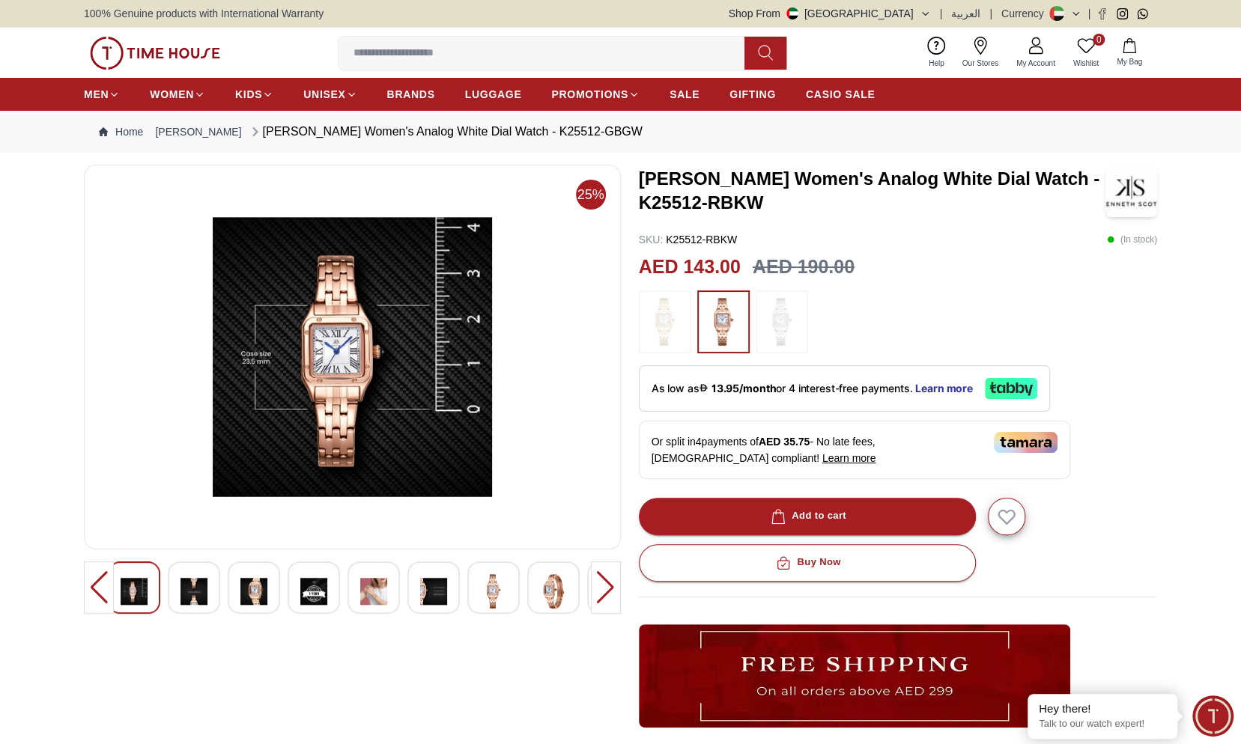
click at [553, 590] on img at bounding box center [553, 591] width 27 height 34
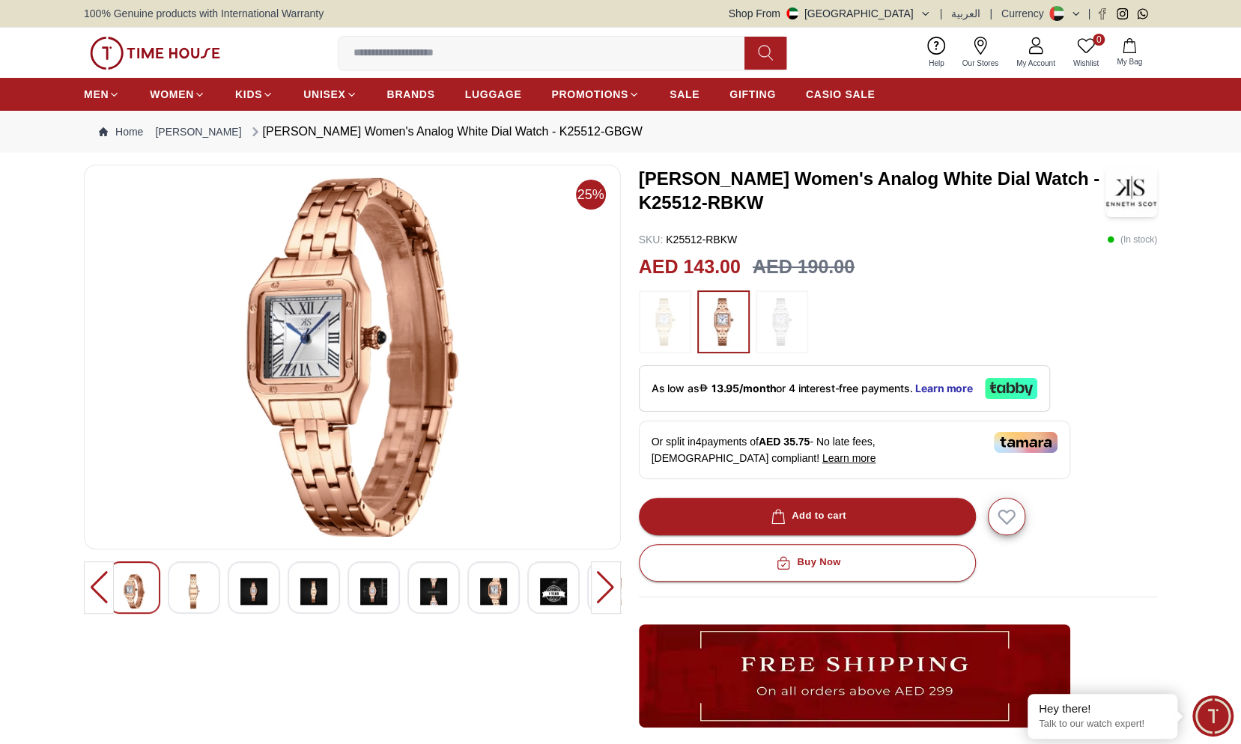
click at [491, 598] on img at bounding box center [493, 591] width 27 height 34
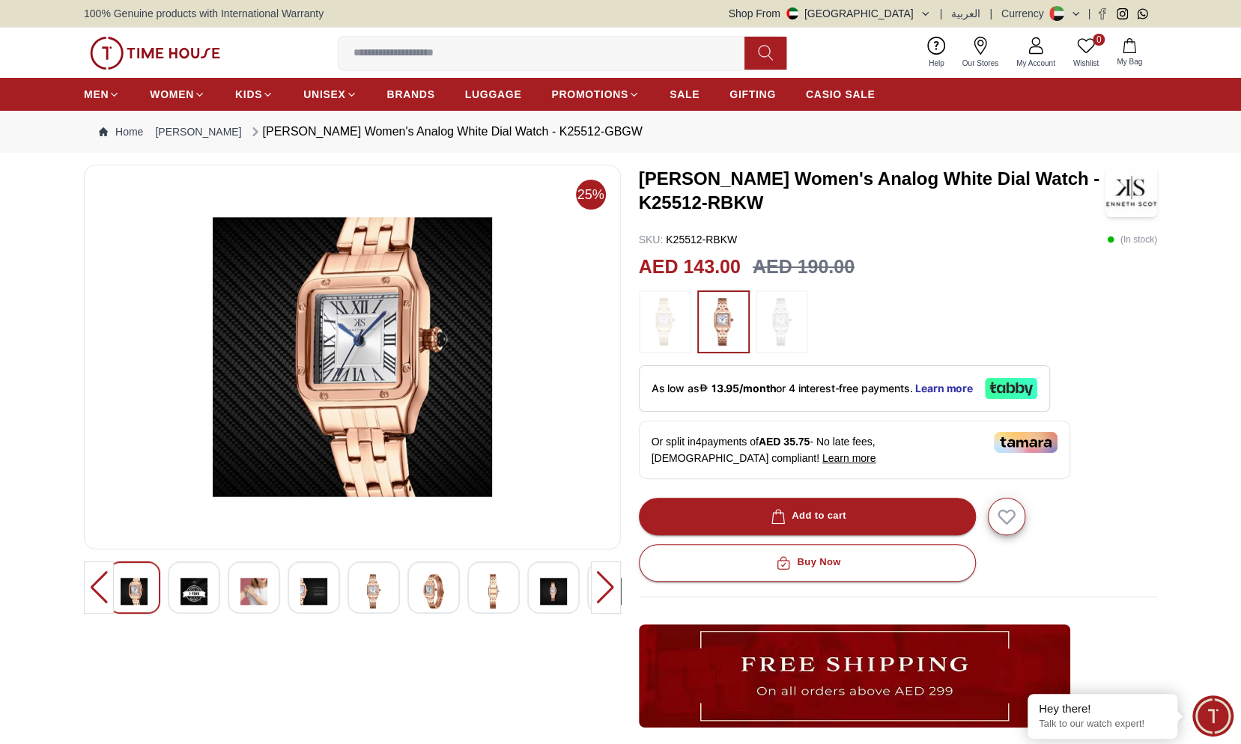
click at [434, 586] on img at bounding box center [433, 591] width 27 height 34
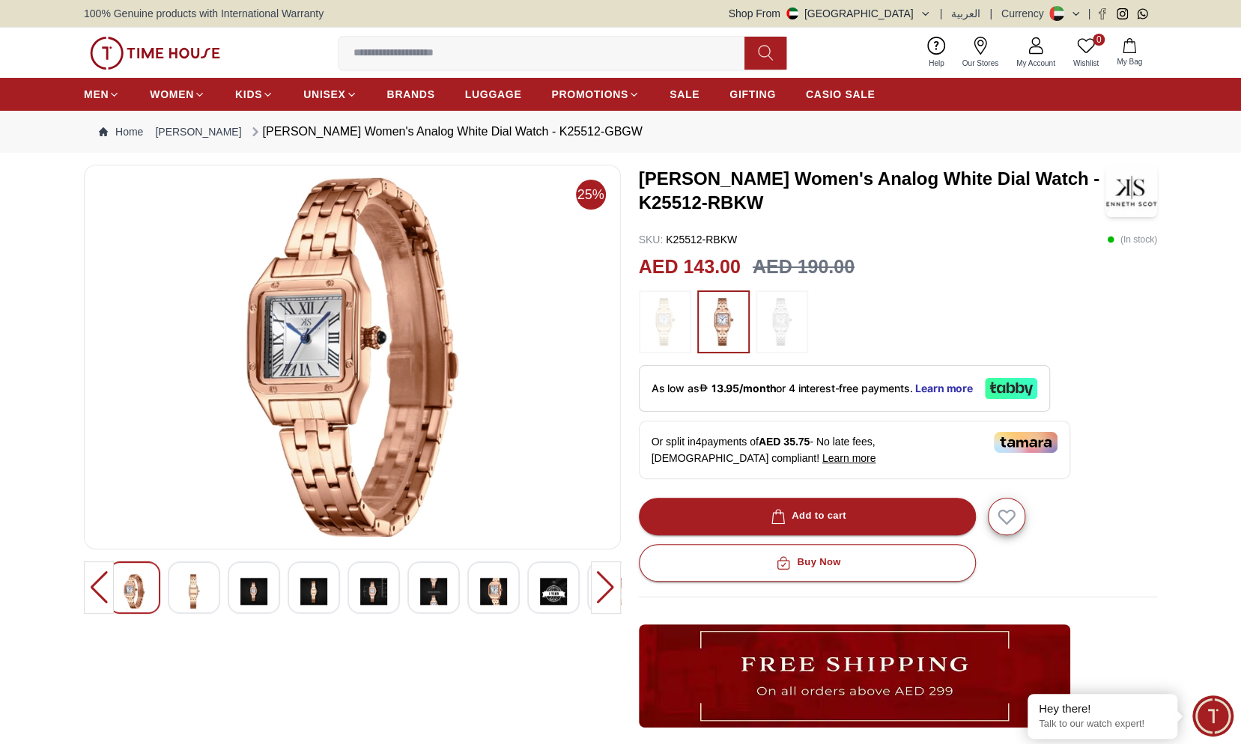
click at [428, 589] on img at bounding box center [433, 591] width 27 height 34
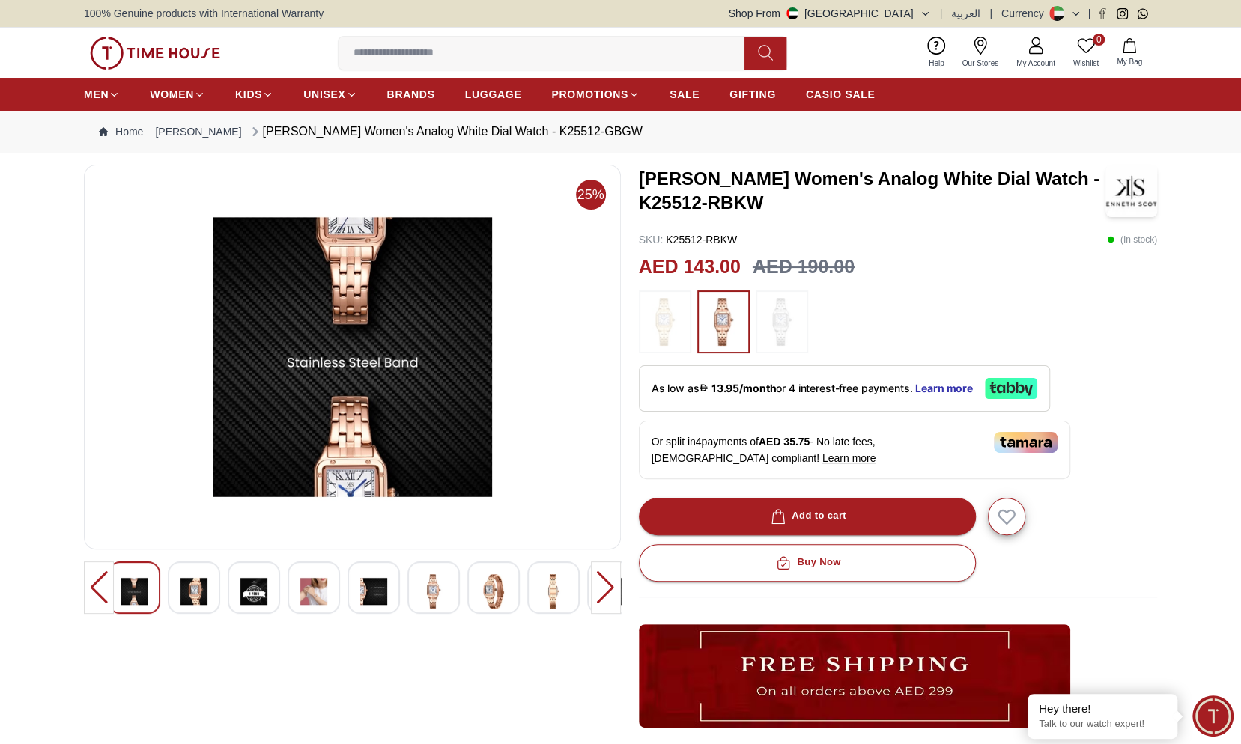
click at [380, 589] on img at bounding box center [373, 591] width 27 height 34
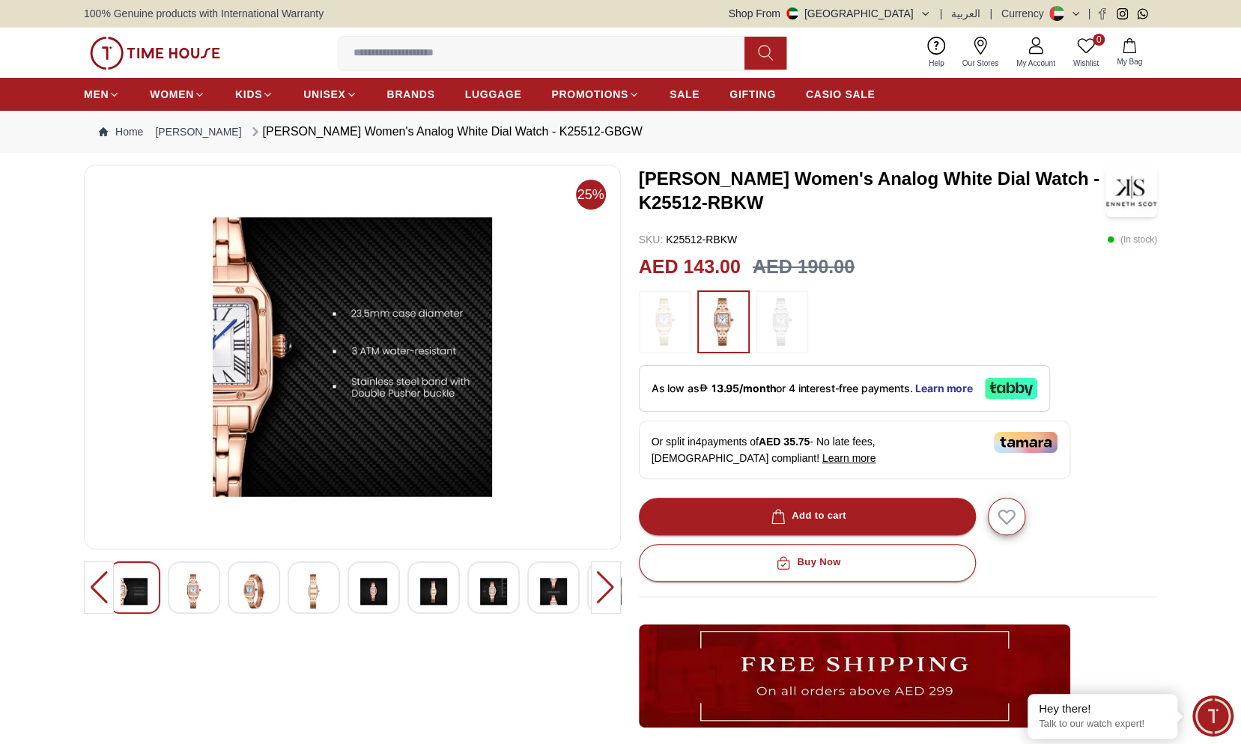
click at [324, 590] on img at bounding box center [313, 591] width 27 height 34
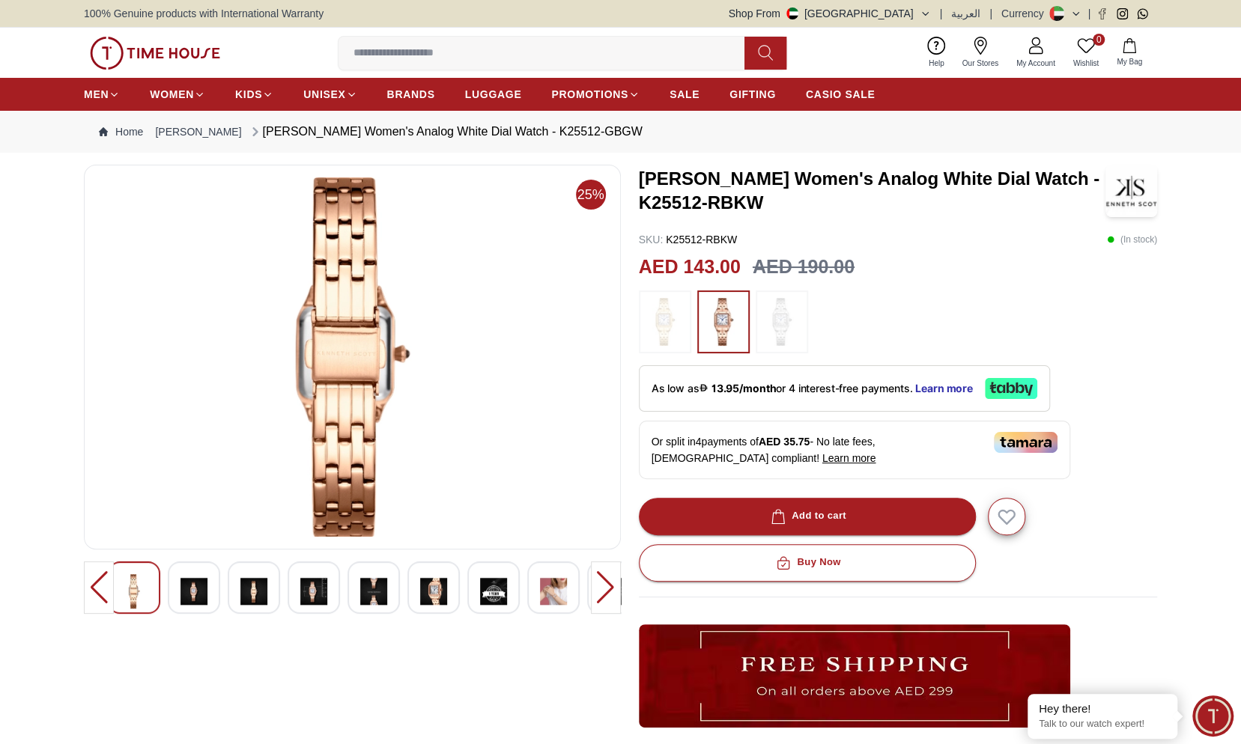
click at [258, 593] on img at bounding box center [253, 591] width 27 height 34
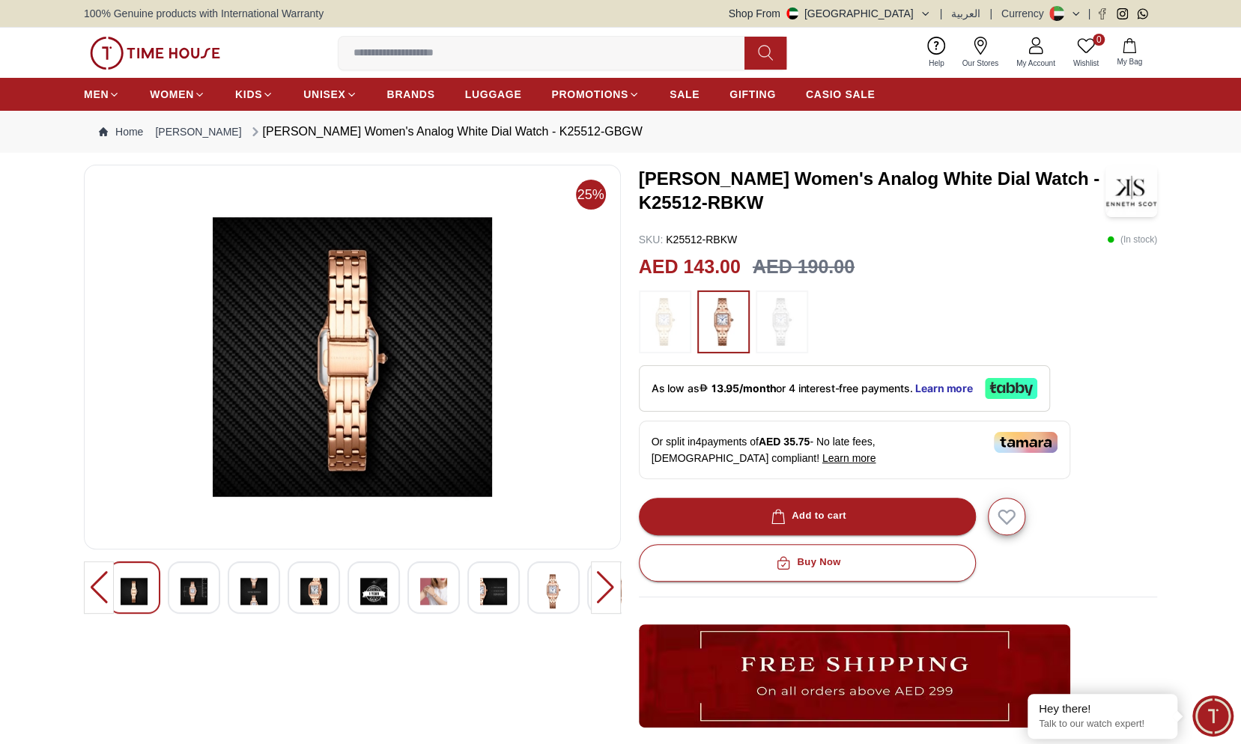
click at [187, 598] on img at bounding box center [193, 591] width 27 height 34
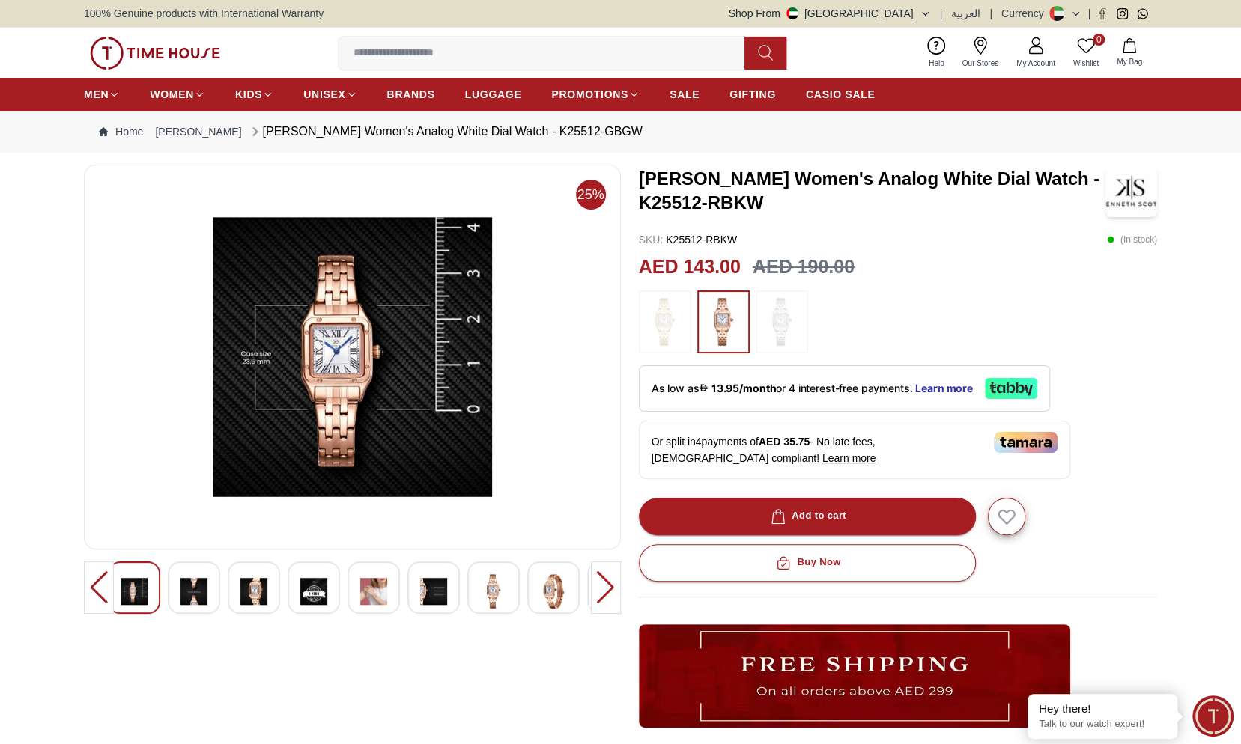
click at [145, 594] on img at bounding box center [134, 591] width 27 height 34
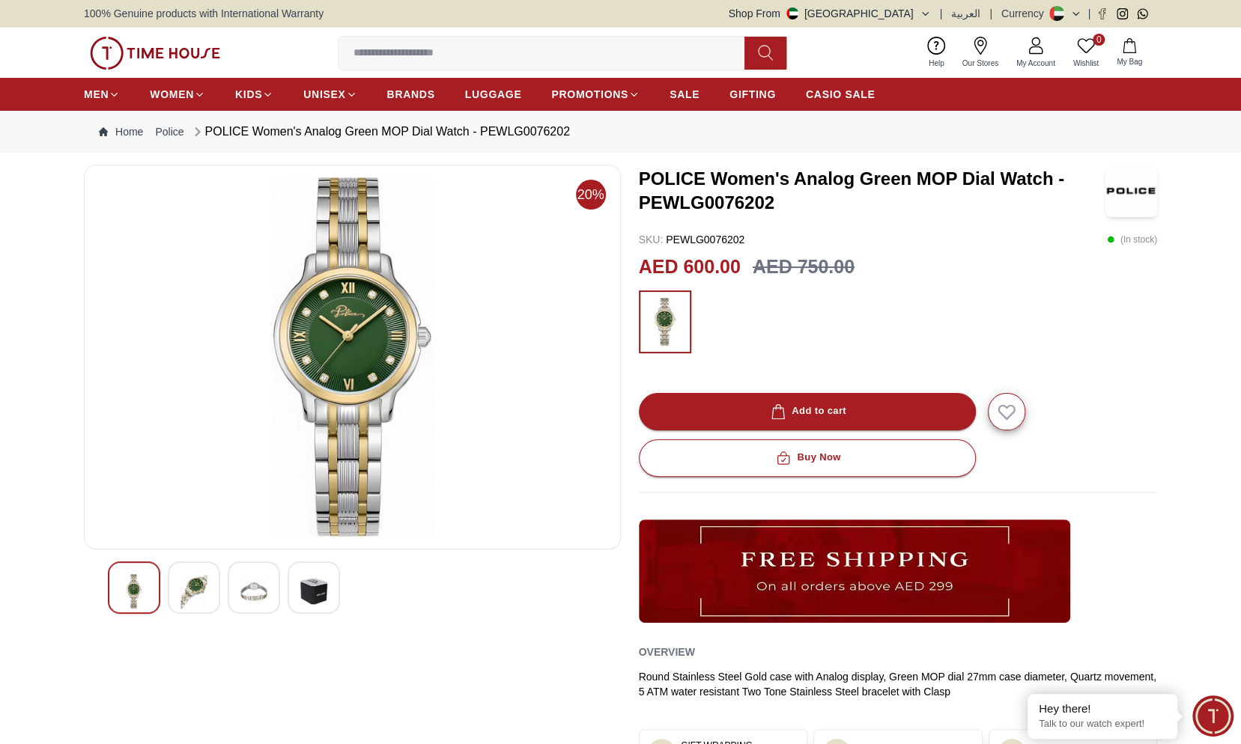
scroll to position [150, 0]
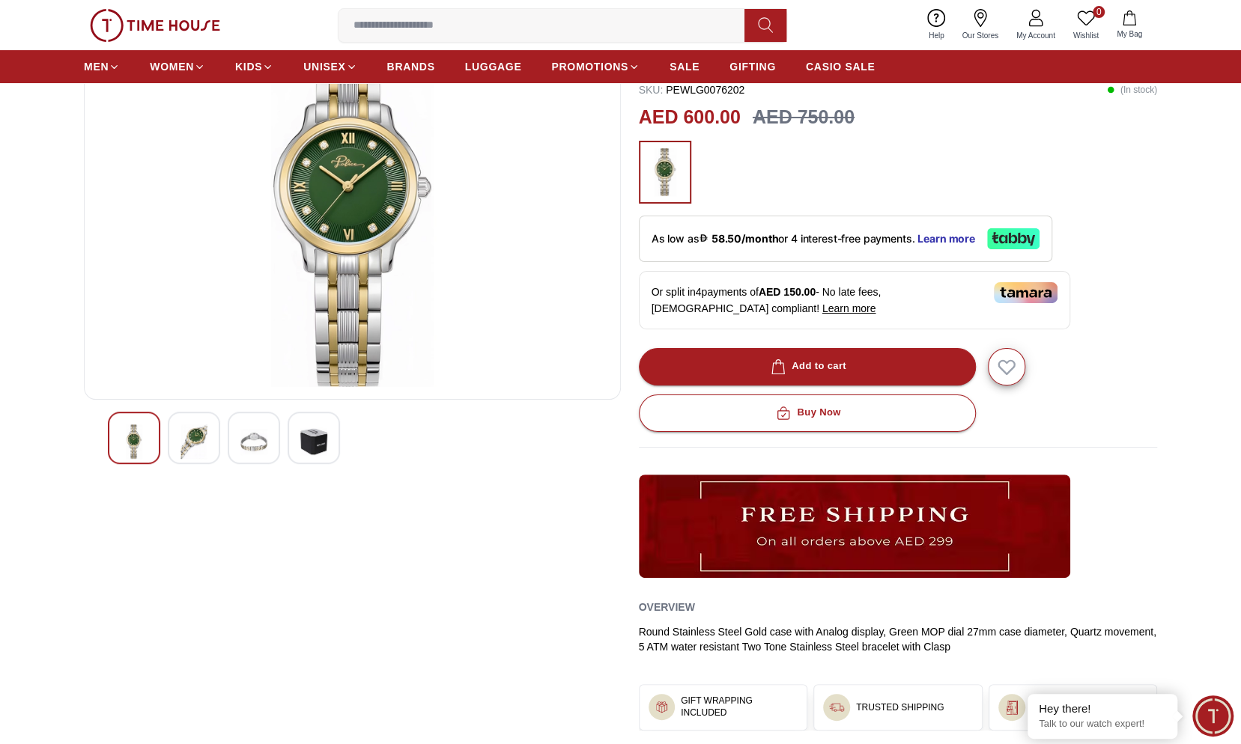
click at [195, 427] on img at bounding box center [193, 442] width 27 height 34
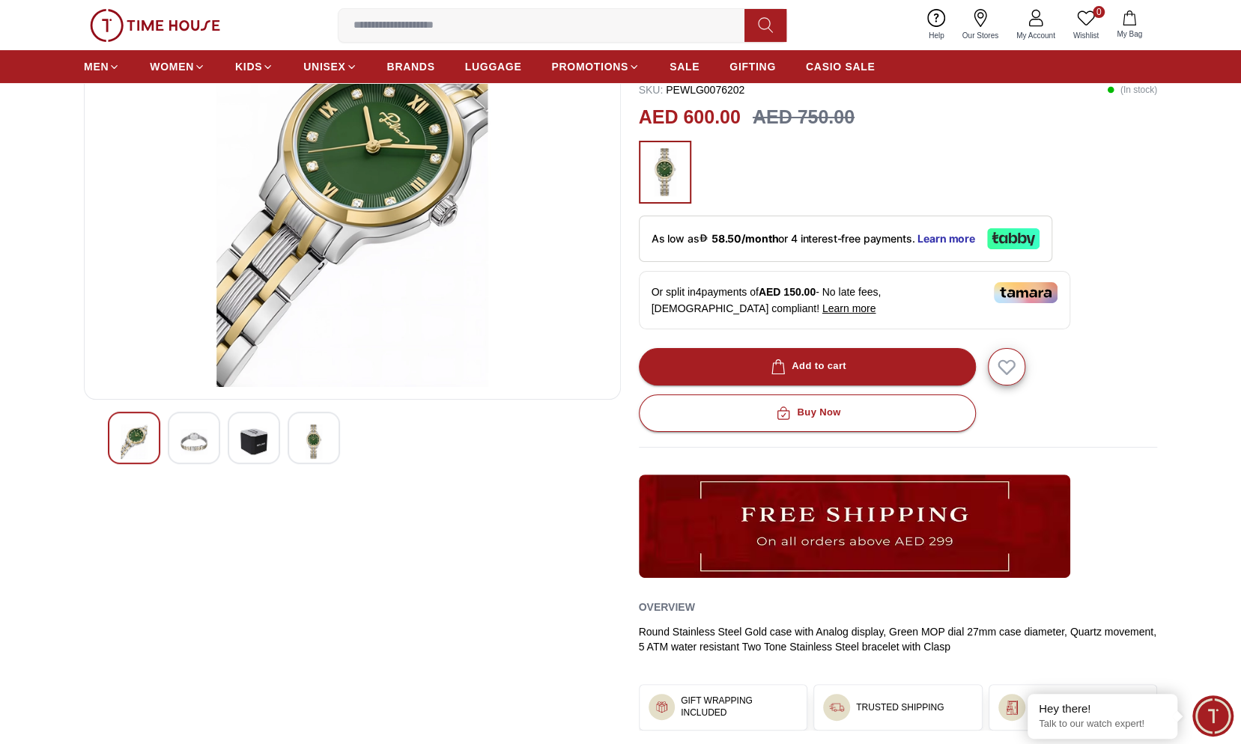
click at [145, 449] on img at bounding box center [134, 442] width 27 height 34
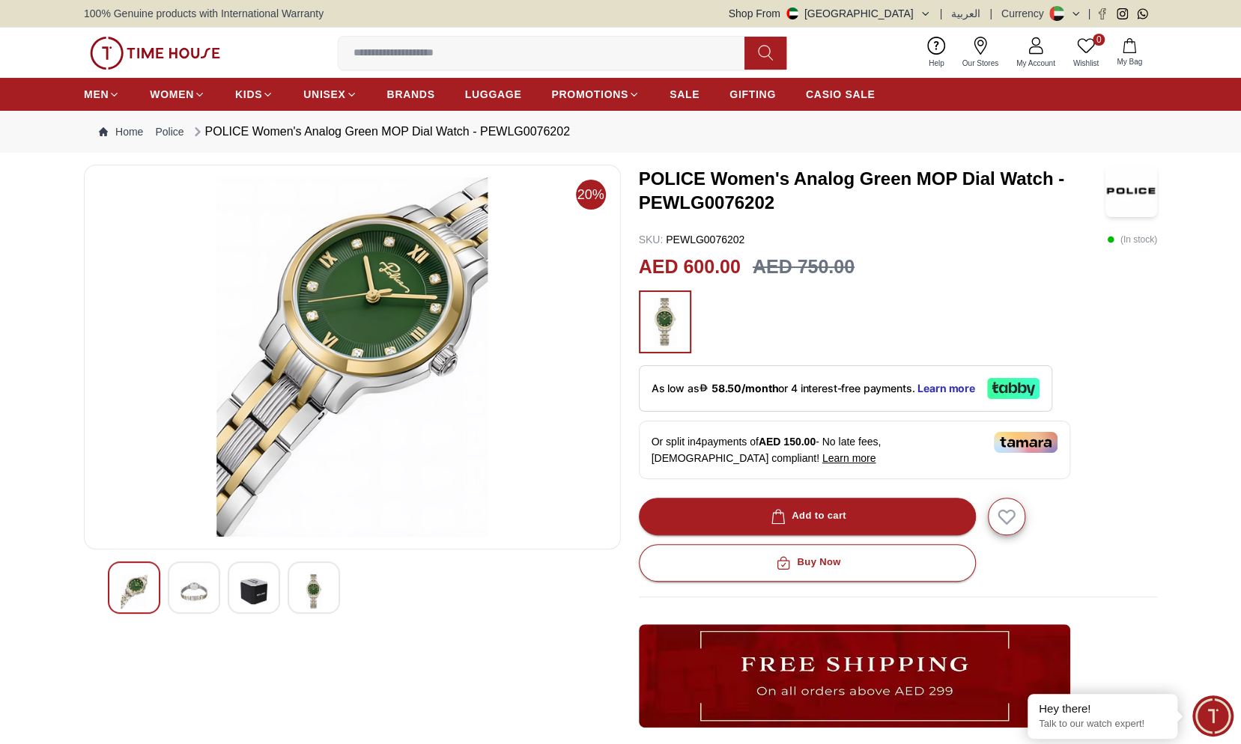
click at [196, 601] on img at bounding box center [193, 591] width 27 height 34
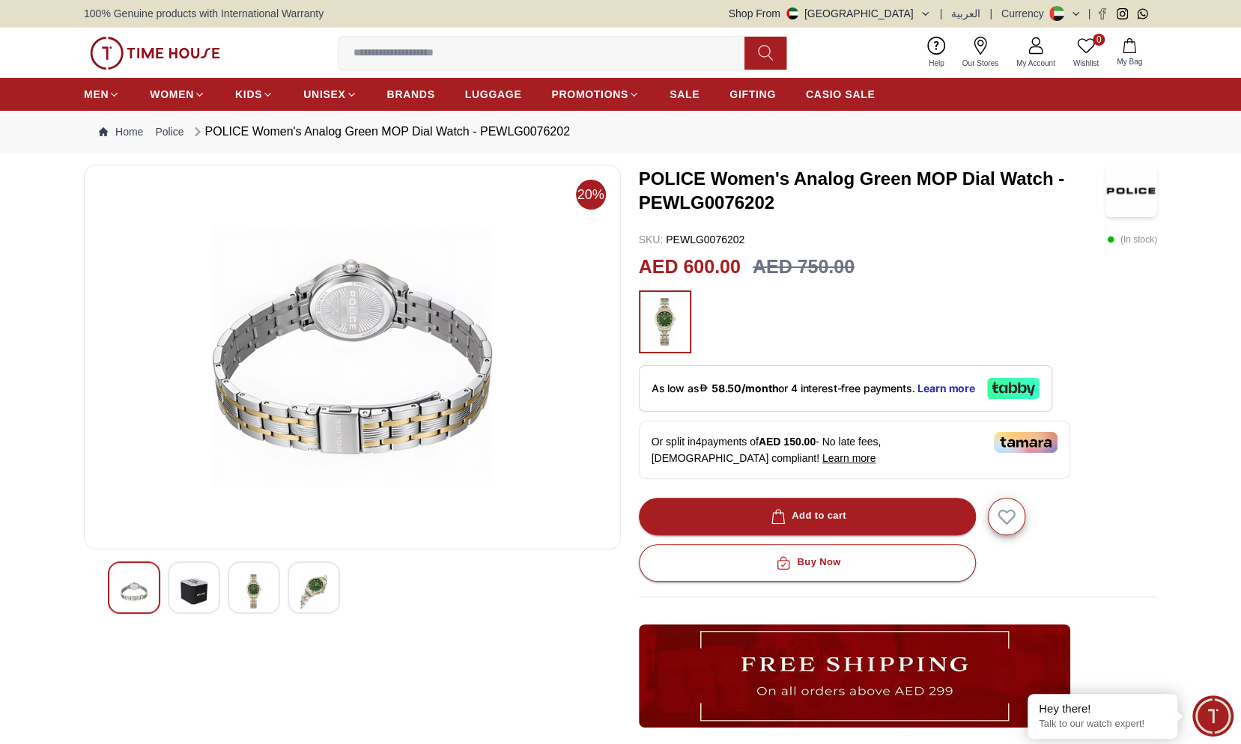
click at [134, 589] on img at bounding box center [134, 591] width 27 height 34
click at [243, 595] on img at bounding box center [253, 591] width 27 height 34
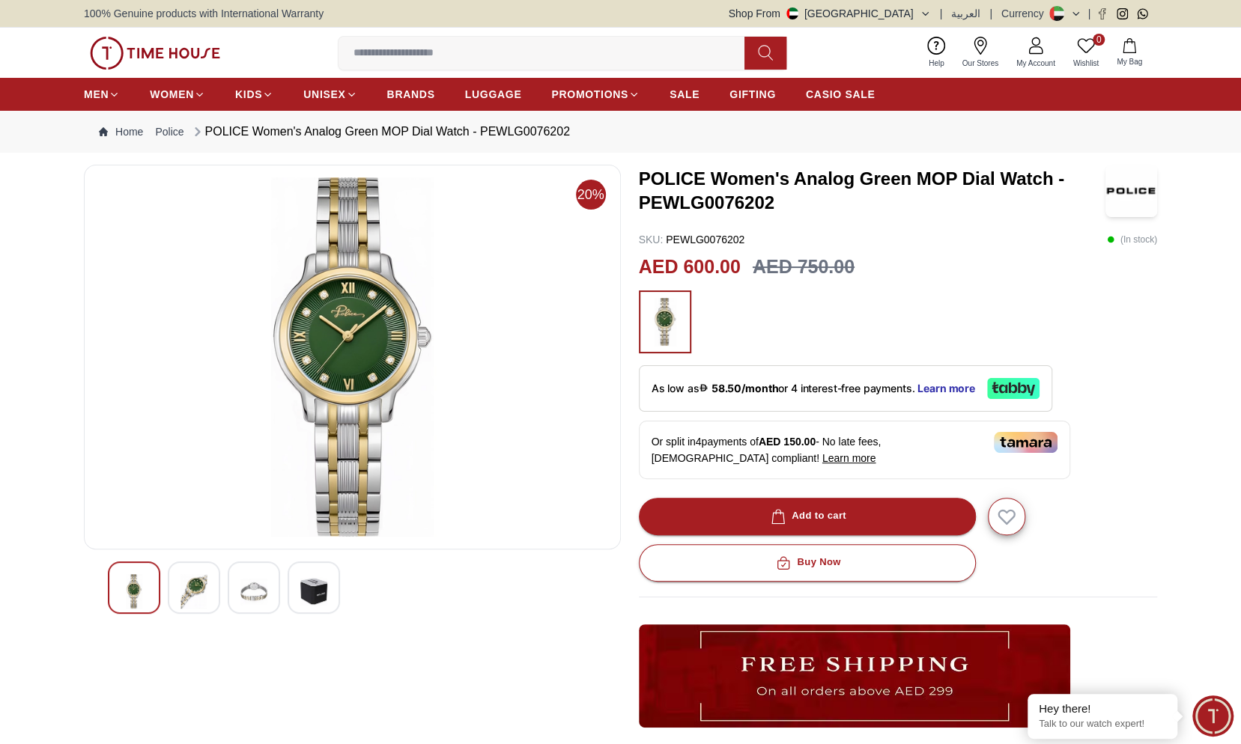
click at [273, 590] on div at bounding box center [254, 588] width 52 height 52
